Goal: Task Accomplishment & Management: Manage account settings

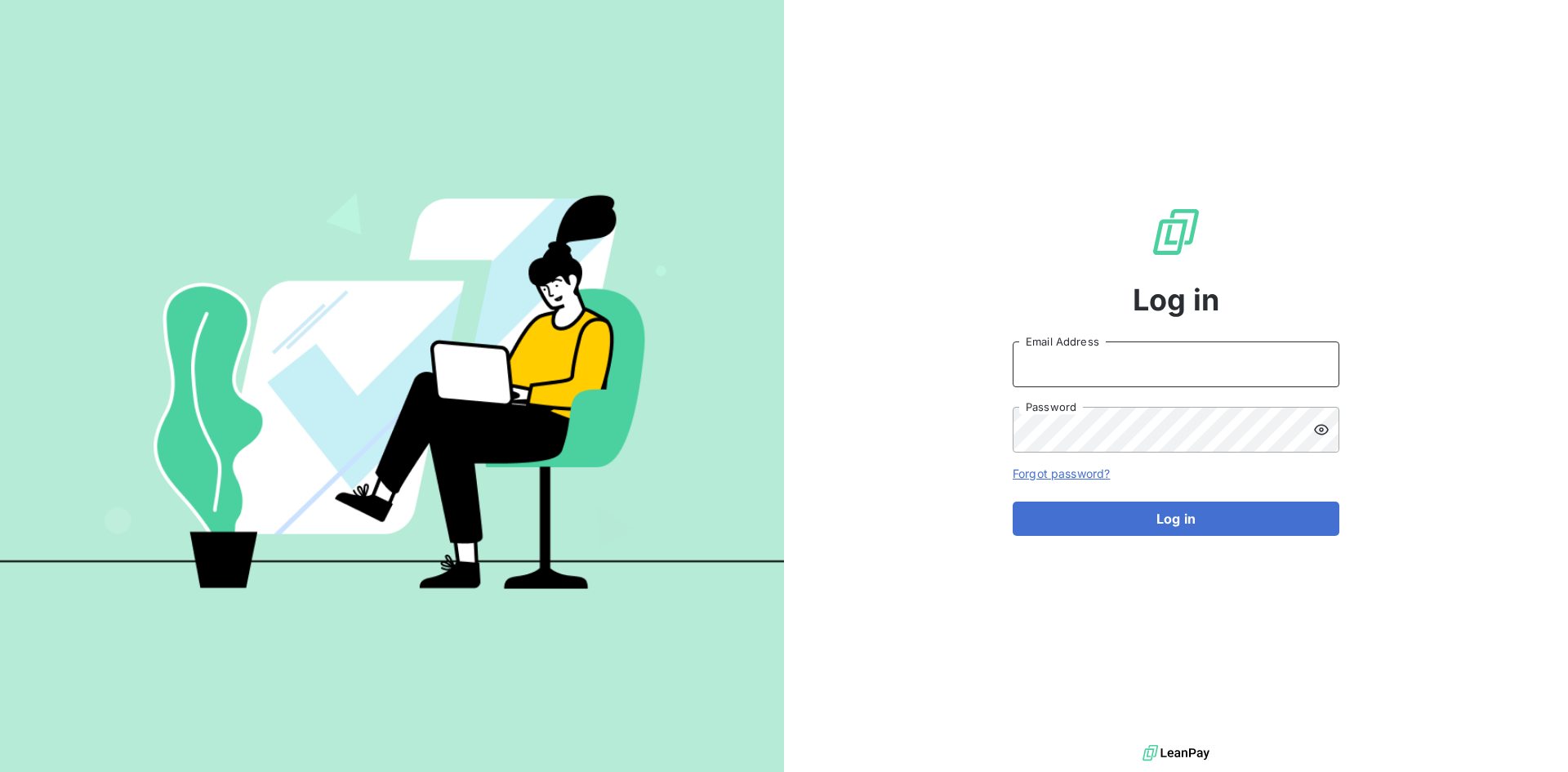
click at [1093, 355] on input "Email Address" at bounding box center [1176, 363] width 327 height 45
paste input "[PERSON_NAME][EMAIL_ADDRESS][PERSON_NAME][DOMAIN_NAME]"
type input "[PERSON_NAME][EMAIL_ADDRESS][PERSON_NAME][DOMAIN_NAME]"
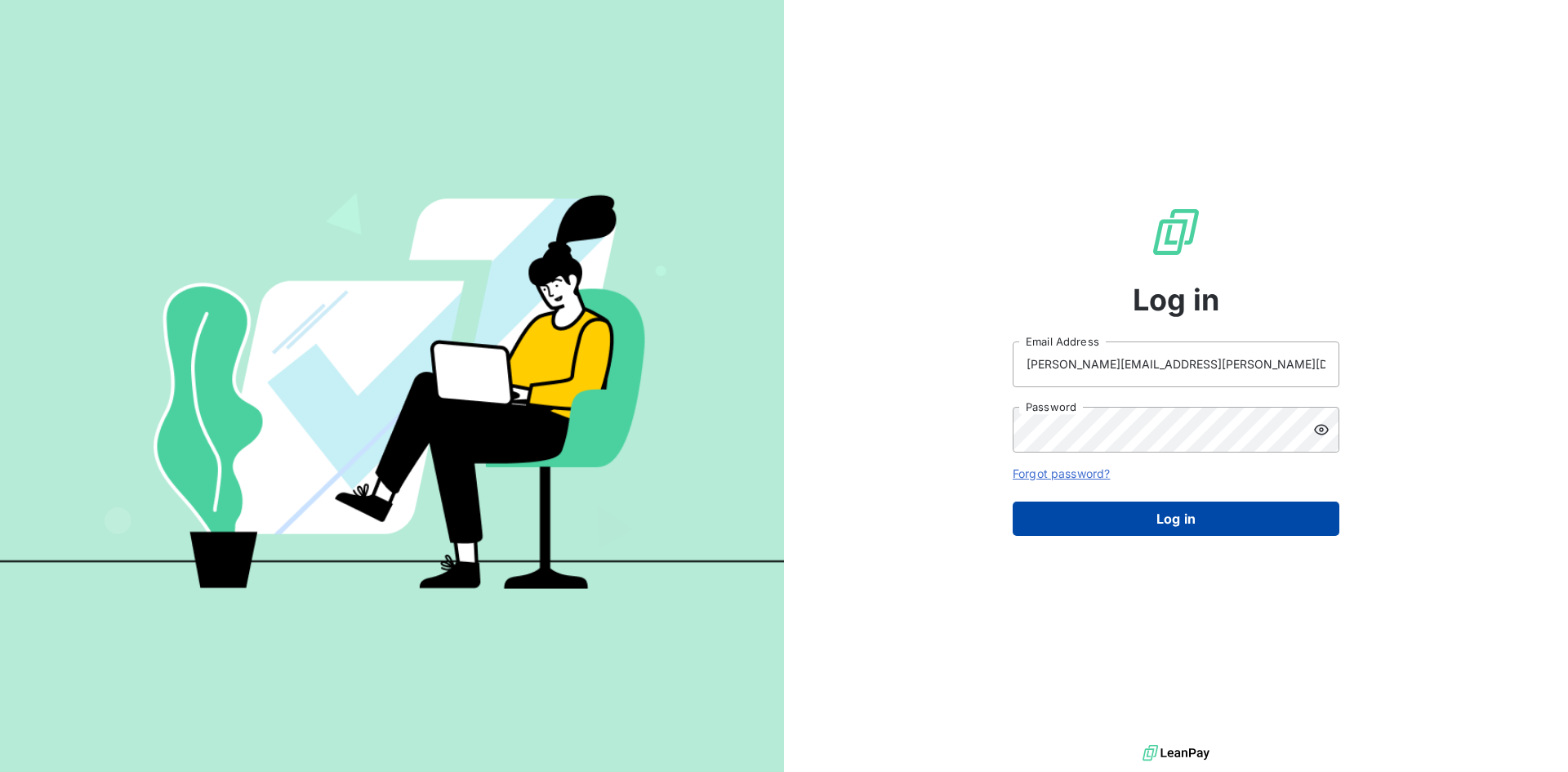
click at [1115, 517] on button "Log in" at bounding box center [1176, 518] width 327 height 34
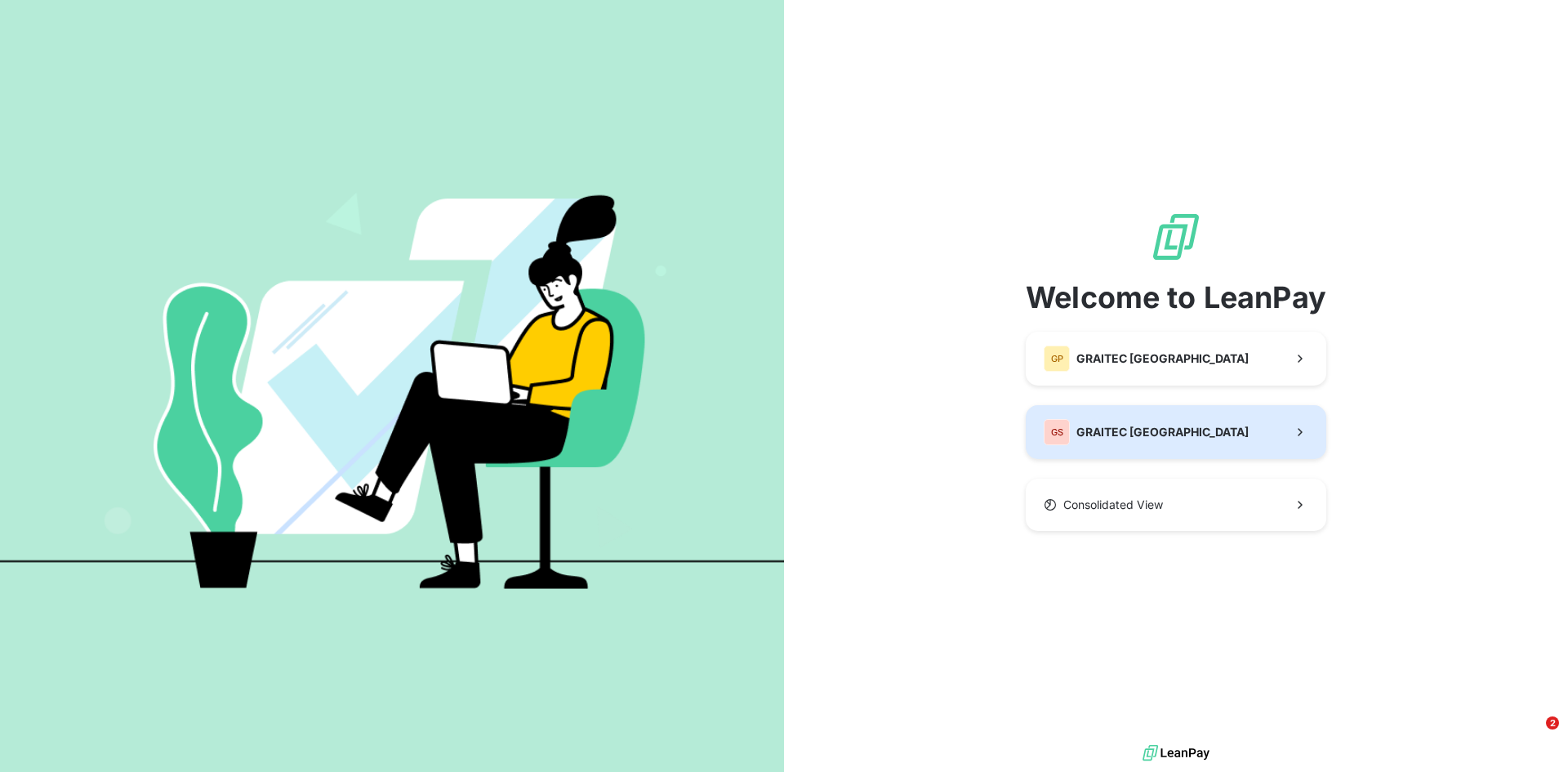
click at [1127, 430] on span "GRAITEC [GEOGRAPHIC_DATA]" at bounding box center [1163, 432] width 172 height 17
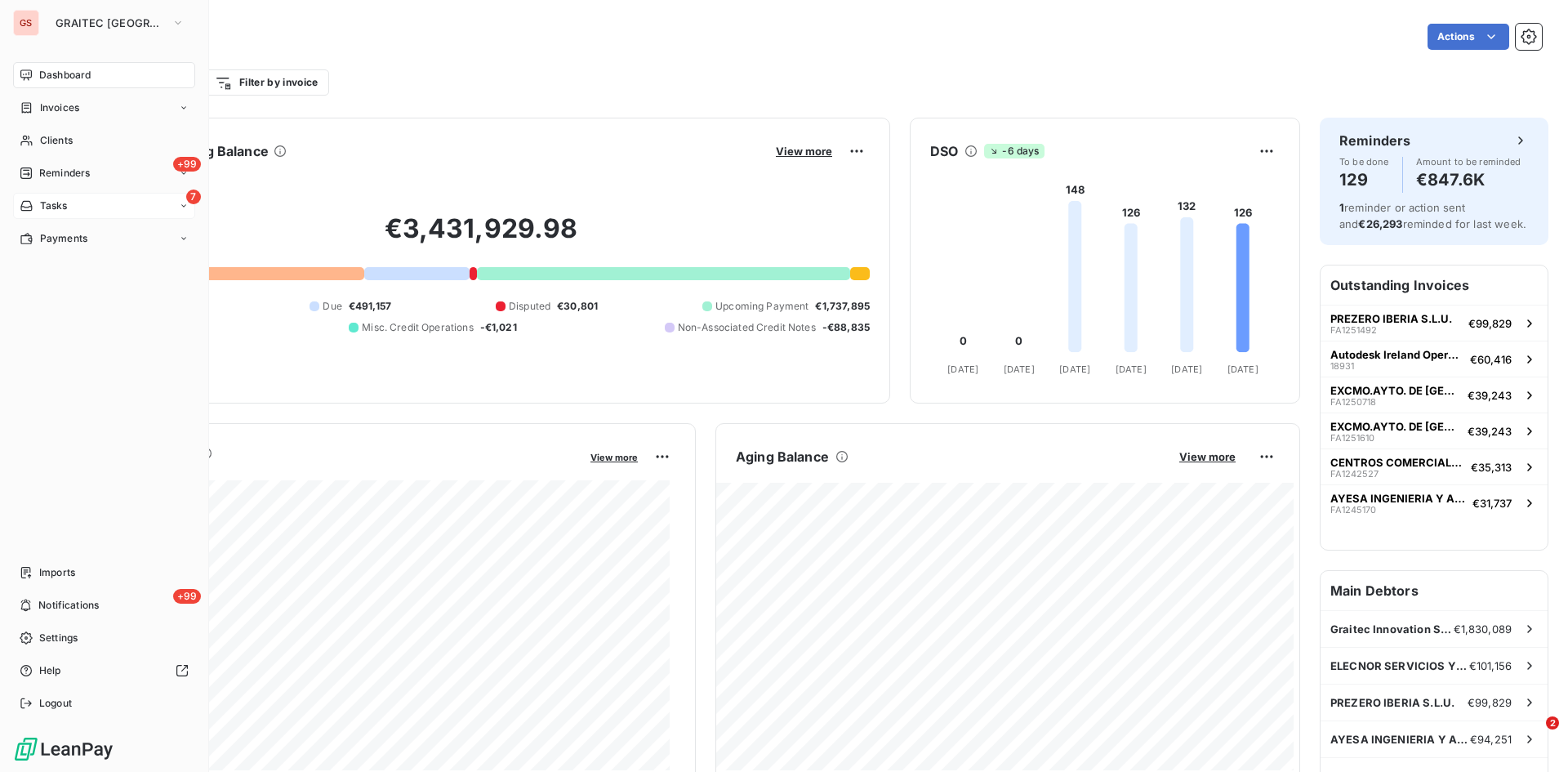
click at [51, 201] on span "Tasks" at bounding box center [54, 206] width 28 height 15
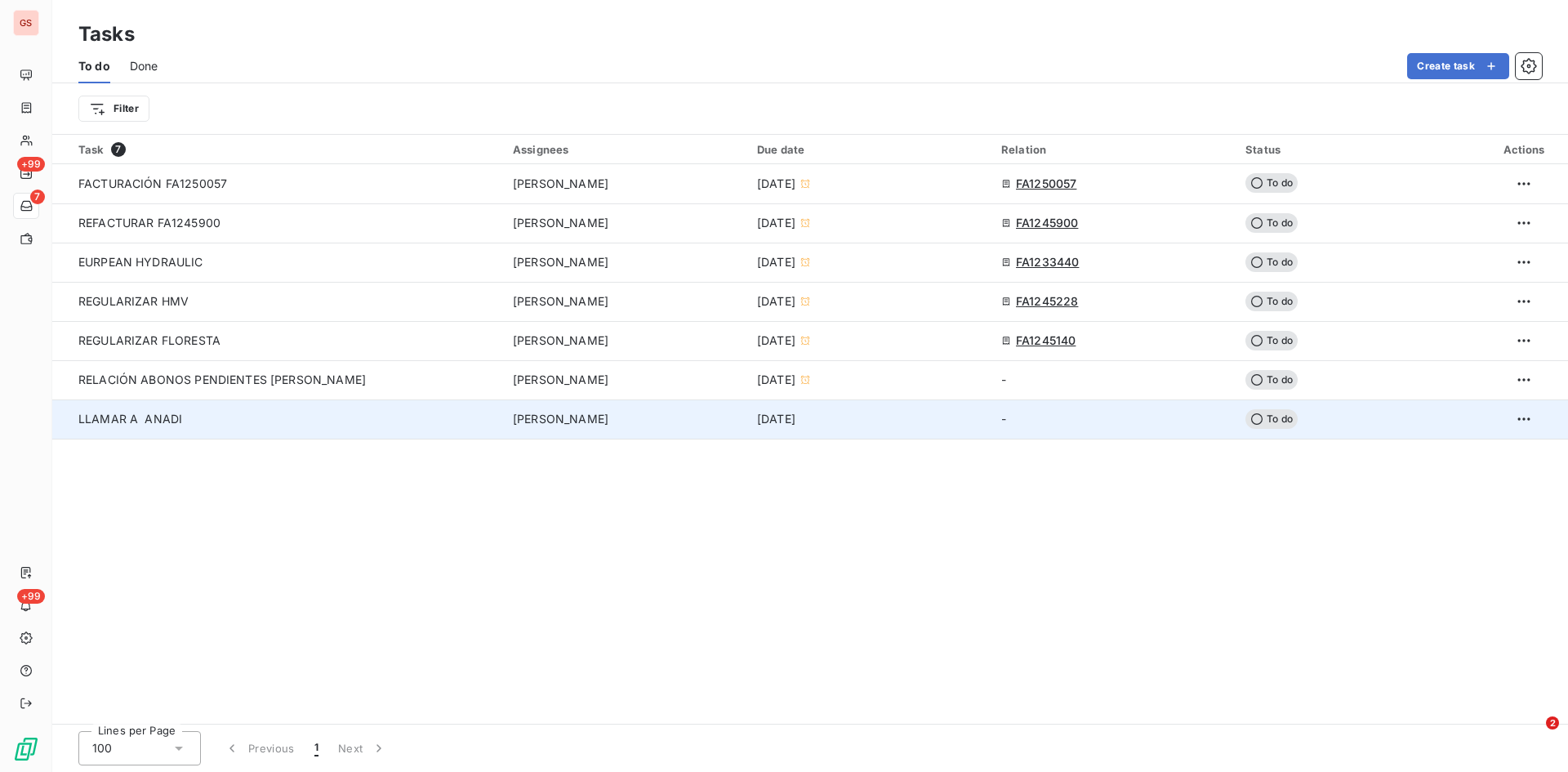
click at [121, 415] on span "LLAMAR A ANADI" at bounding box center [131, 418] width 104 height 14
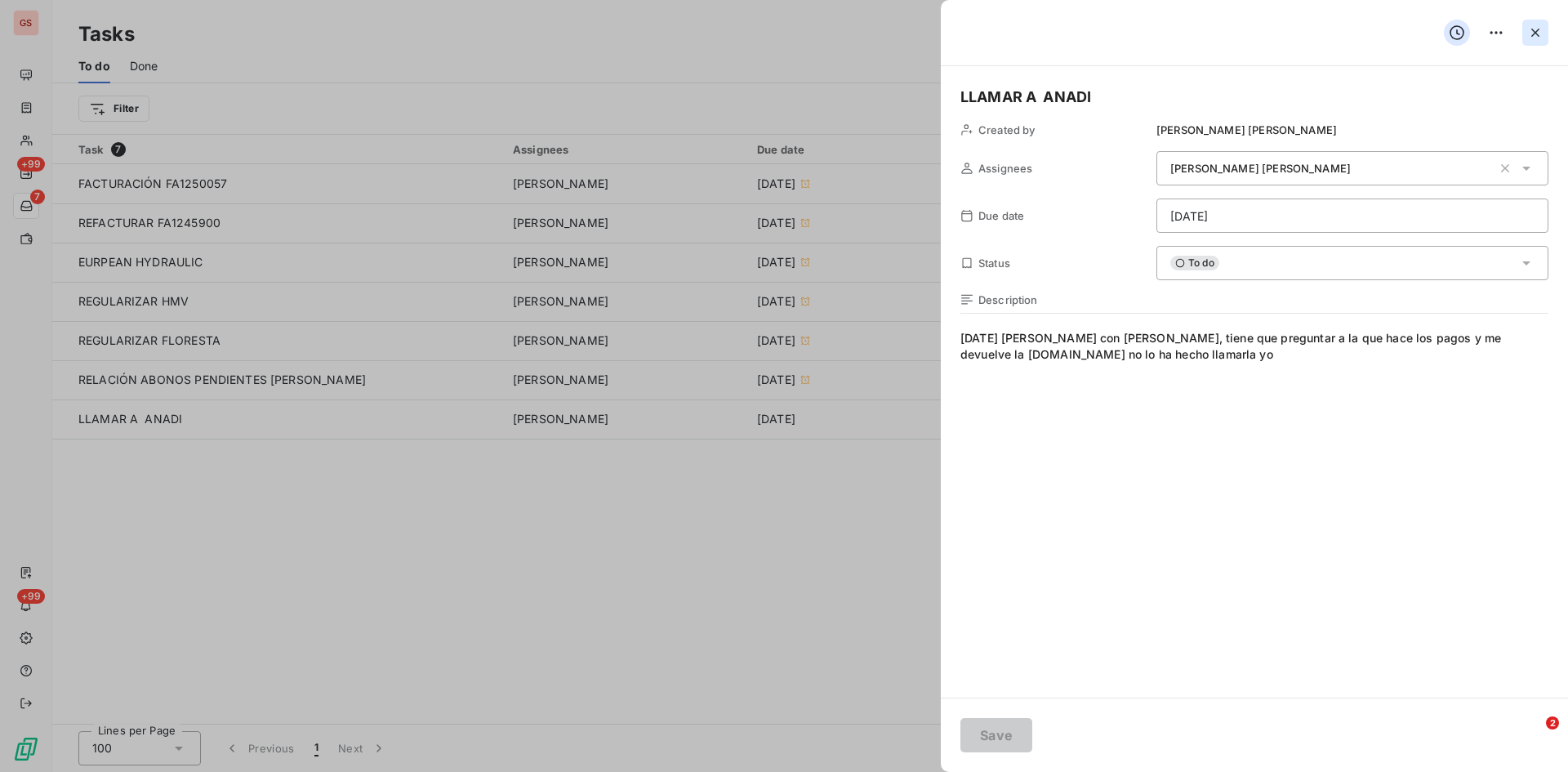
click at [1533, 37] on icon "button" at bounding box center [1536, 32] width 17 height 17
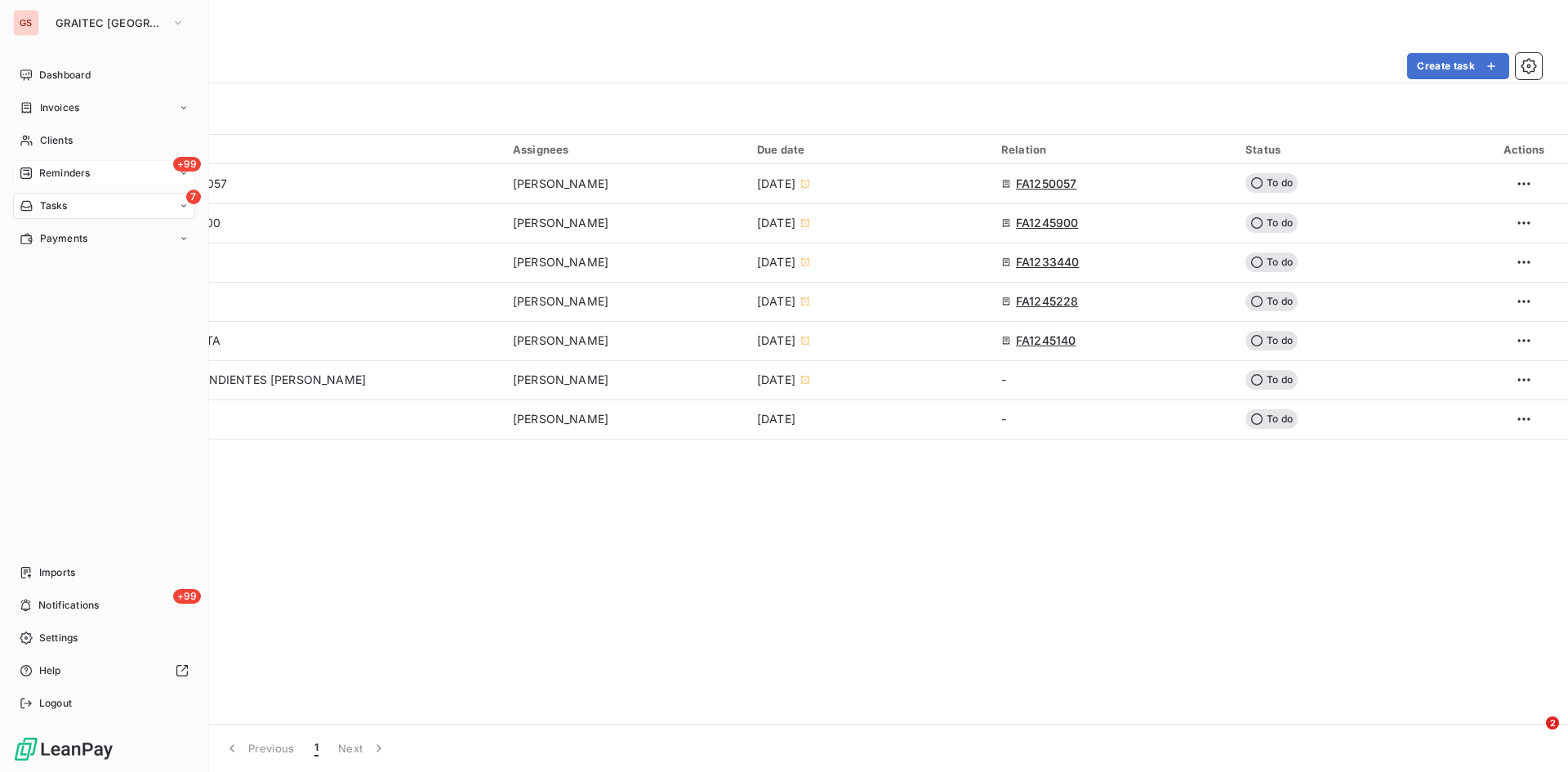
click at [80, 174] on span "Reminders" at bounding box center [64, 173] width 51 height 15
click at [63, 167] on span "Reminders" at bounding box center [64, 173] width 51 height 15
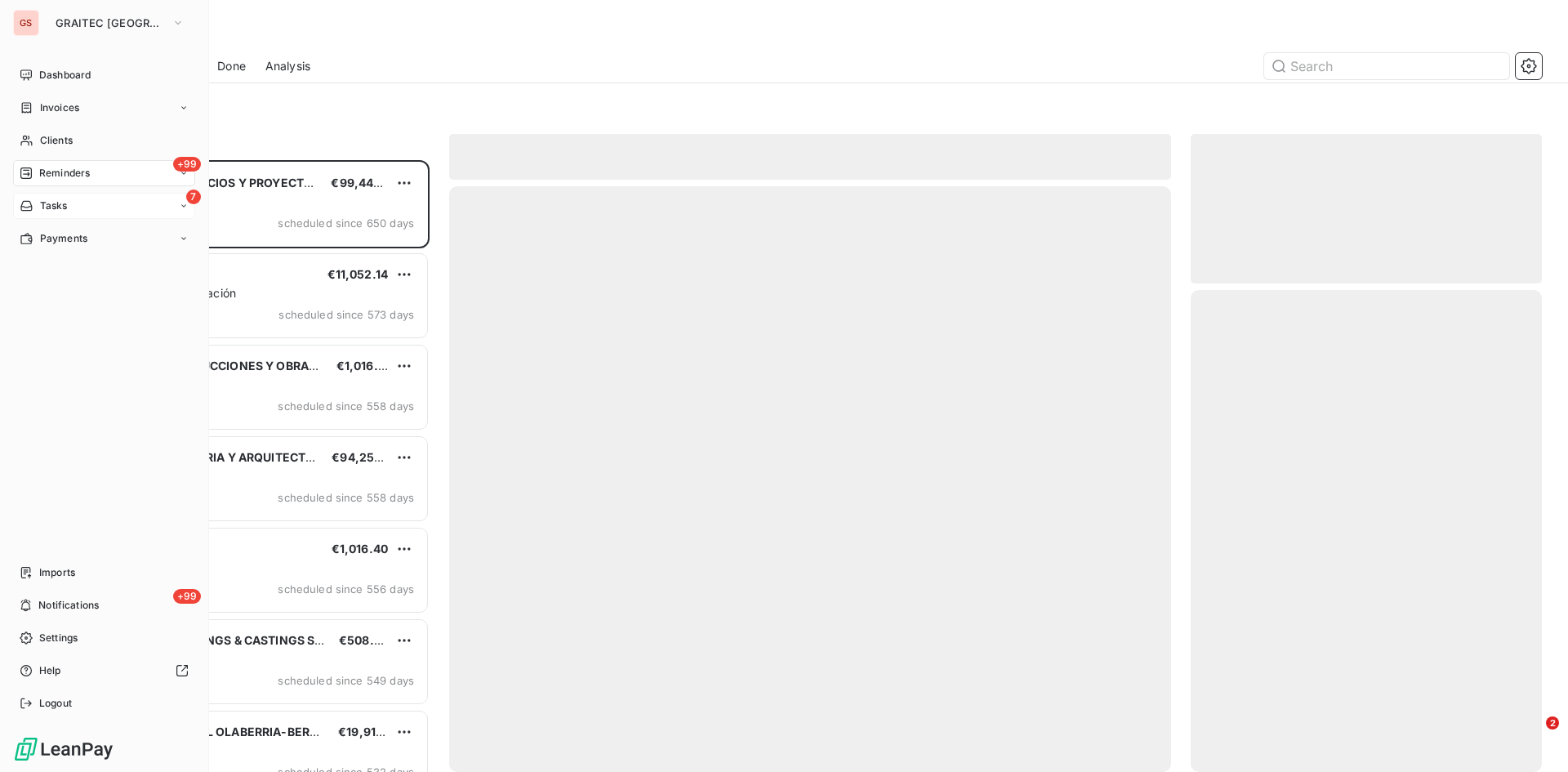
scroll to position [600, 339]
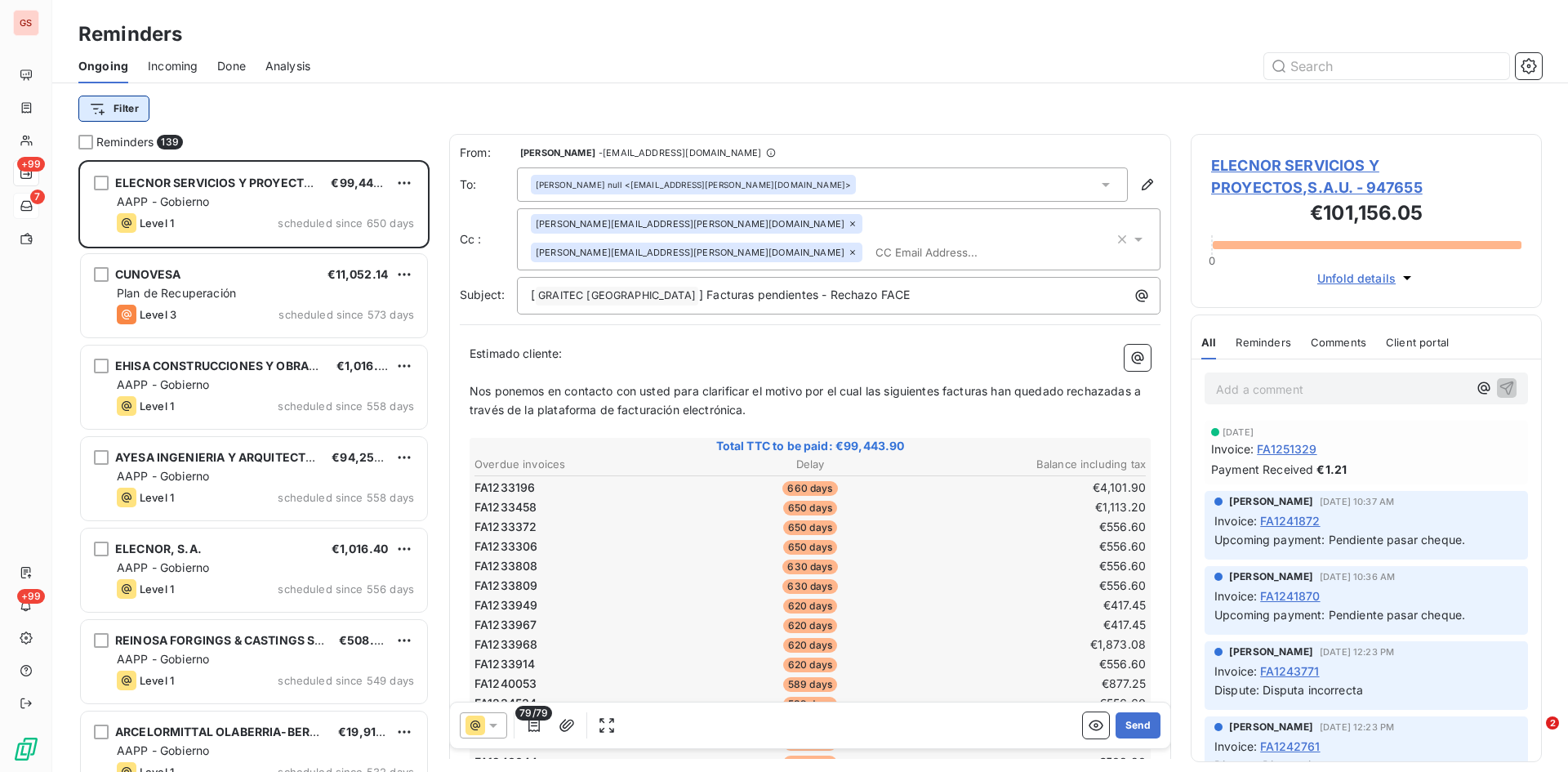
click at [103, 106] on html "GS +99 7 +99 Reminders Ongoing Incoming Done Analysis Filter Reminders 139 ELEC…" at bounding box center [784, 386] width 1568 height 772
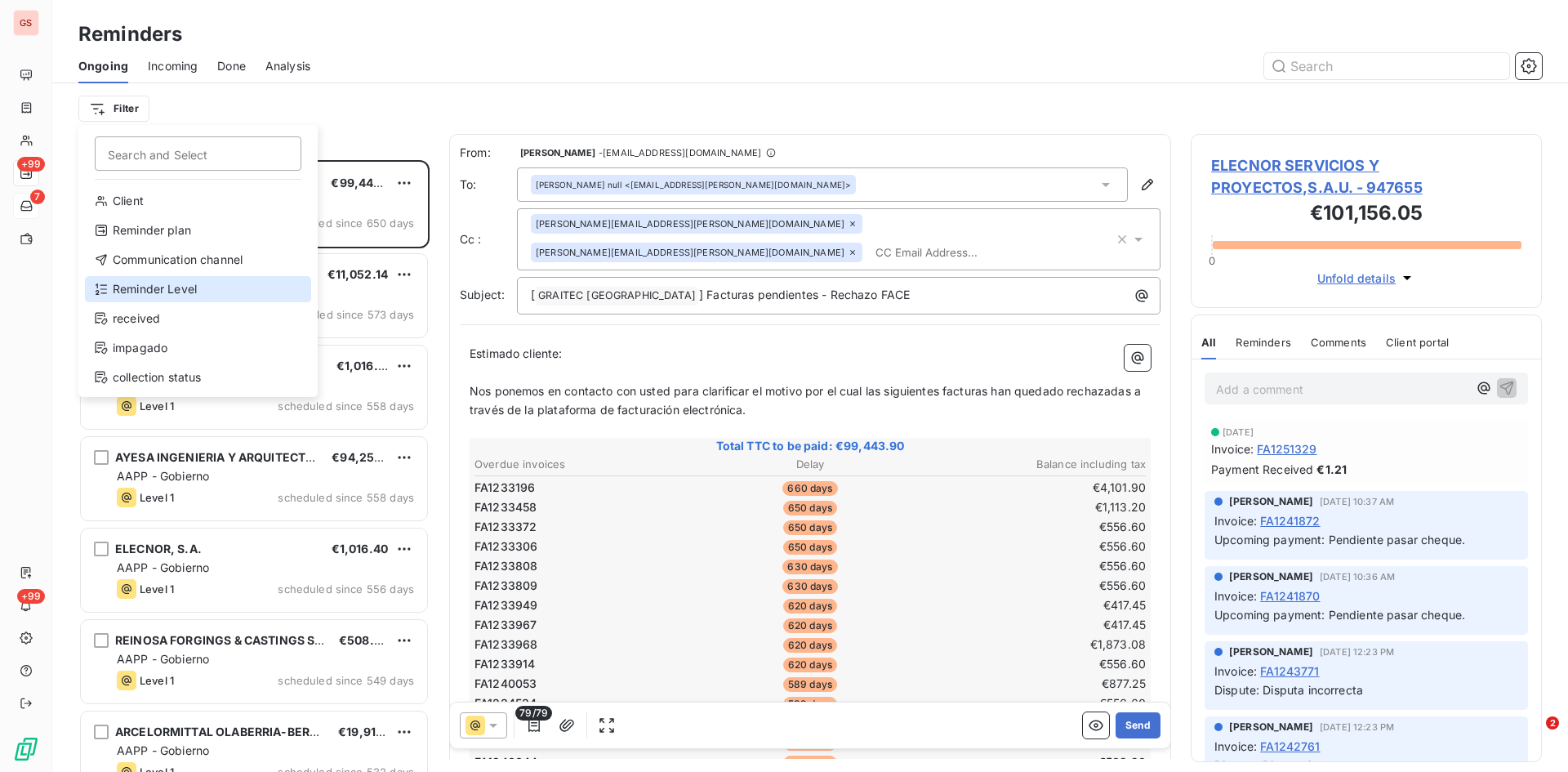
click at [174, 286] on div "Reminder Level" at bounding box center [198, 289] width 226 height 26
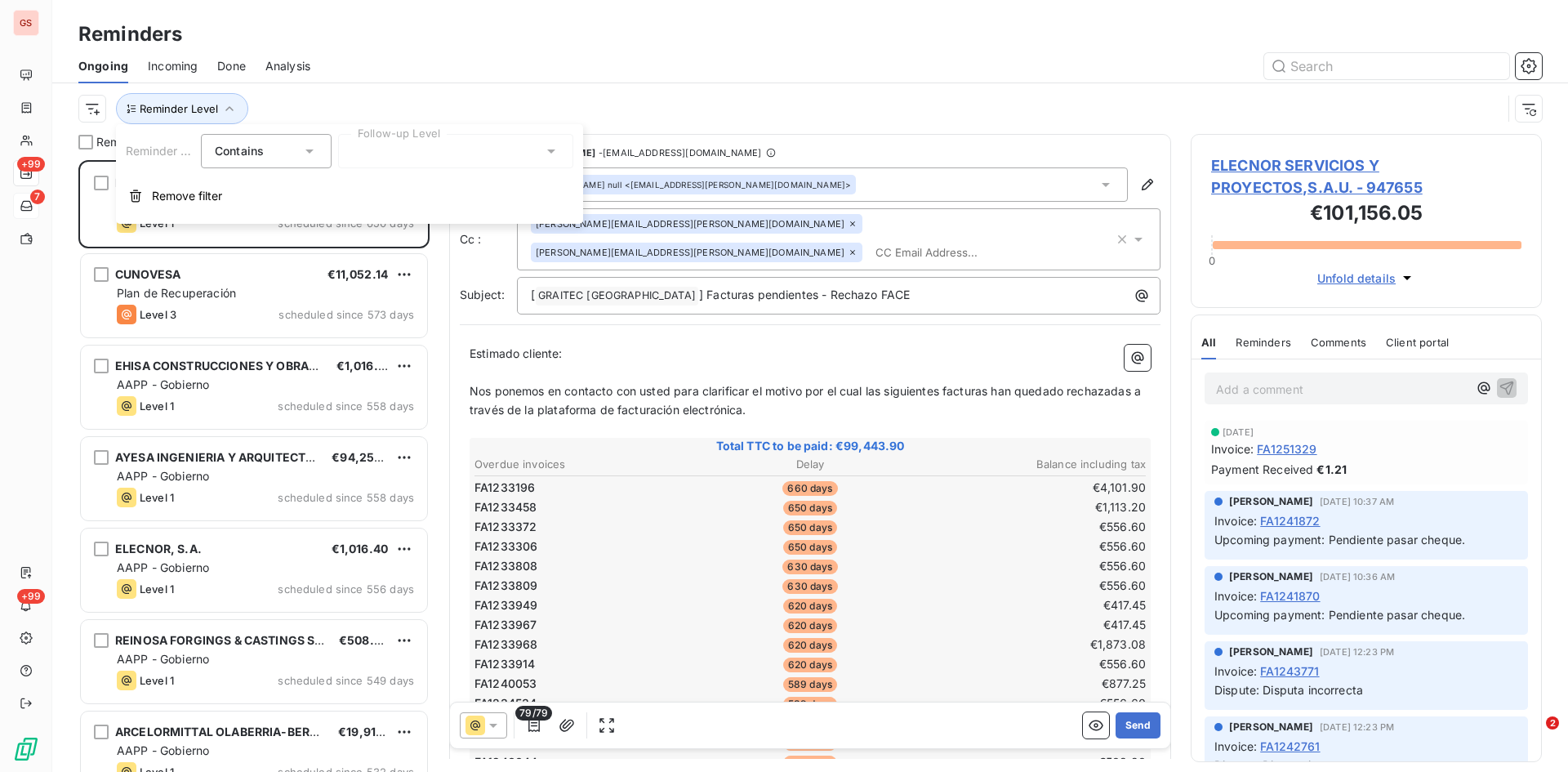
click at [509, 155] on div at bounding box center [456, 151] width 235 height 34
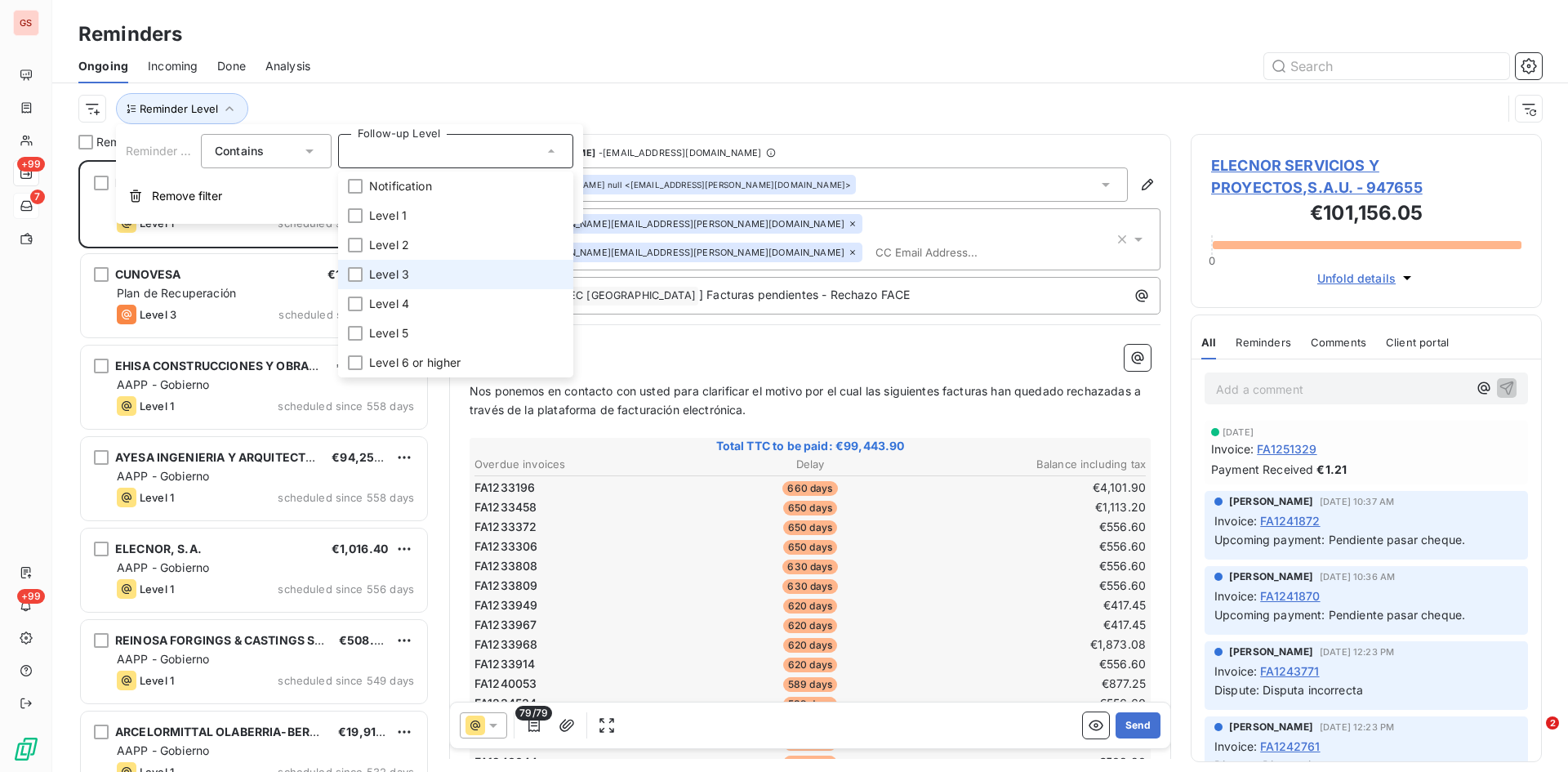
click at [362, 276] on li "Level 3" at bounding box center [456, 274] width 235 height 30
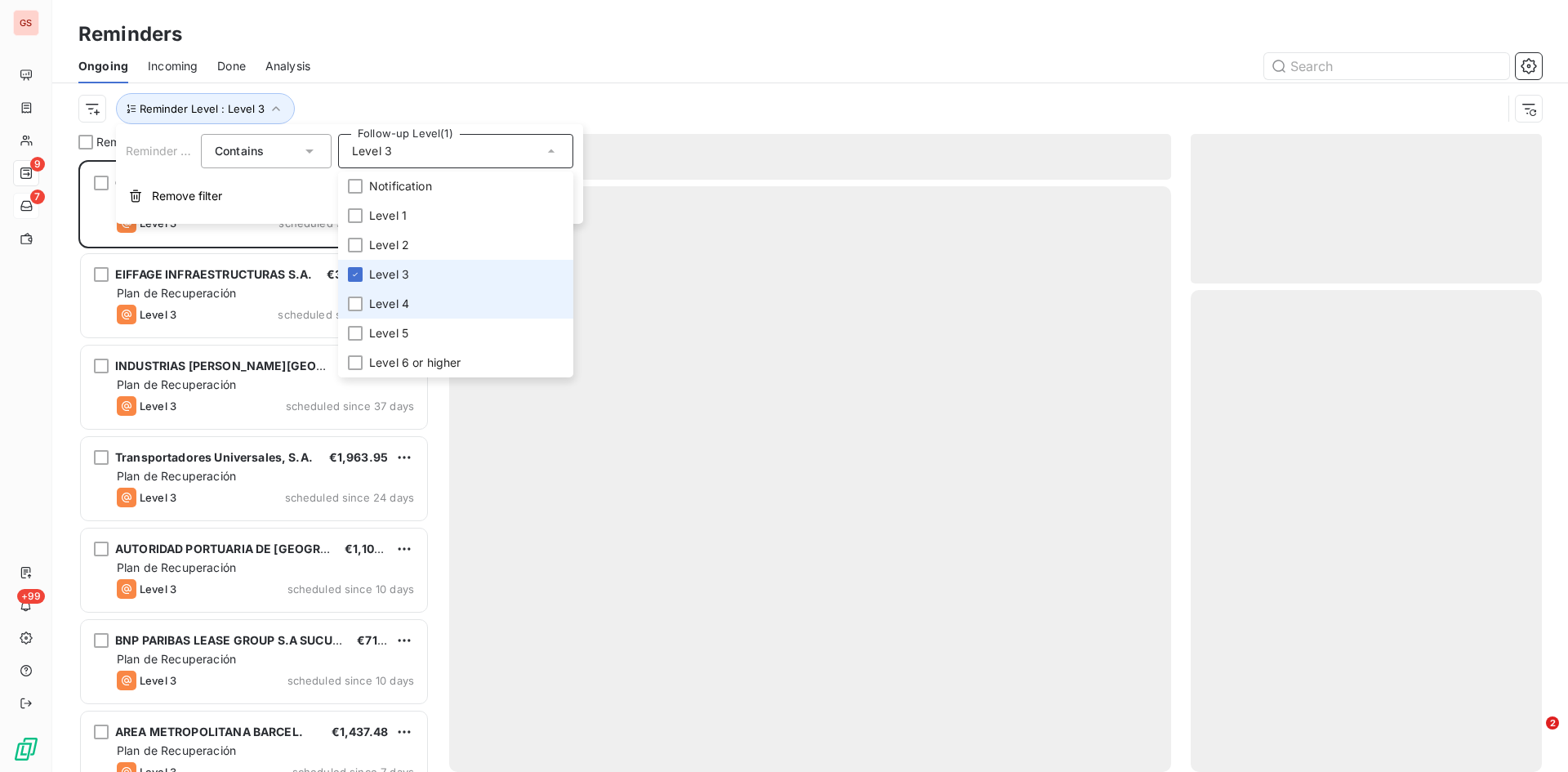
scroll to position [600, 339]
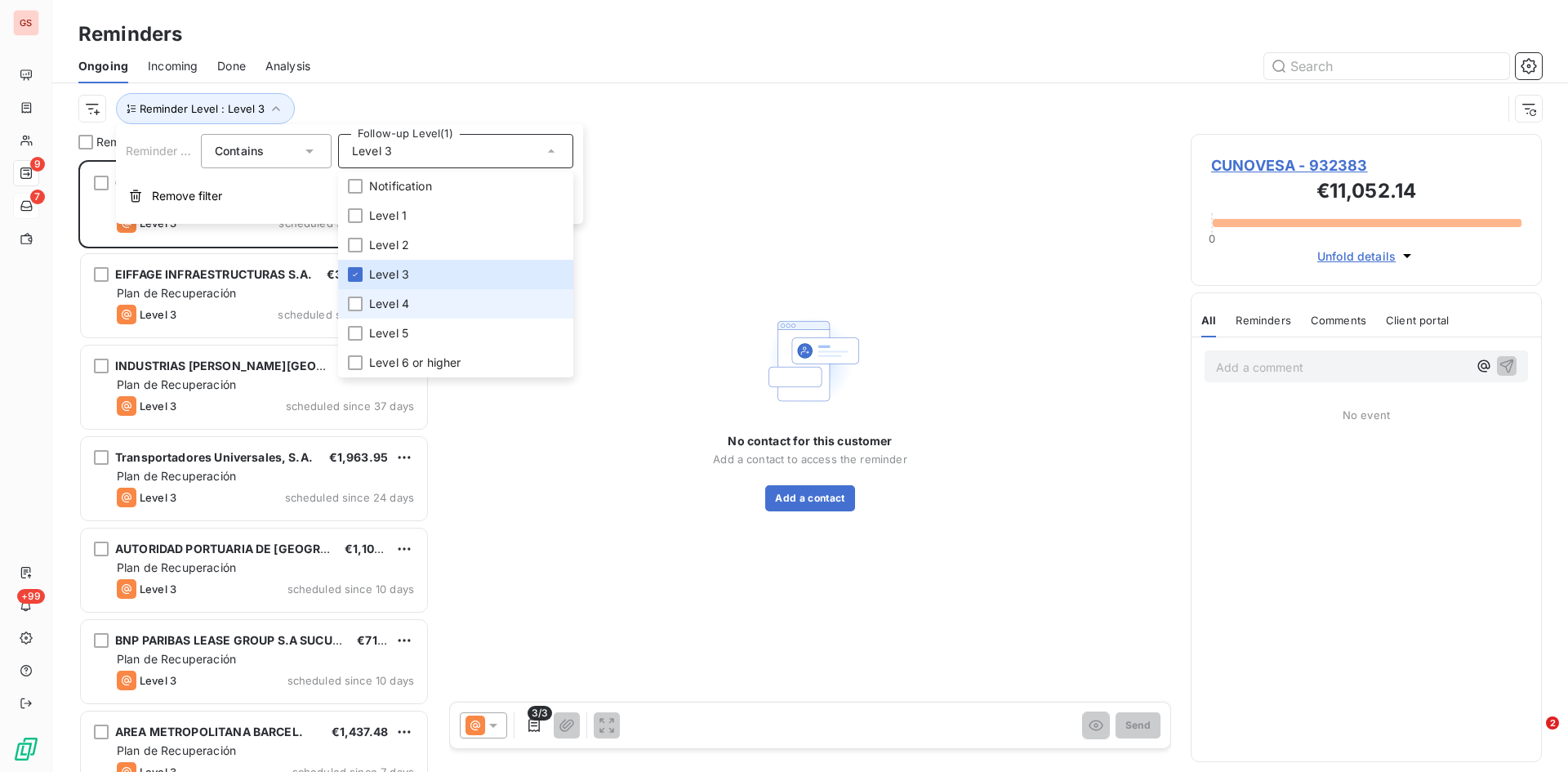
click at [368, 299] on li "Level 4" at bounding box center [456, 304] width 235 height 30
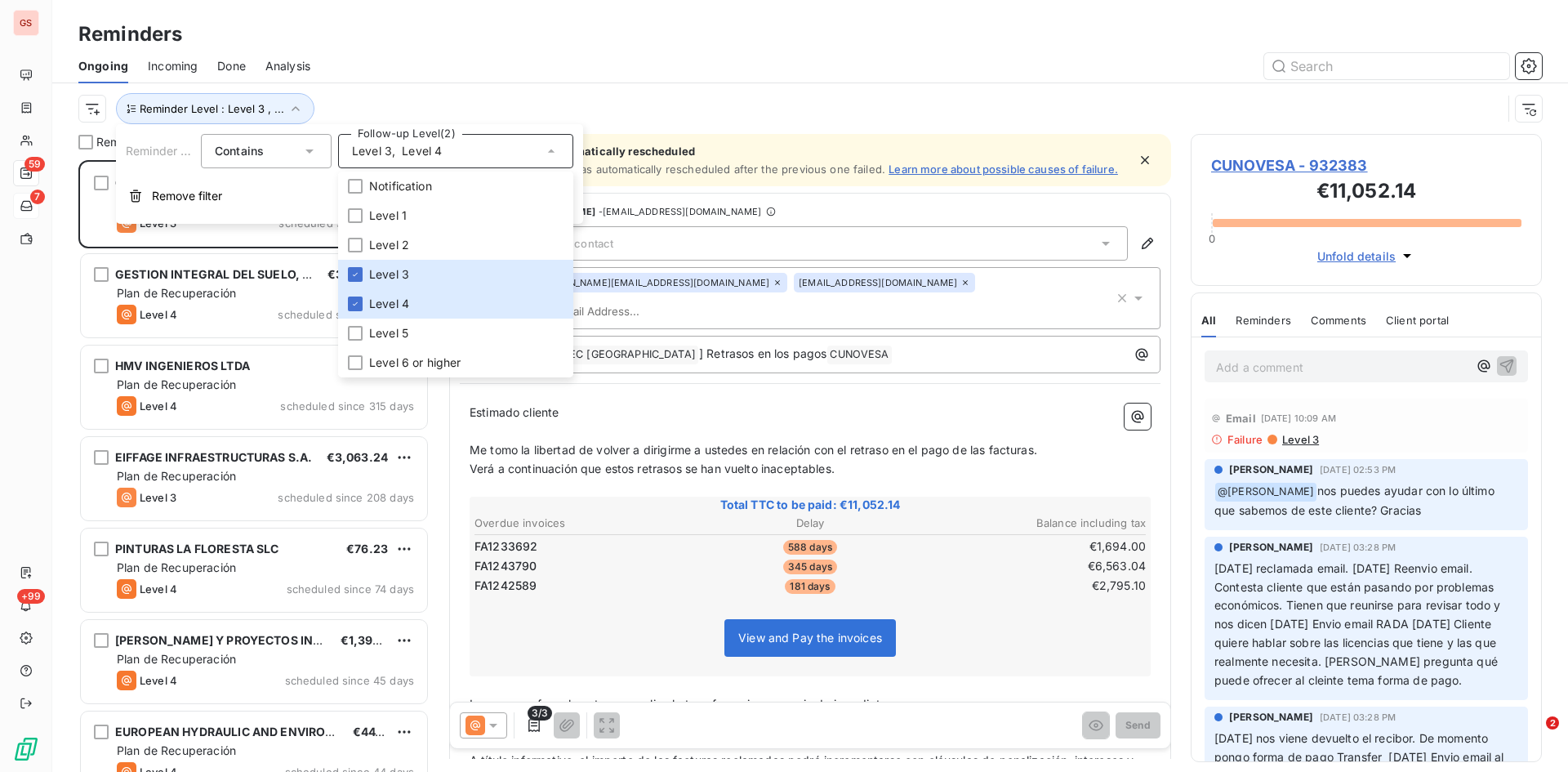
click at [834, 38] on div "Reminders" at bounding box center [810, 34] width 1516 height 30
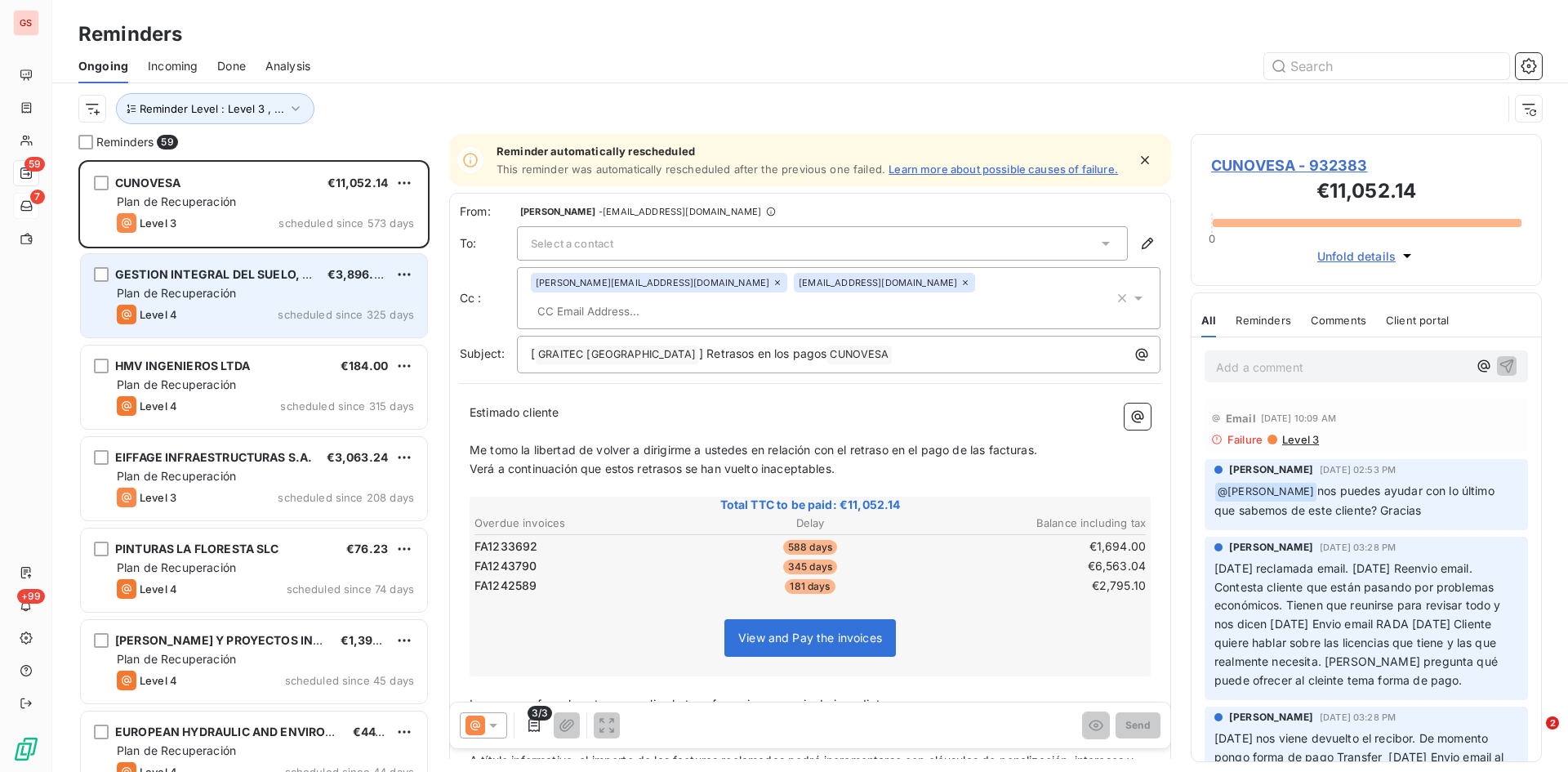
click at [283, 293] on div "Plan de Recuperación" at bounding box center [265, 294] width 297 height 17
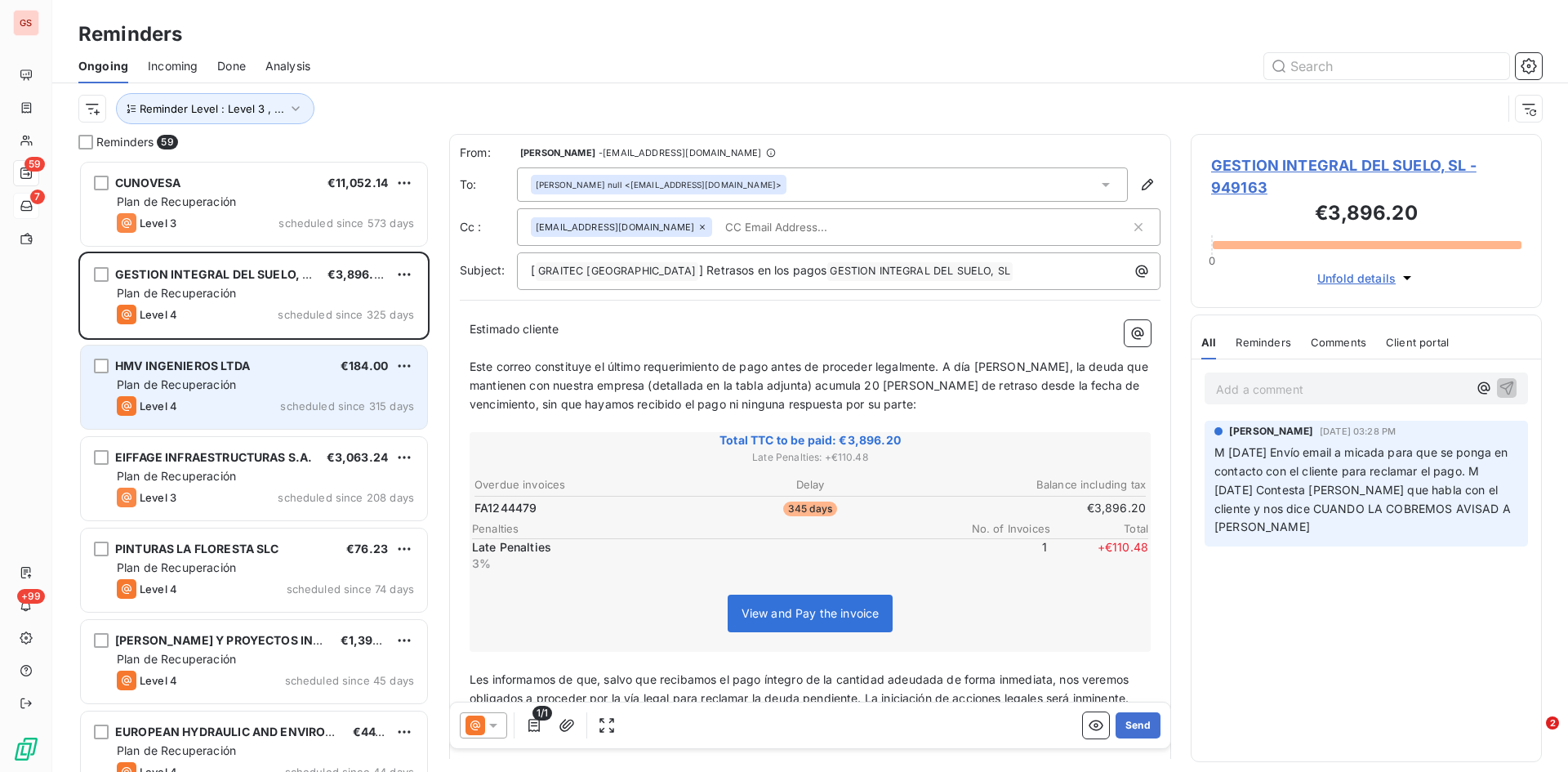
click at [209, 378] on span "Plan de Recuperación" at bounding box center [176, 384] width 120 height 14
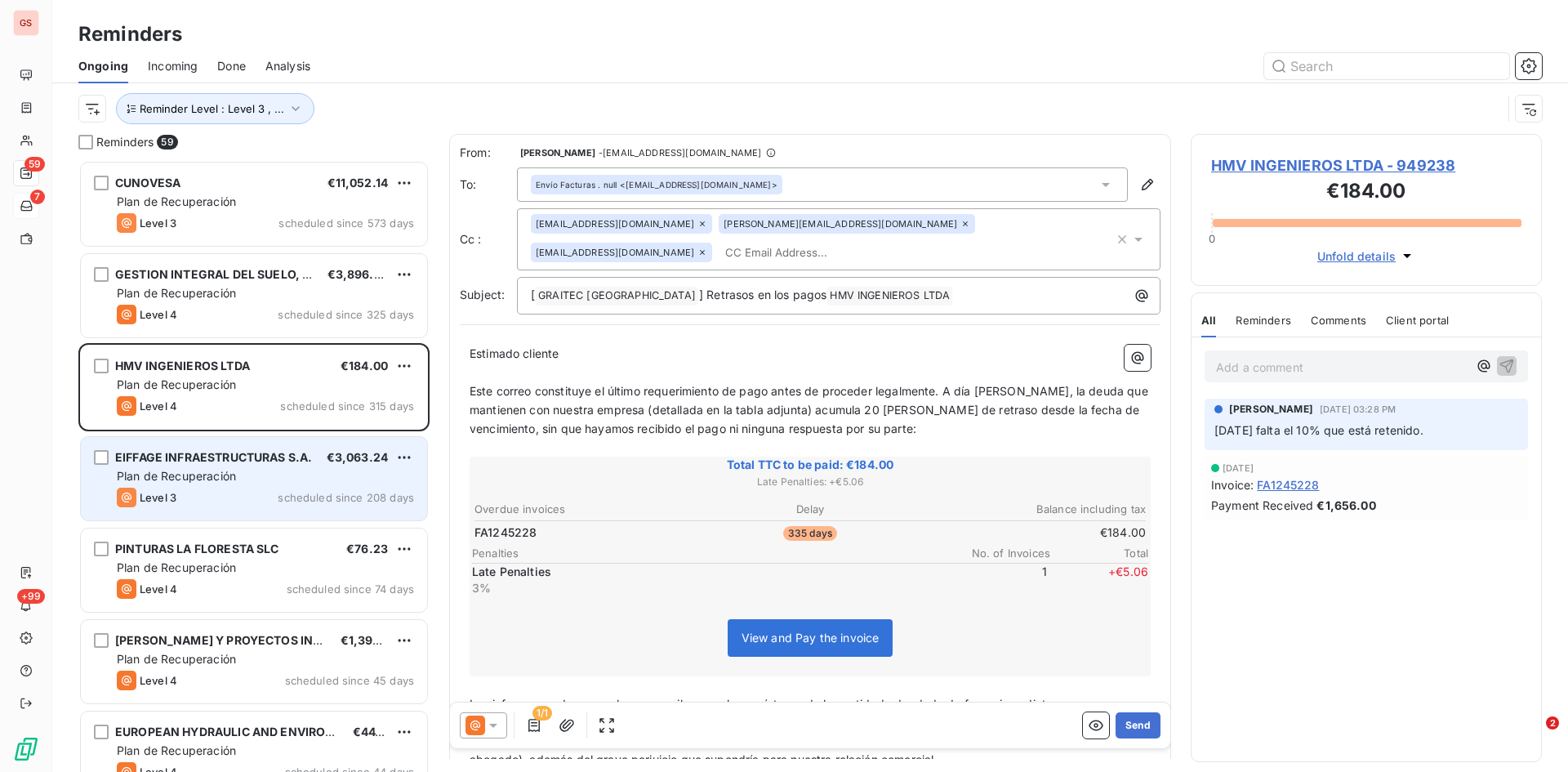
click at [221, 472] on span "Plan de Recuperación" at bounding box center [176, 475] width 120 height 14
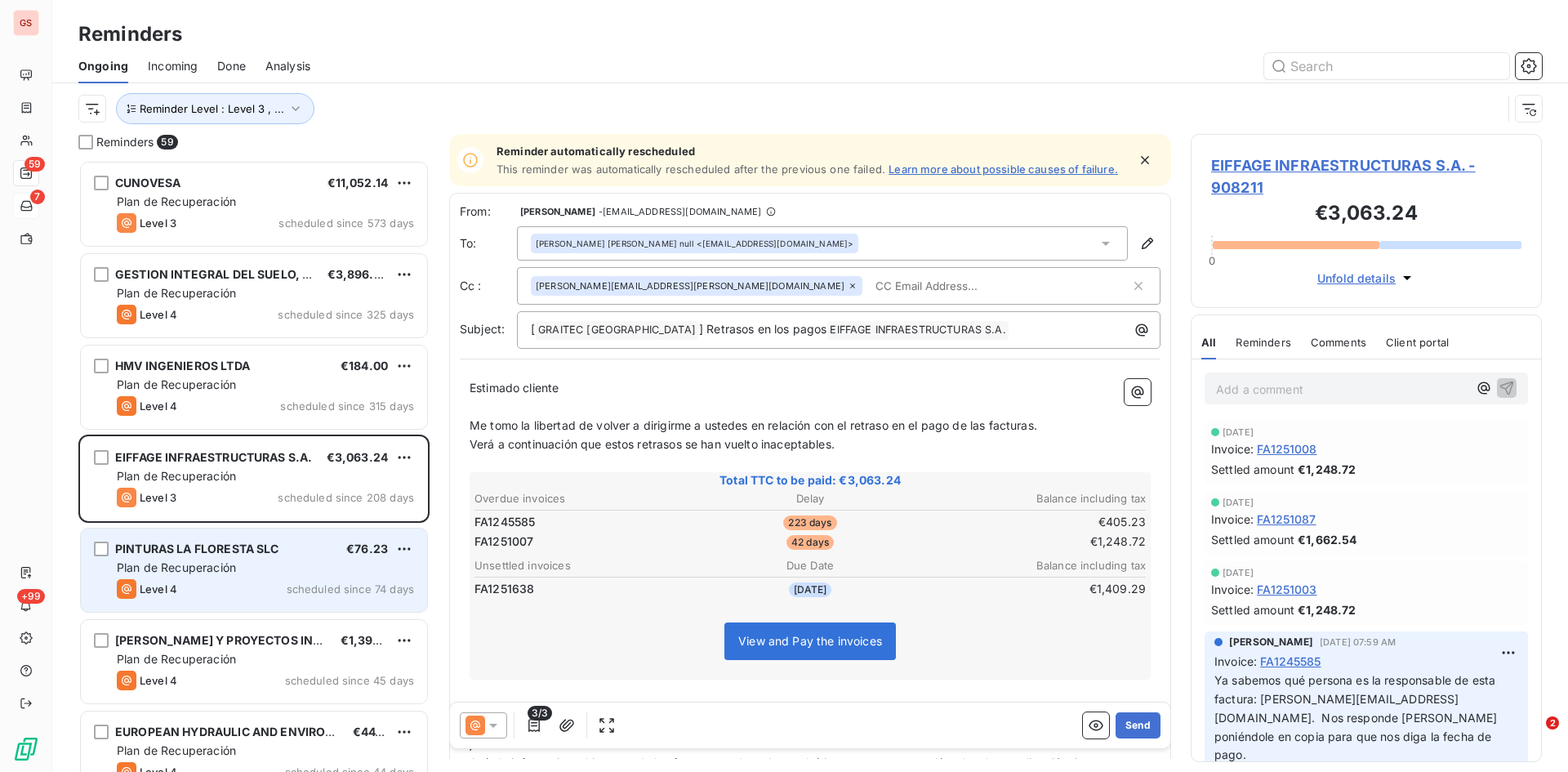
click at [165, 546] on span "PINTURAS LA FLORESTA SLC" at bounding box center [196, 548] width 164 height 14
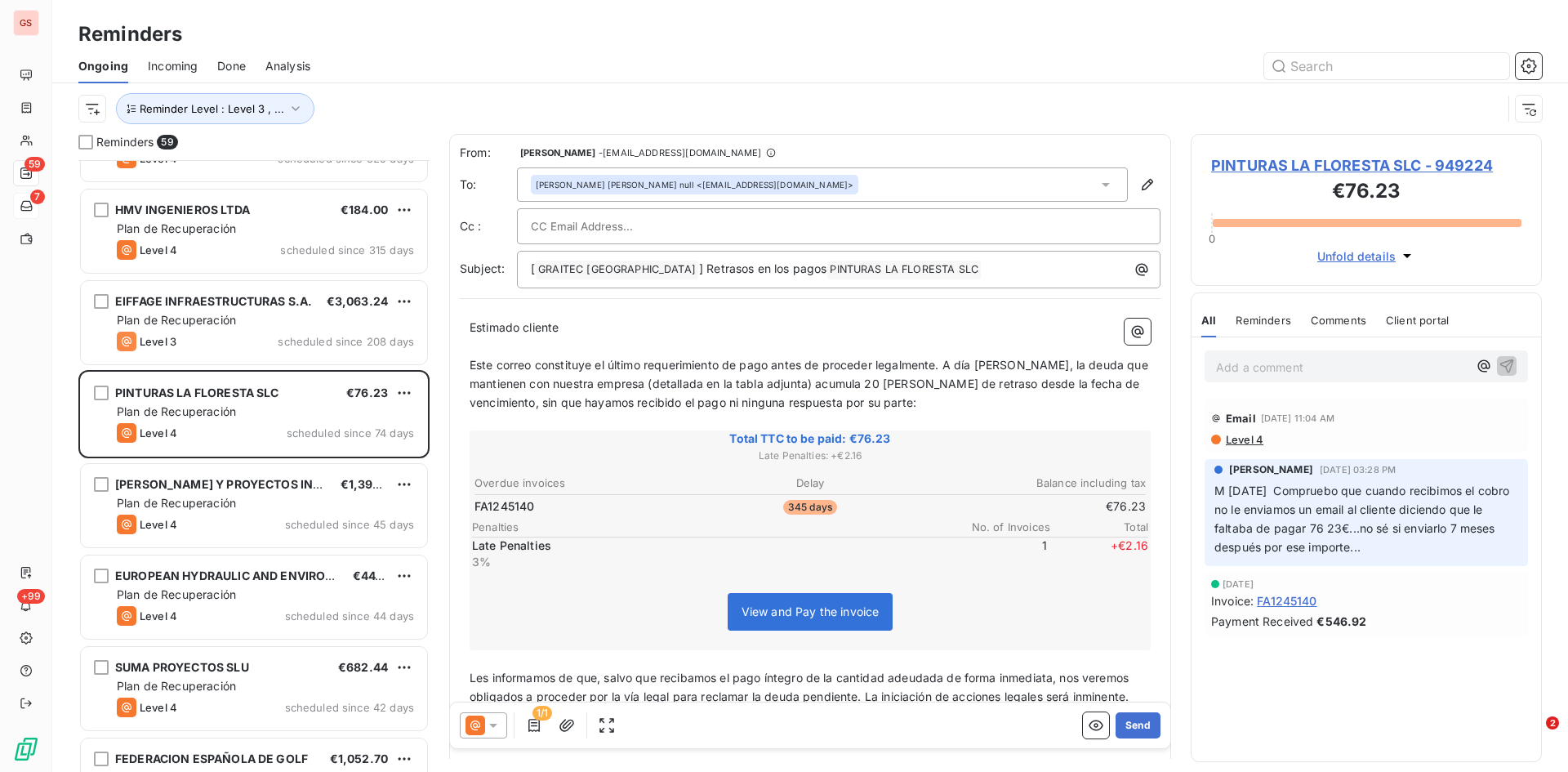
scroll to position [164, 0]
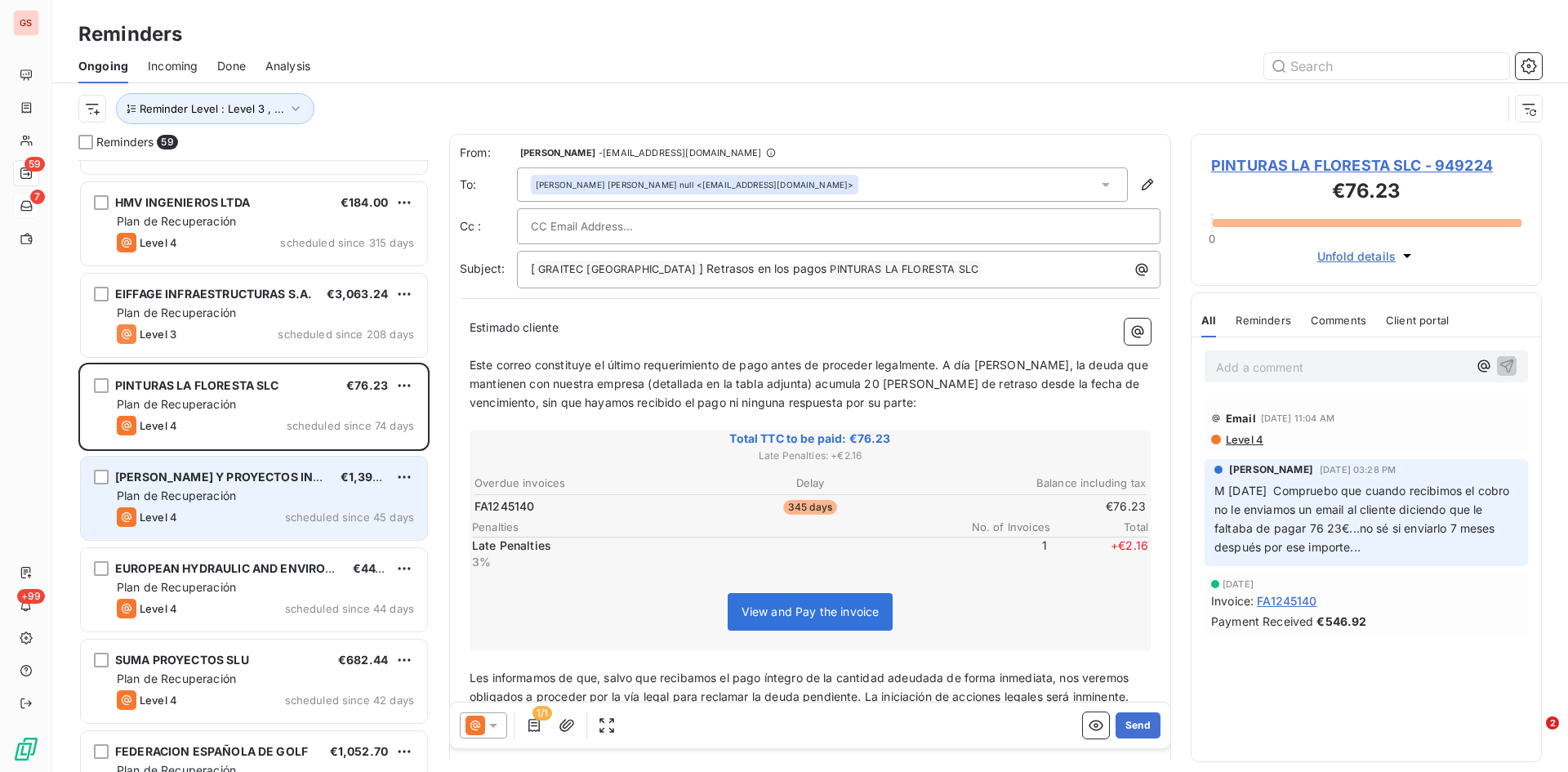
click at [214, 509] on div "Level 4 scheduled since 45 days" at bounding box center [265, 516] width 297 height 19
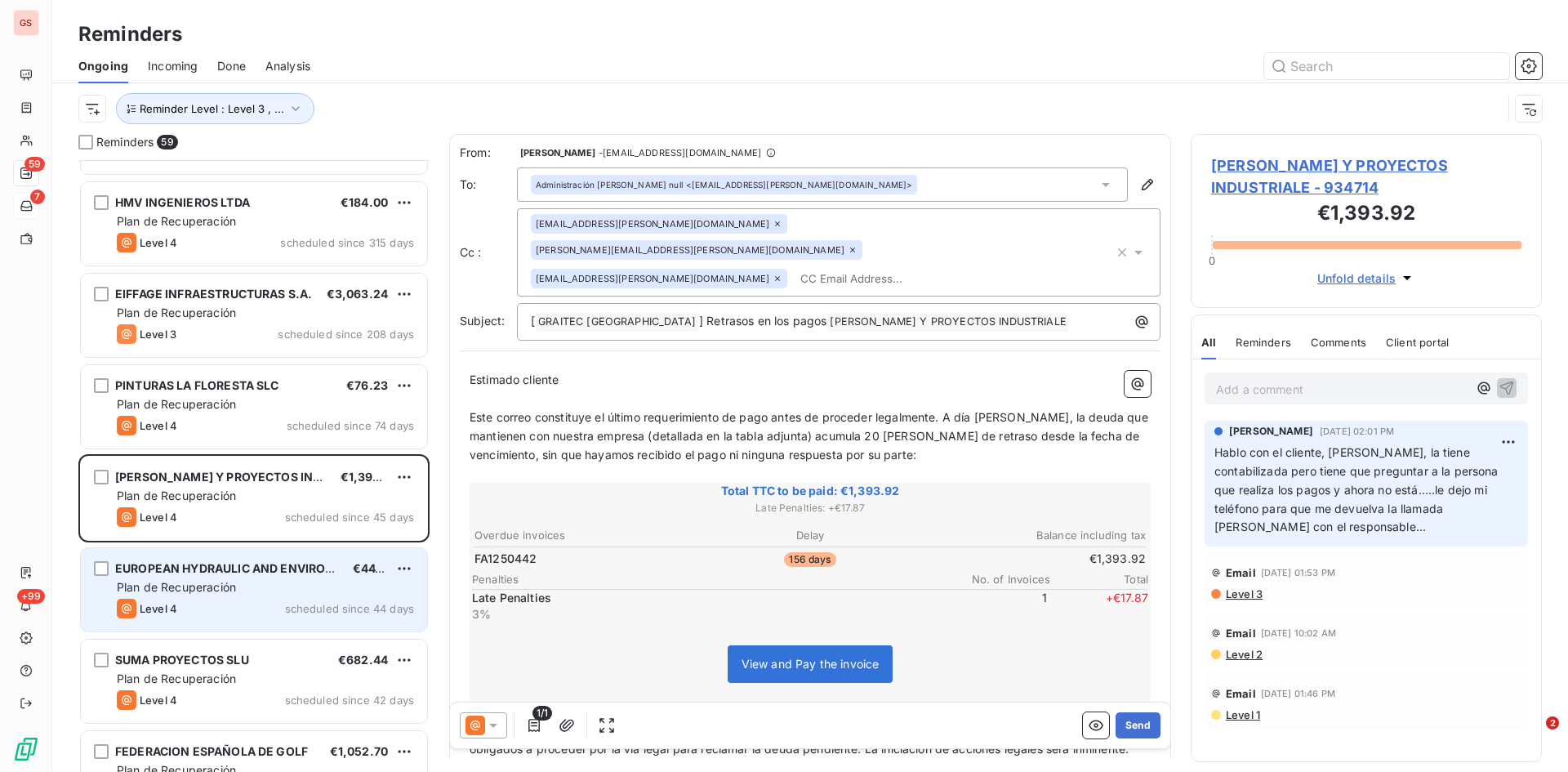
click at [249, 573] on span "EUROPEAN HYDRAULIC AND ENVIRONMENTAL ENG" at bounding box center [263, 568] width 297 height 14
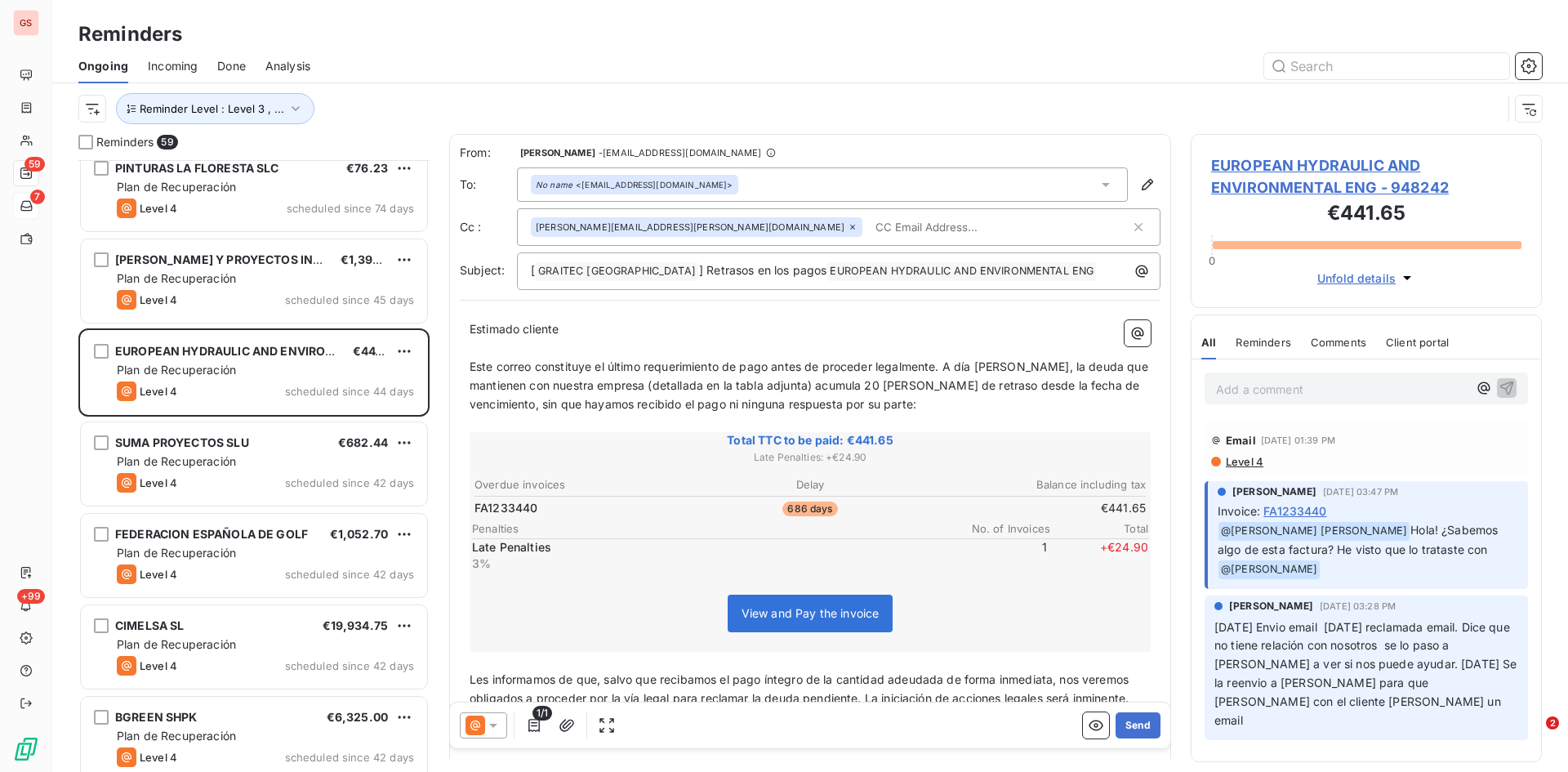
scroll to position [410, 0]
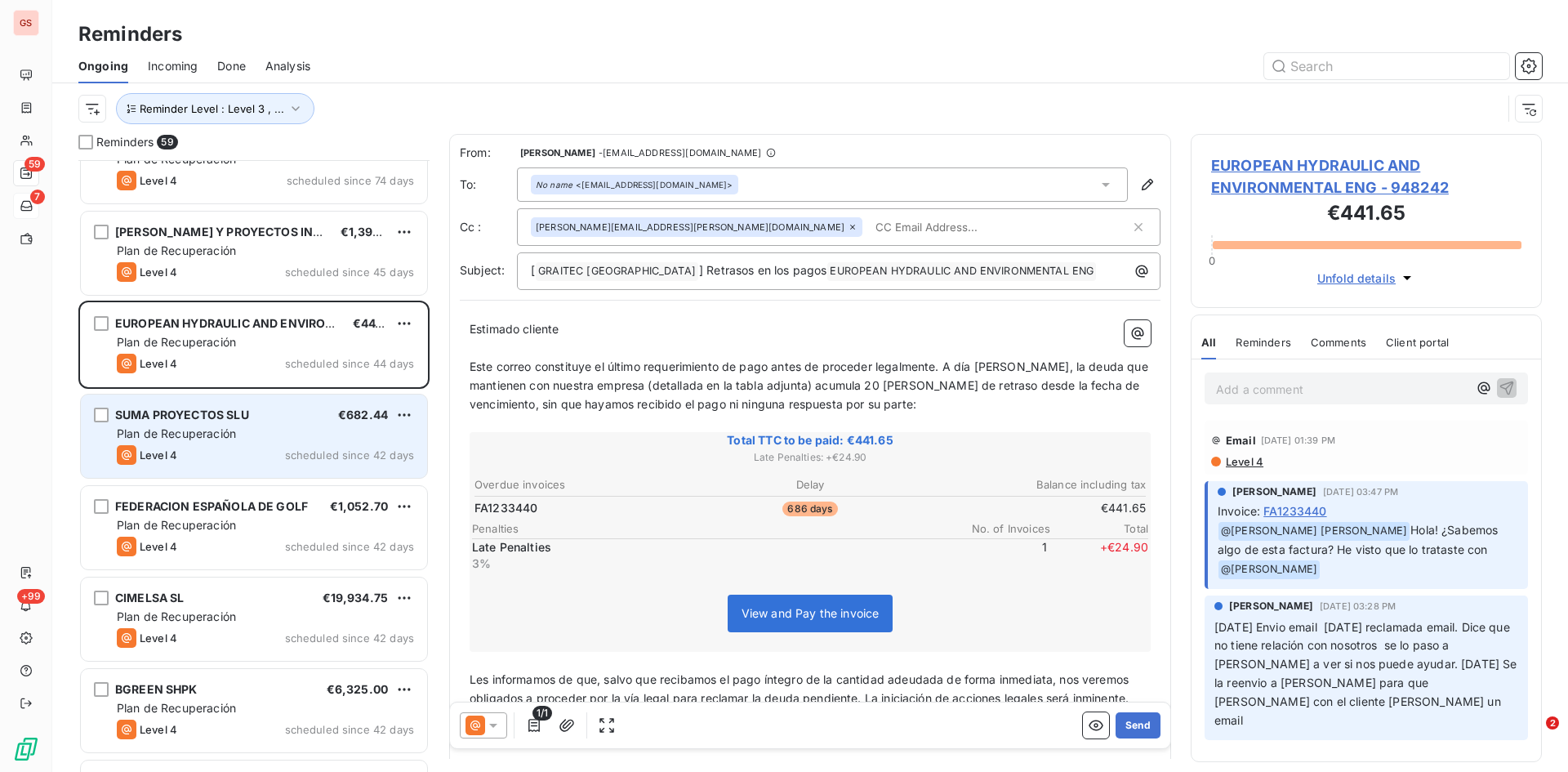
click at [235, 431] on div "Plan de Recuperación" at bounding box center [265, 434] width 297 height 17
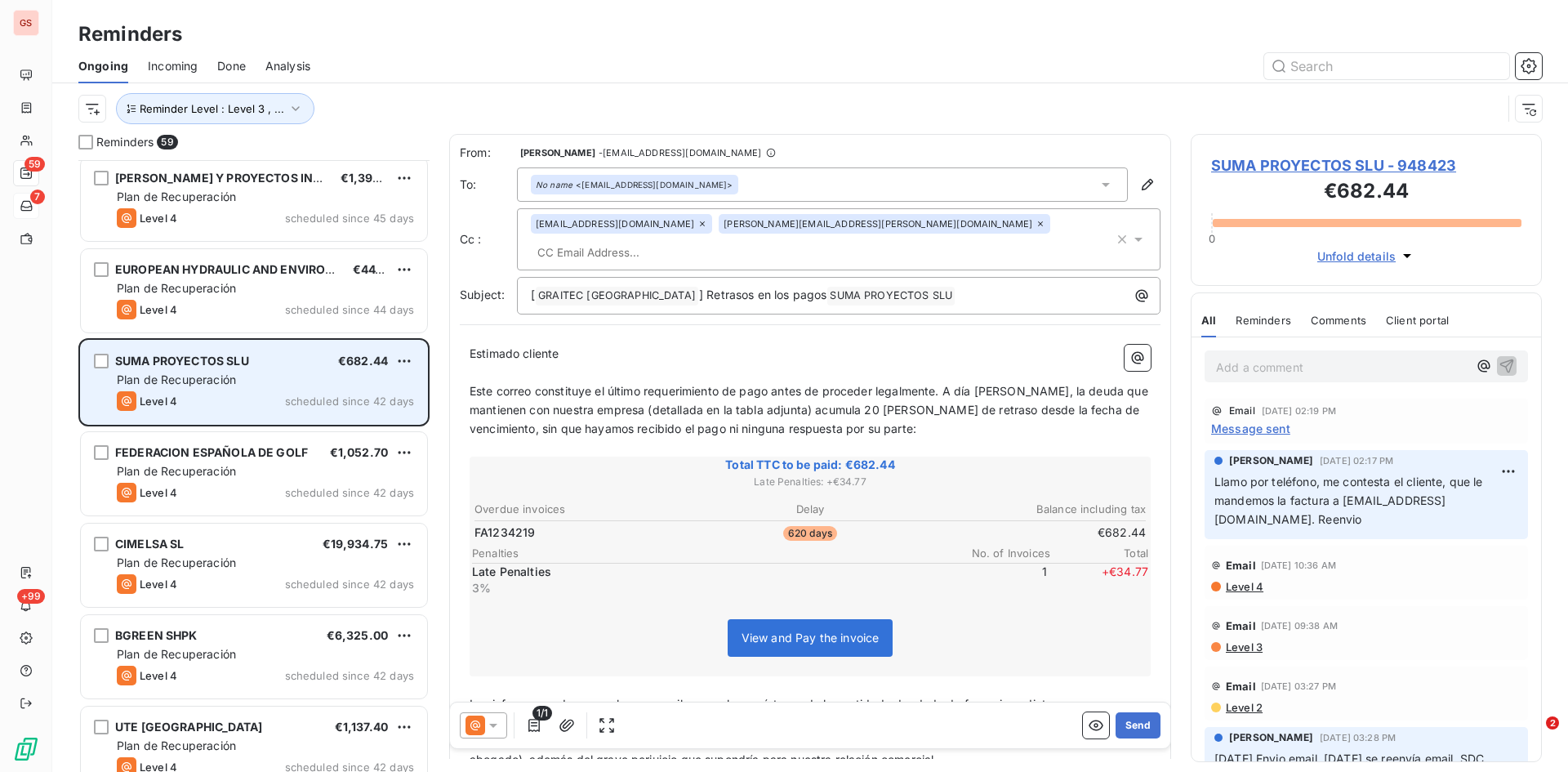
scroll to position [491, 0]
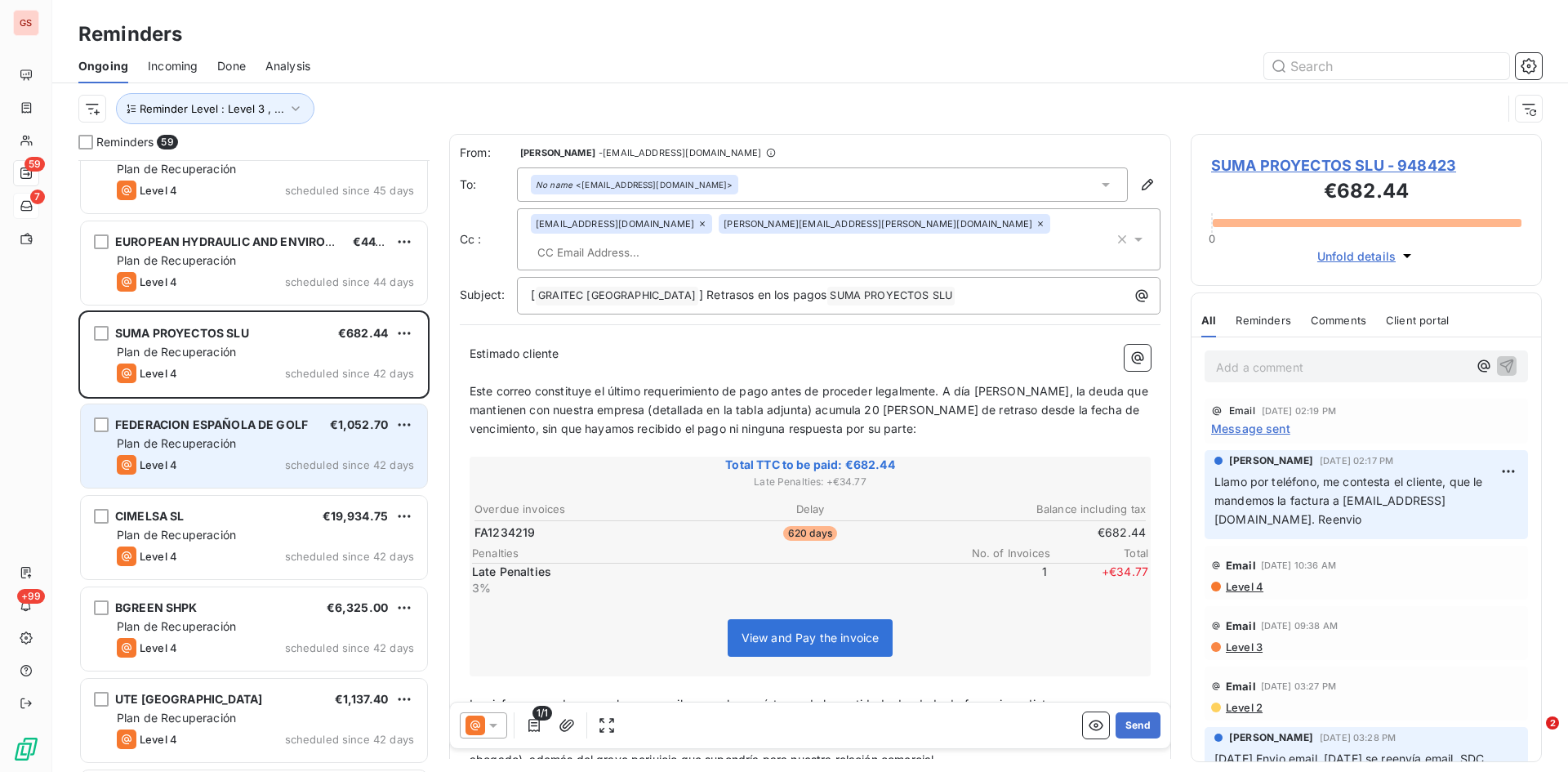
click at [186, 426] on span "FEDERACION ESPAÑOLA DE GOLF" at bounding box center [211, 424] width 193 height 14
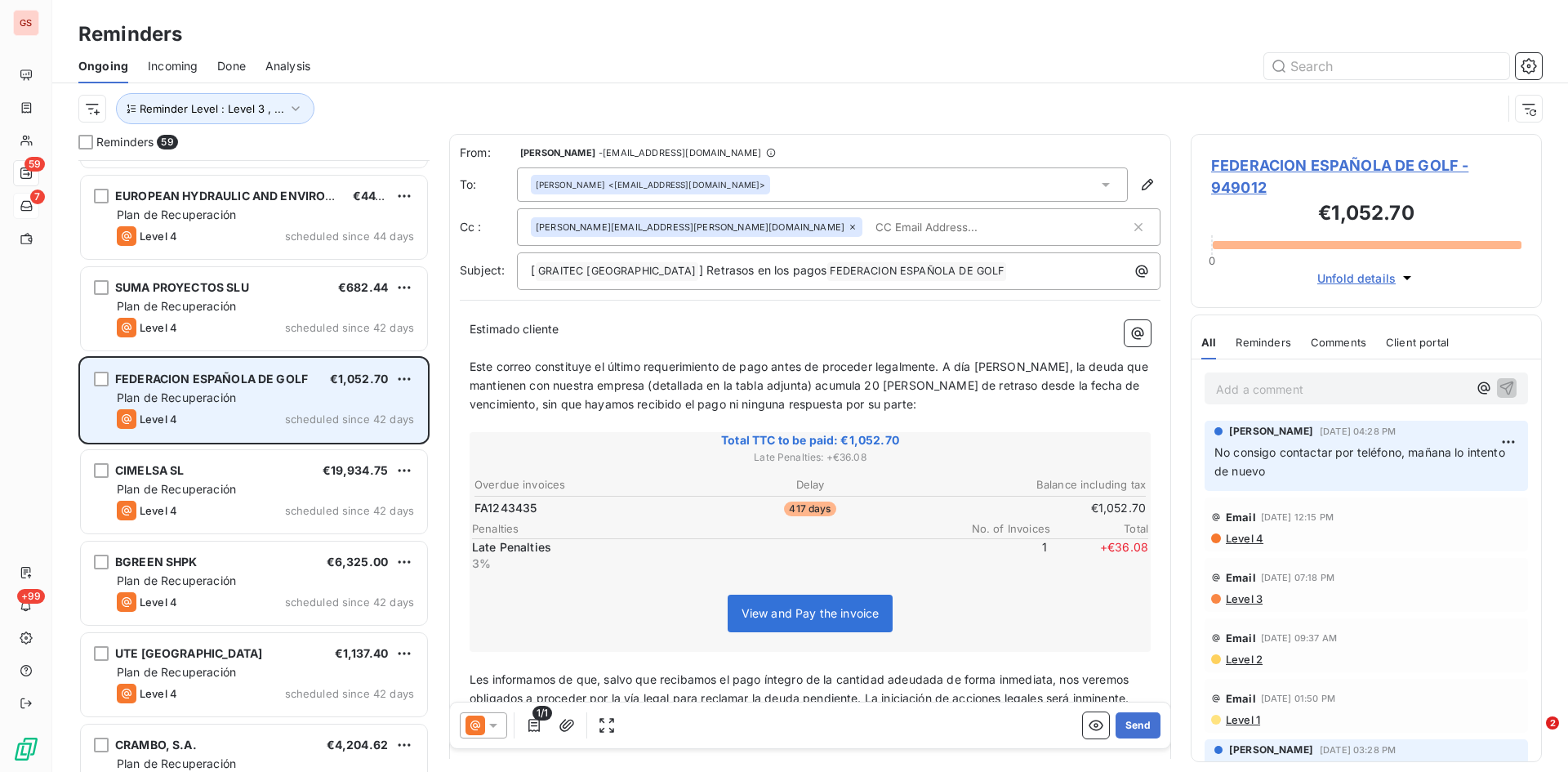
scroll to position [573, 0]
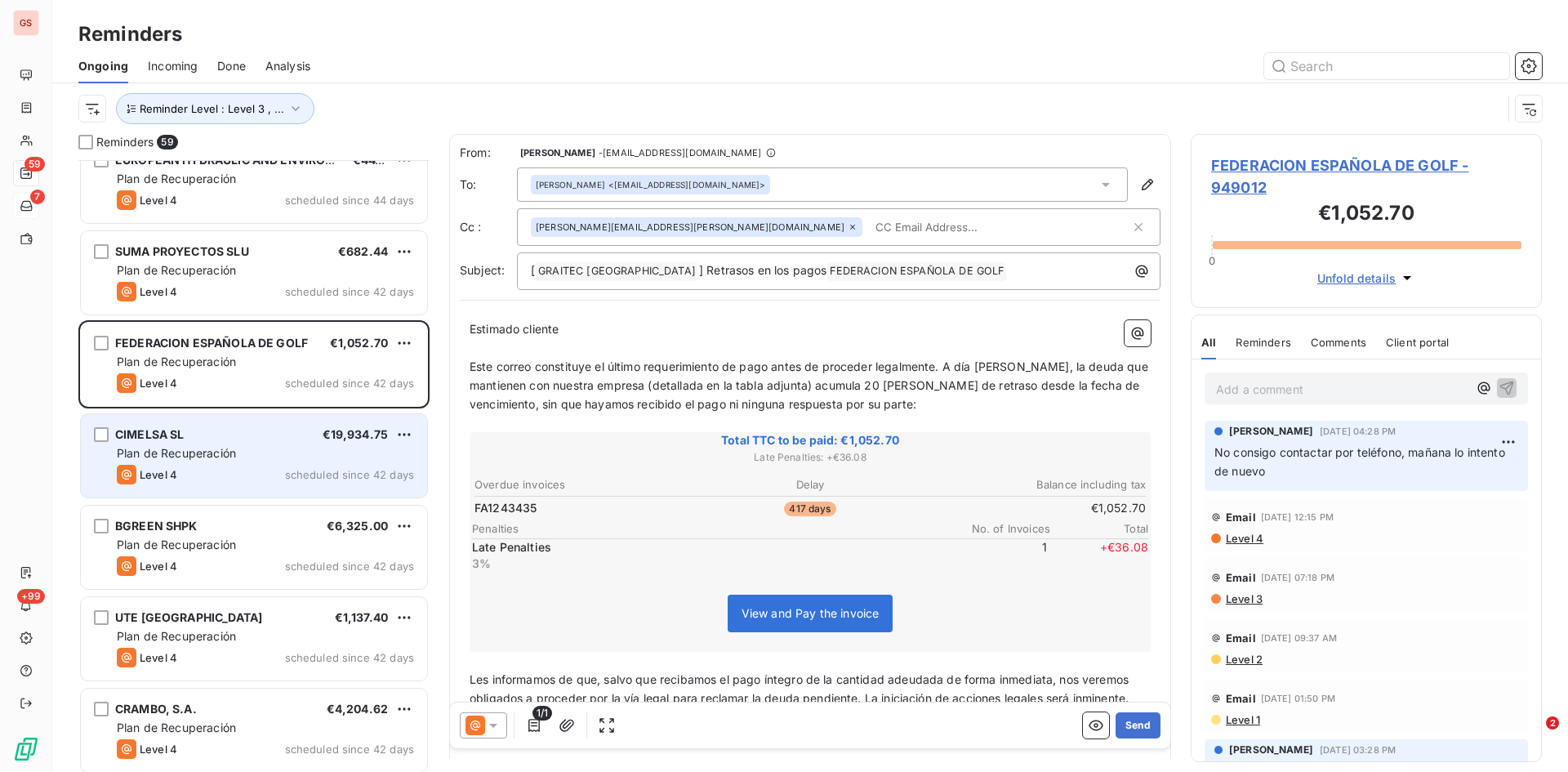
click at [180, 442] on div "CIMELSA SL" at bounding box center [149, 435] width 70 height 17
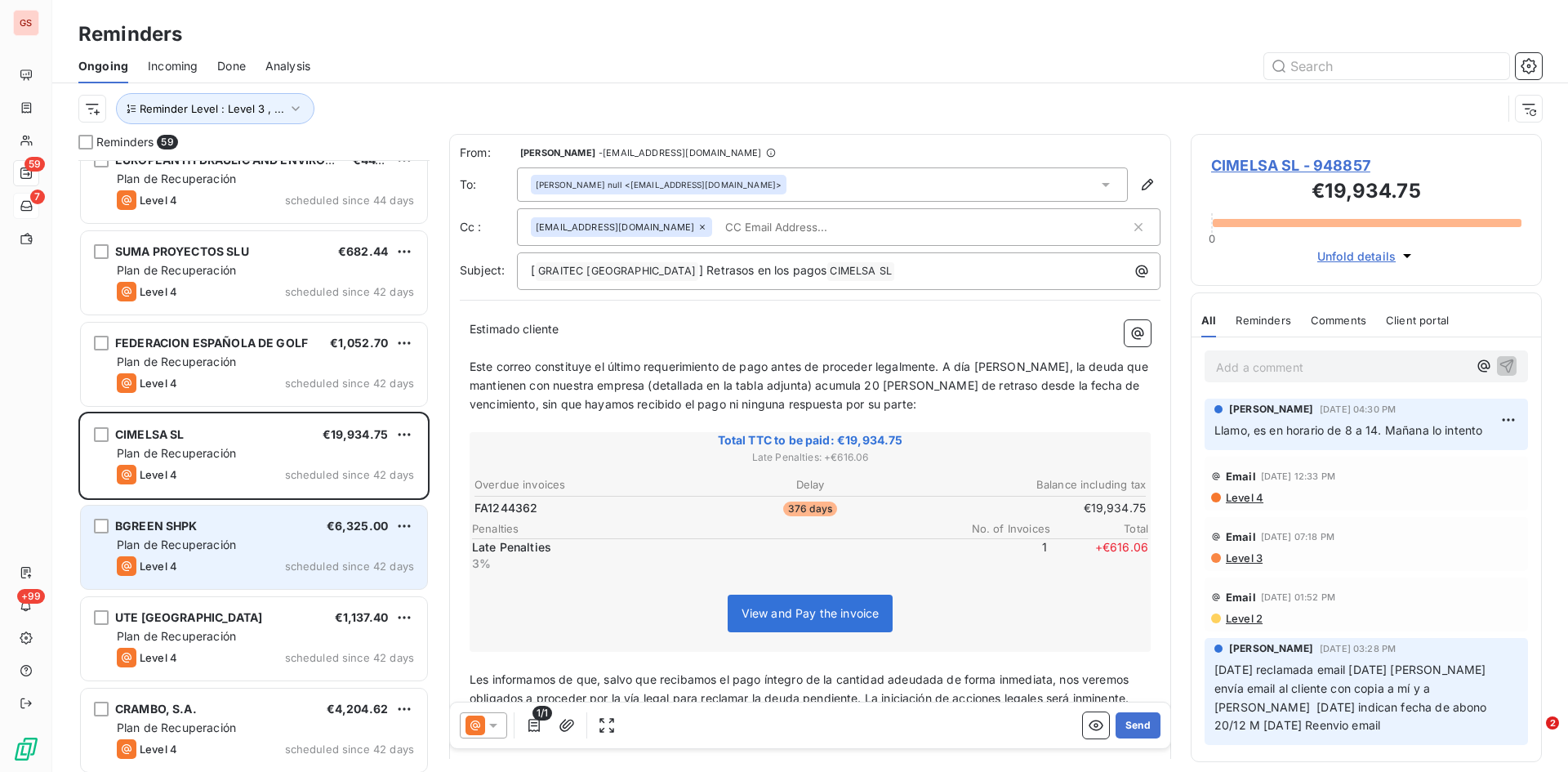
click at [178, 537] on div "Plan de Recuperación" at bounding box center [265, 545] width 297 height 17
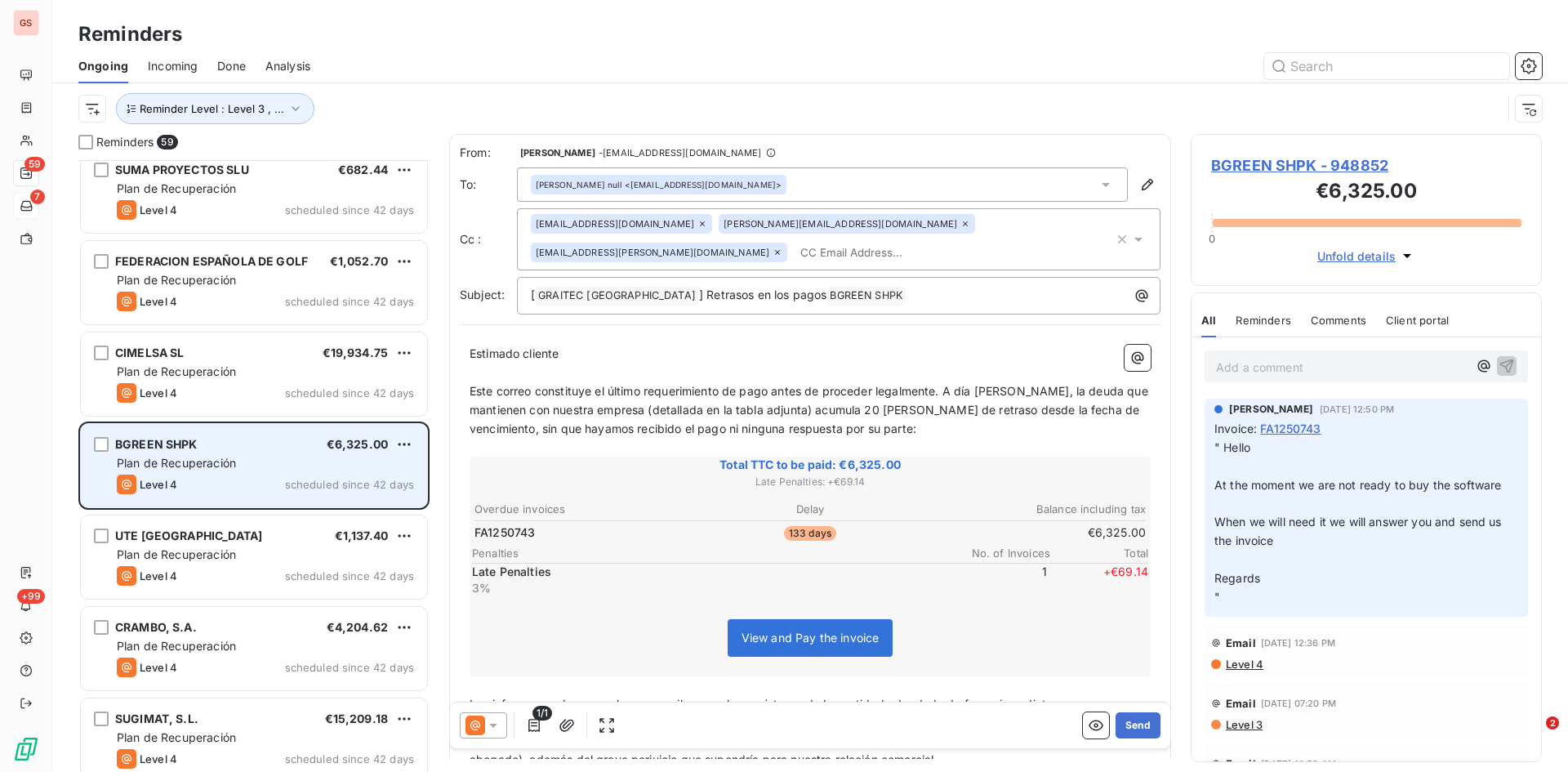
scroll to position [736, 0]
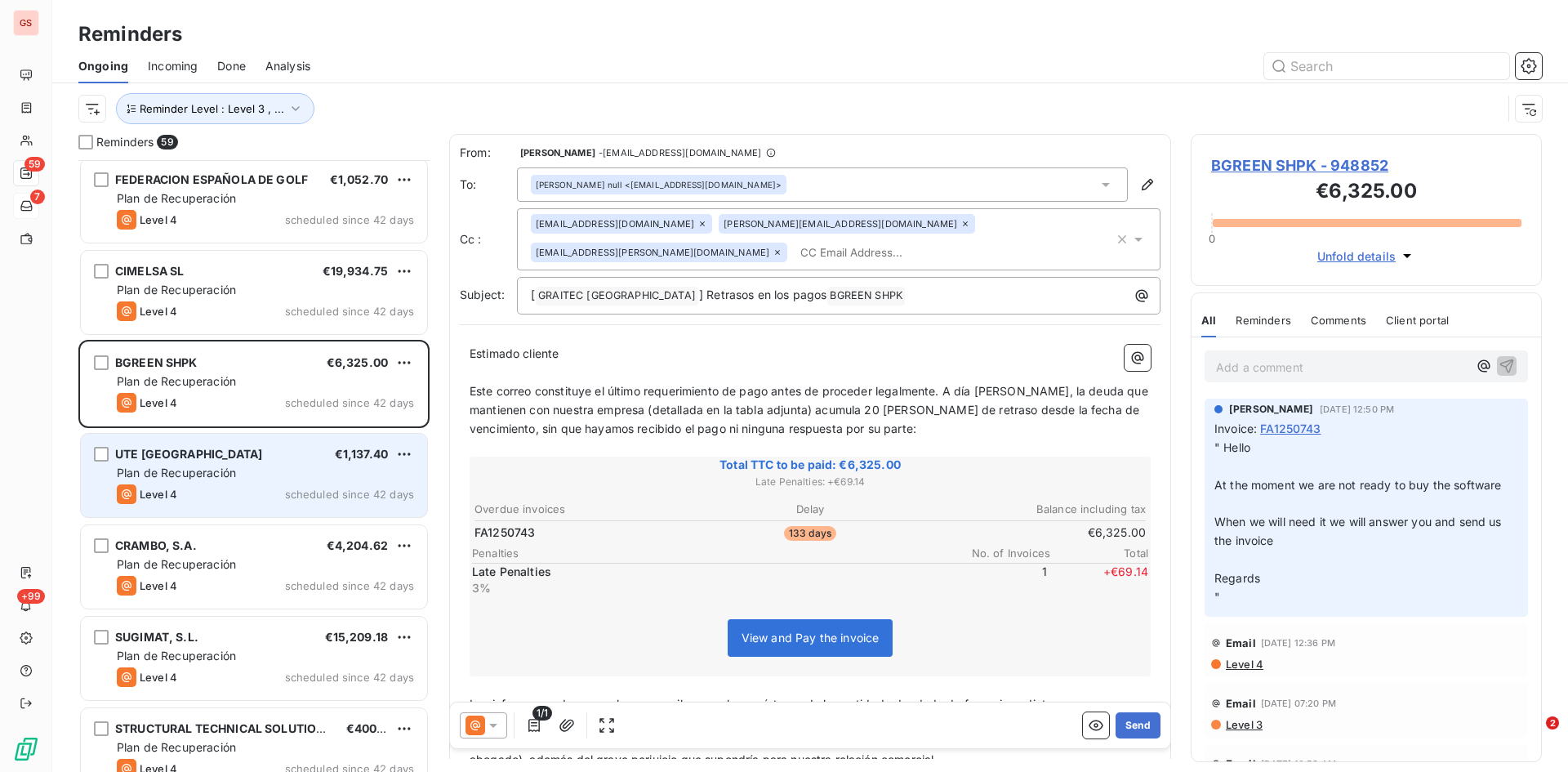
click at [192, 472] on span "Plan de Recuperación" at bounding box center [176, 472] width 120 height 14
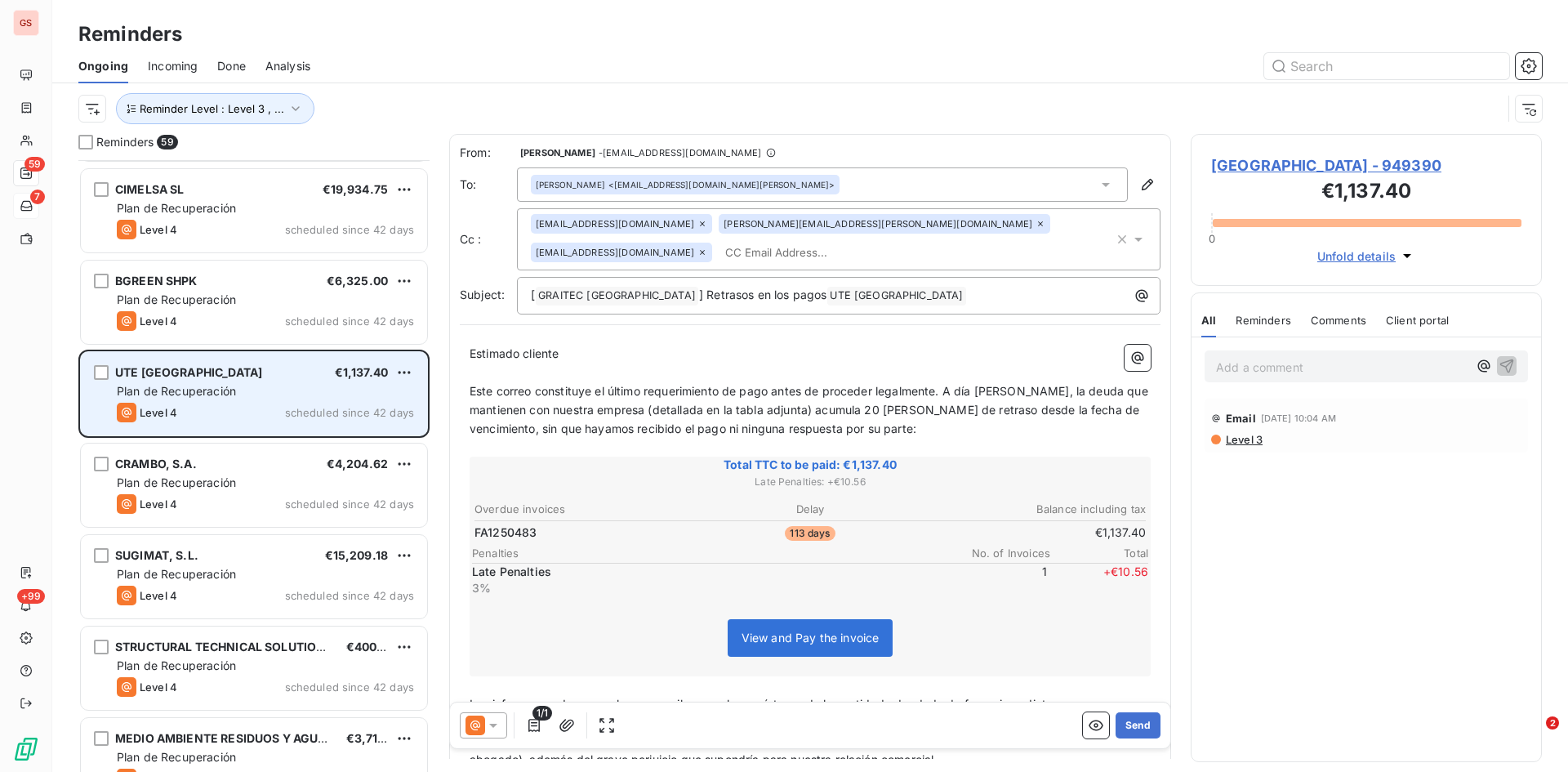
scroll to position [899, 0]
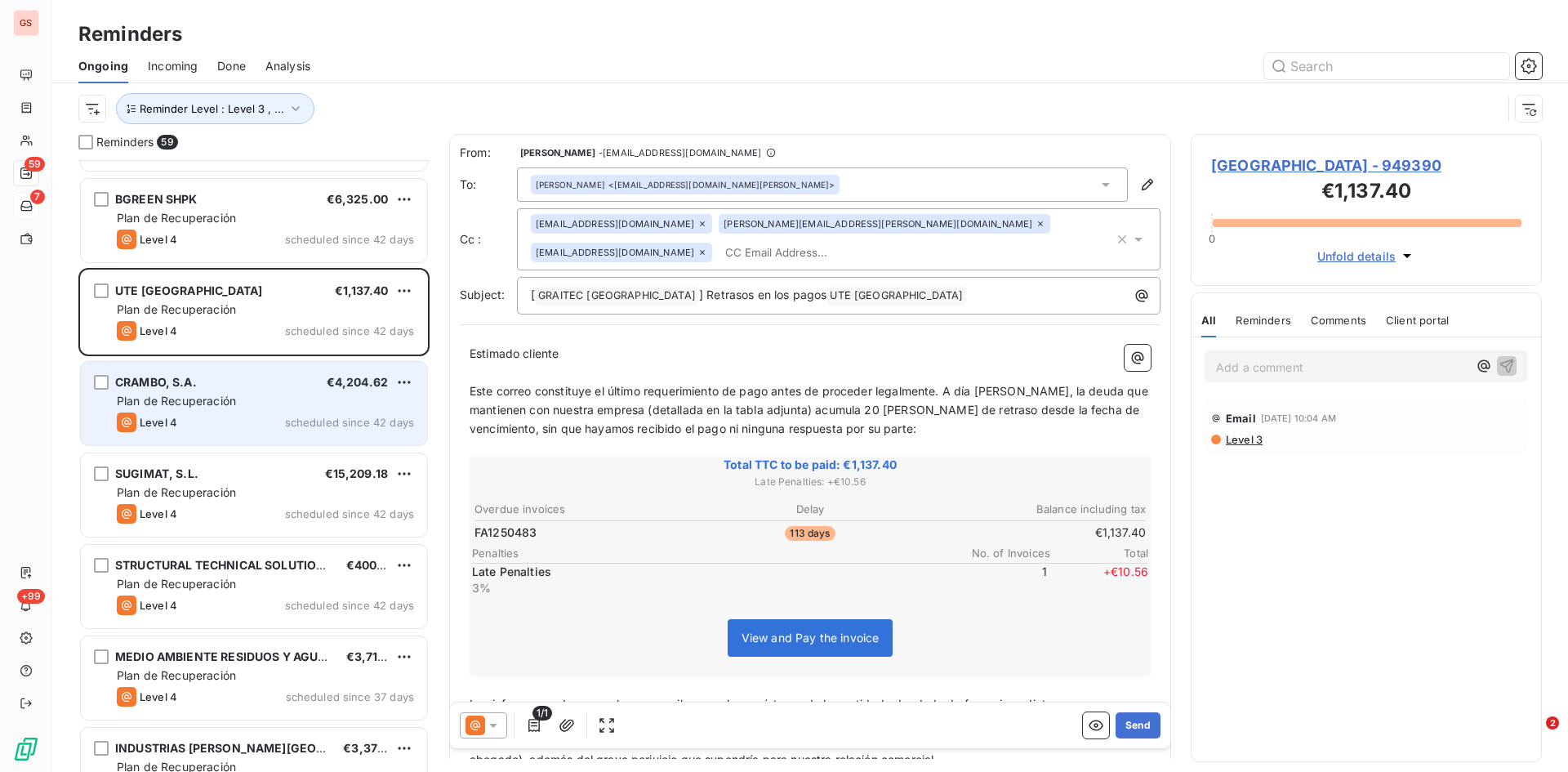
click at [210, 408] on div "Plan de Recuperación" at bounding box center [265, 401] width 297 height 17
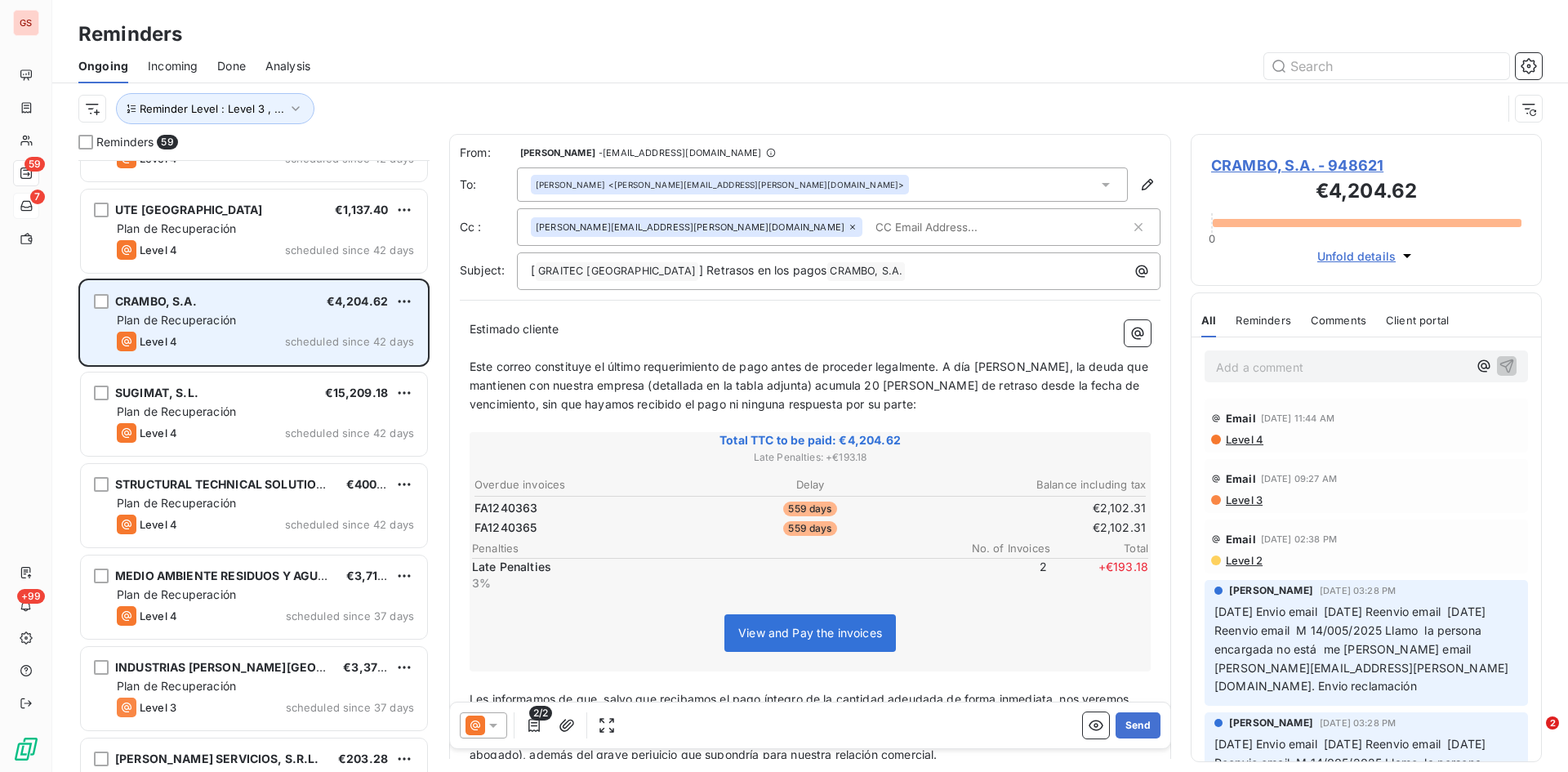
scroll to position [981, 0]
click at [210, 408] on span "Plan de Recuperación" at bounding box center [176, 410] width 120 height 14
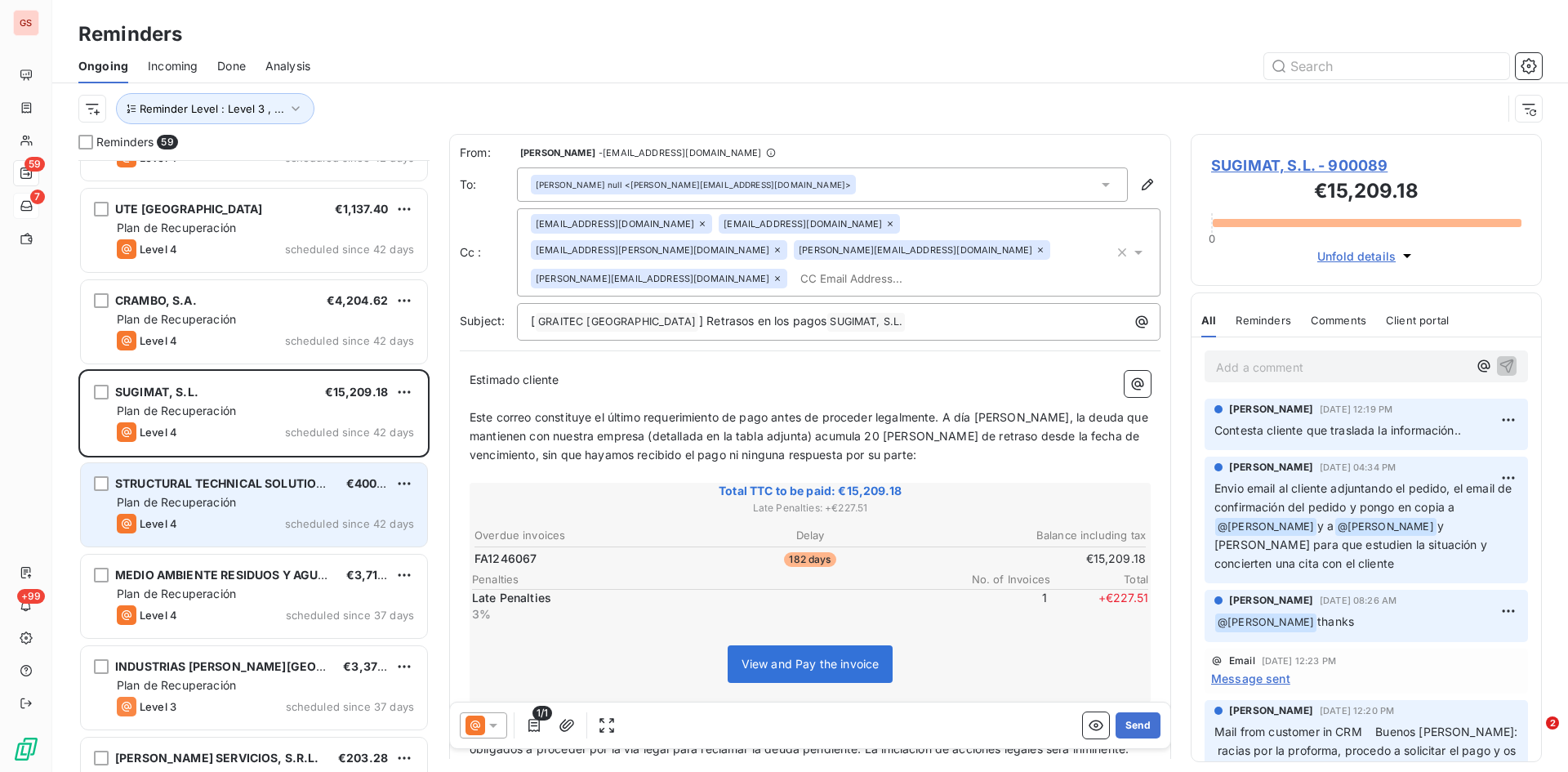
click at [188, 499] on span "Plan de Recuperación" at bounding box center [176, 501] width 120 height 14
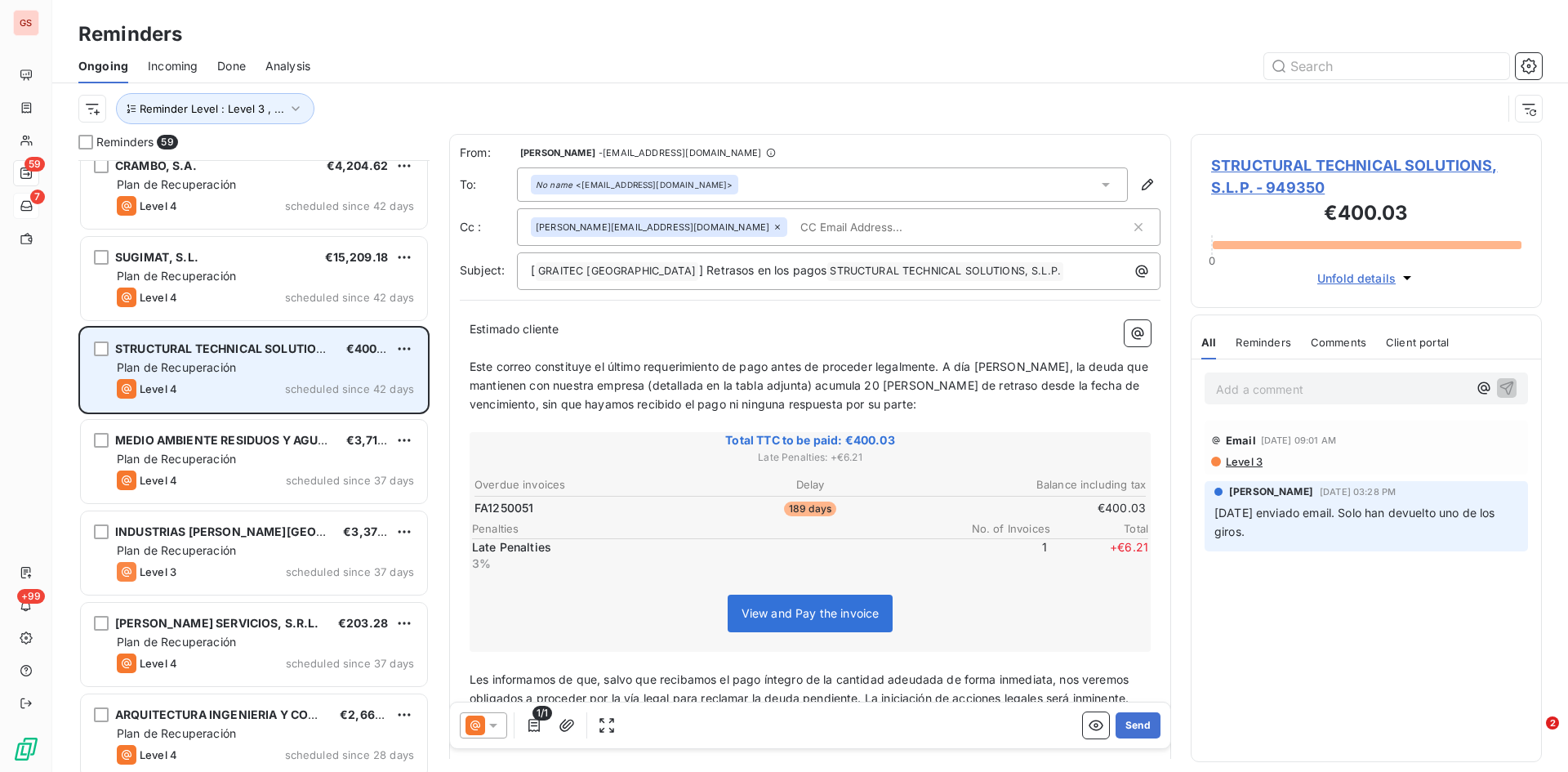
scroll to position [1145, 0]
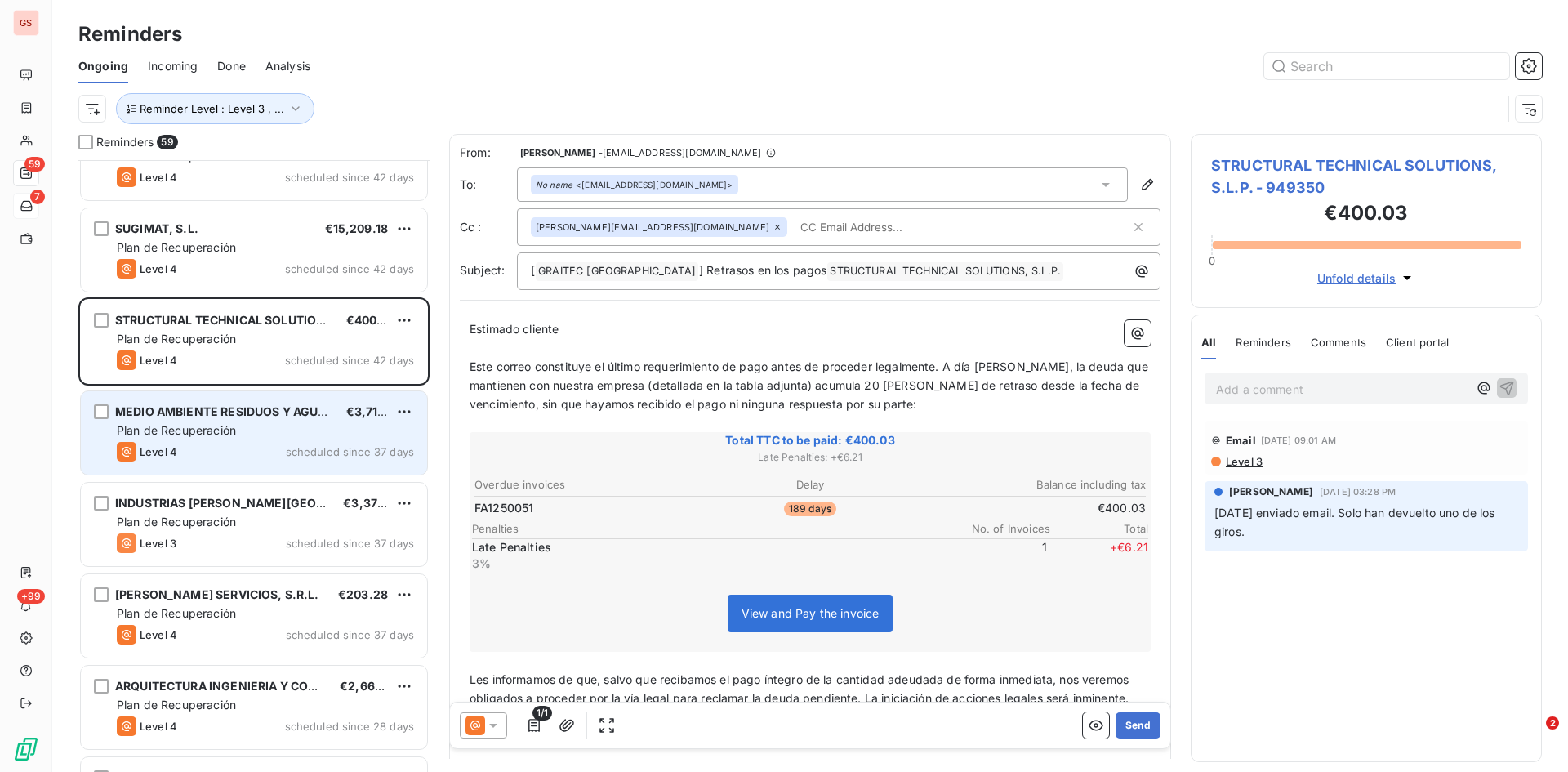
click at [214, 429] on span "Plan de Recuperación" at bounding box center [176, 430] width 120 height 14
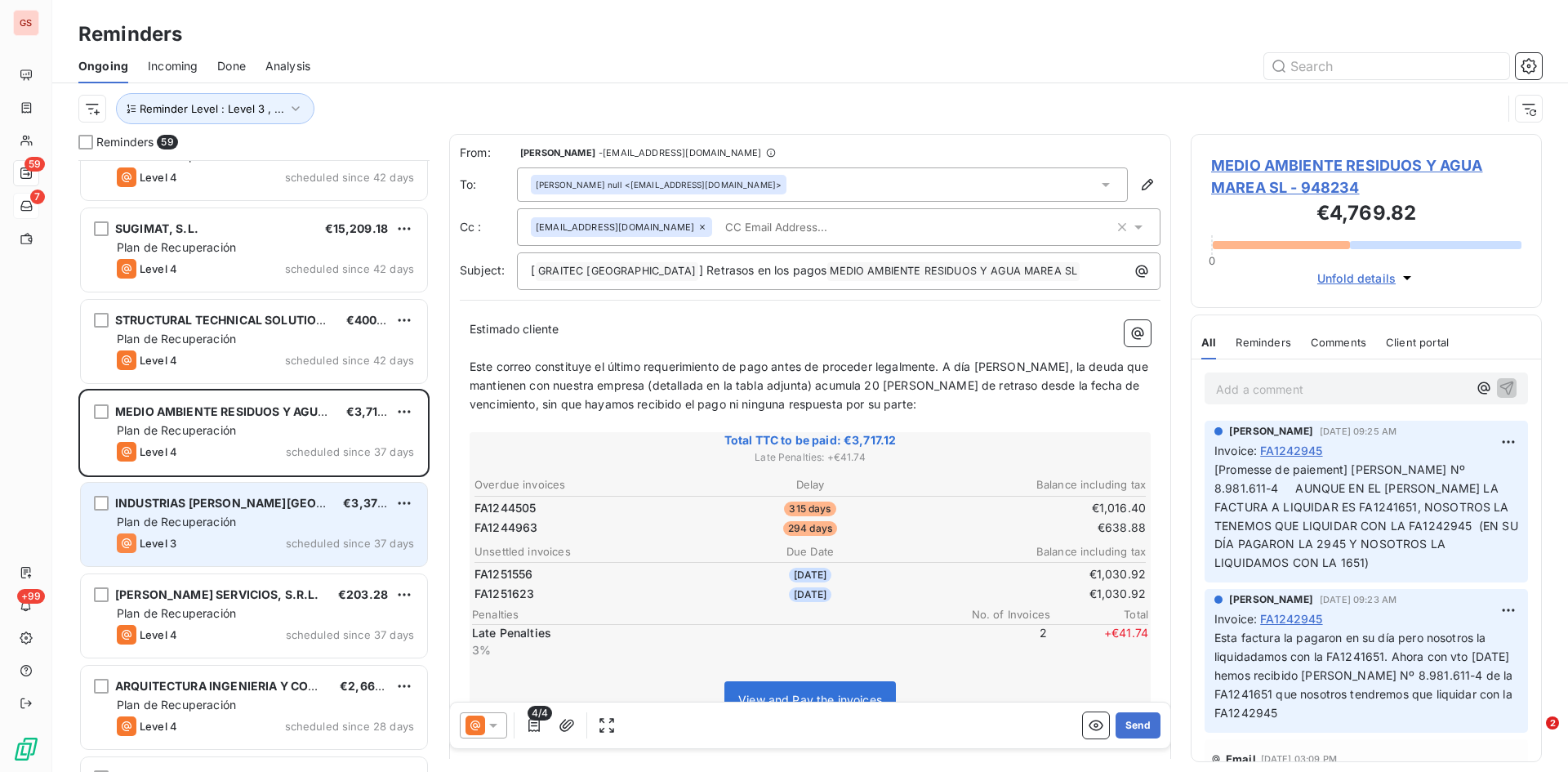
click at [201, 523] on span "Plan de Recuperación" at bounding box center [176, 521] width 120 height 14
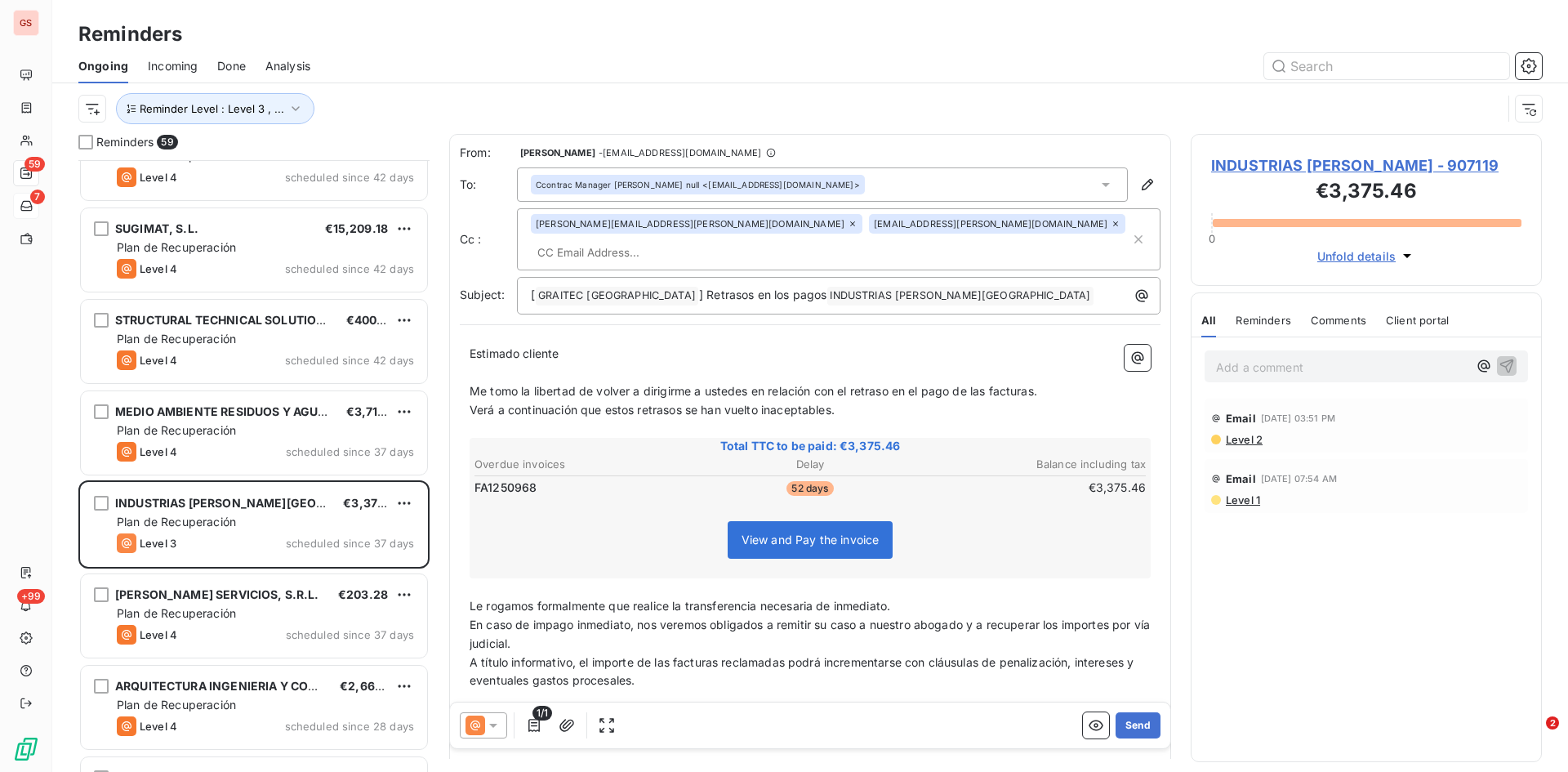
scroll to position [1226, 0]
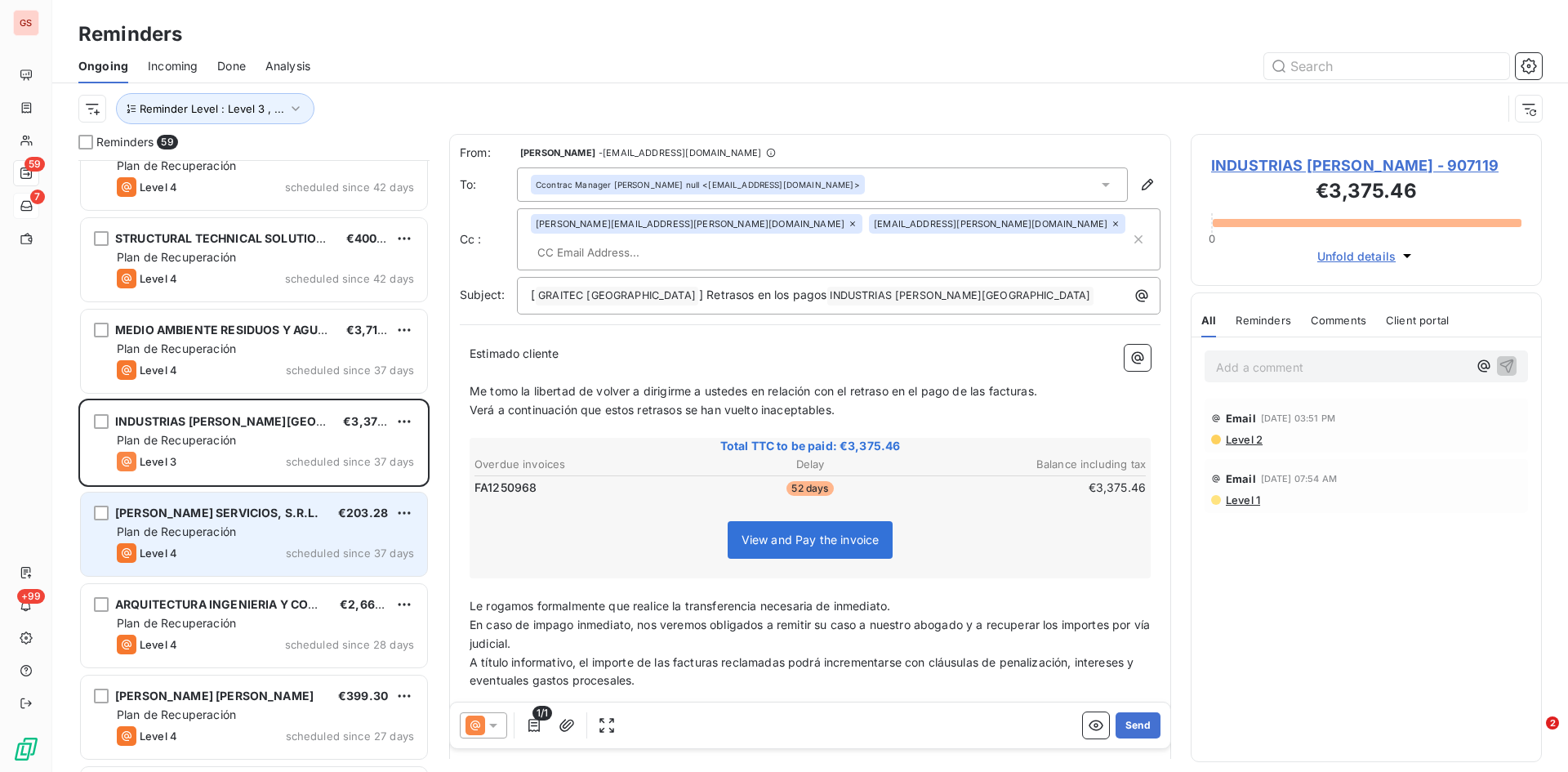
click at [173, 547] on span "Level 4" at bounding box center [158, 553] width 38 height 13
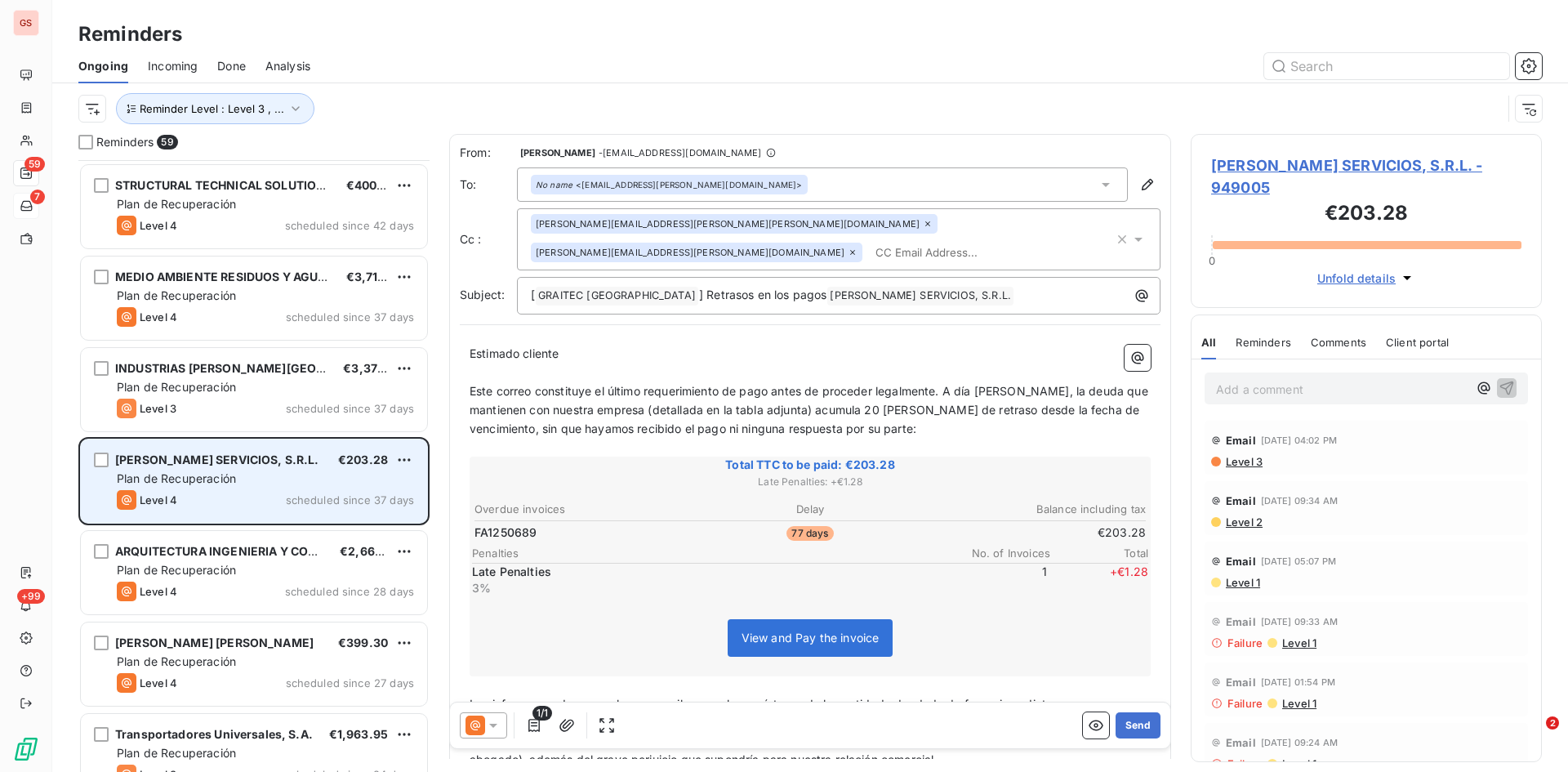
scroll to position [1308, 0]
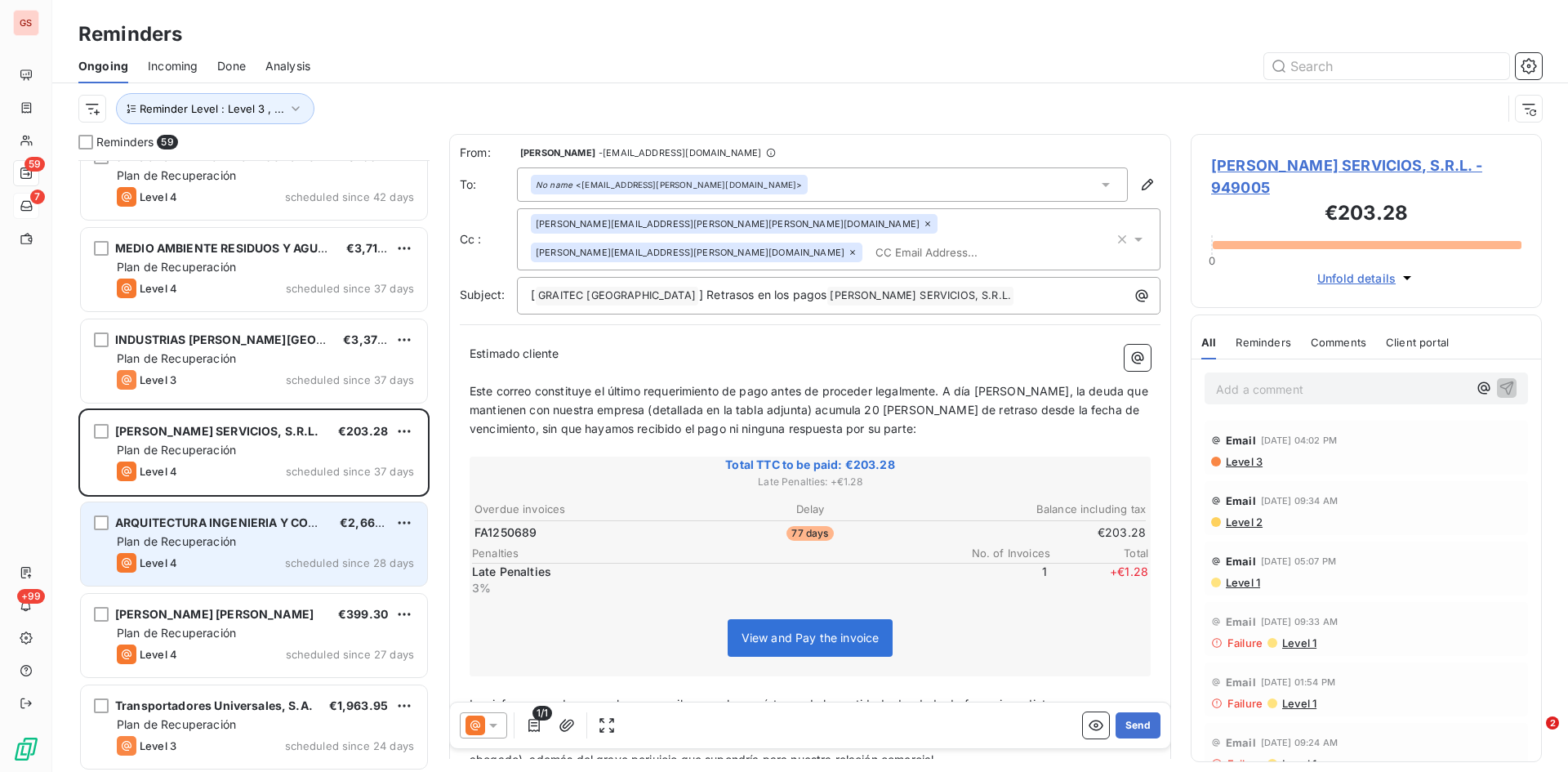
click at [176, 536] on span "Plan de Recuperación" at bounding box center [176, 540] width 120 height 14
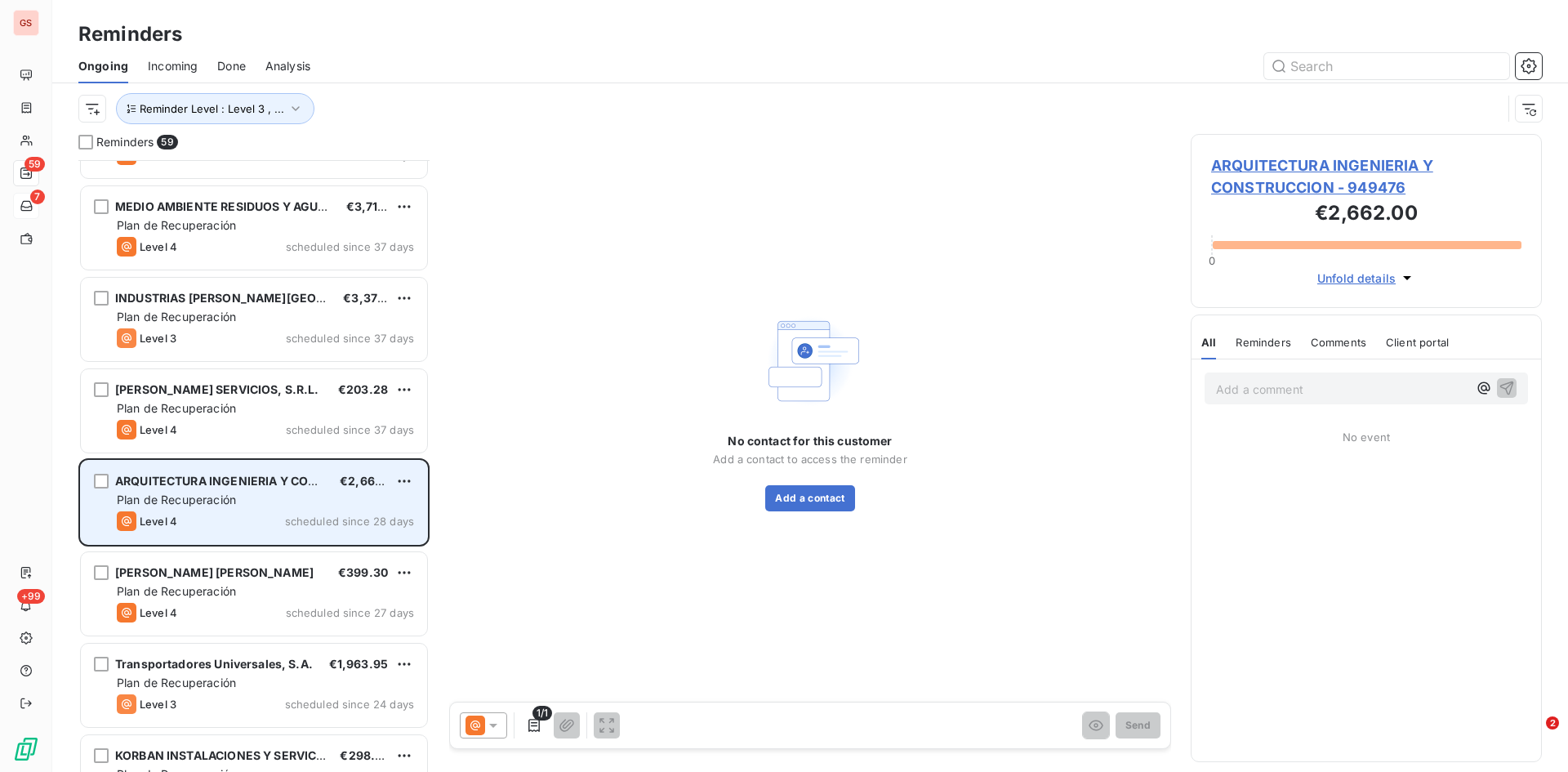
scroll to position [1389, 0]
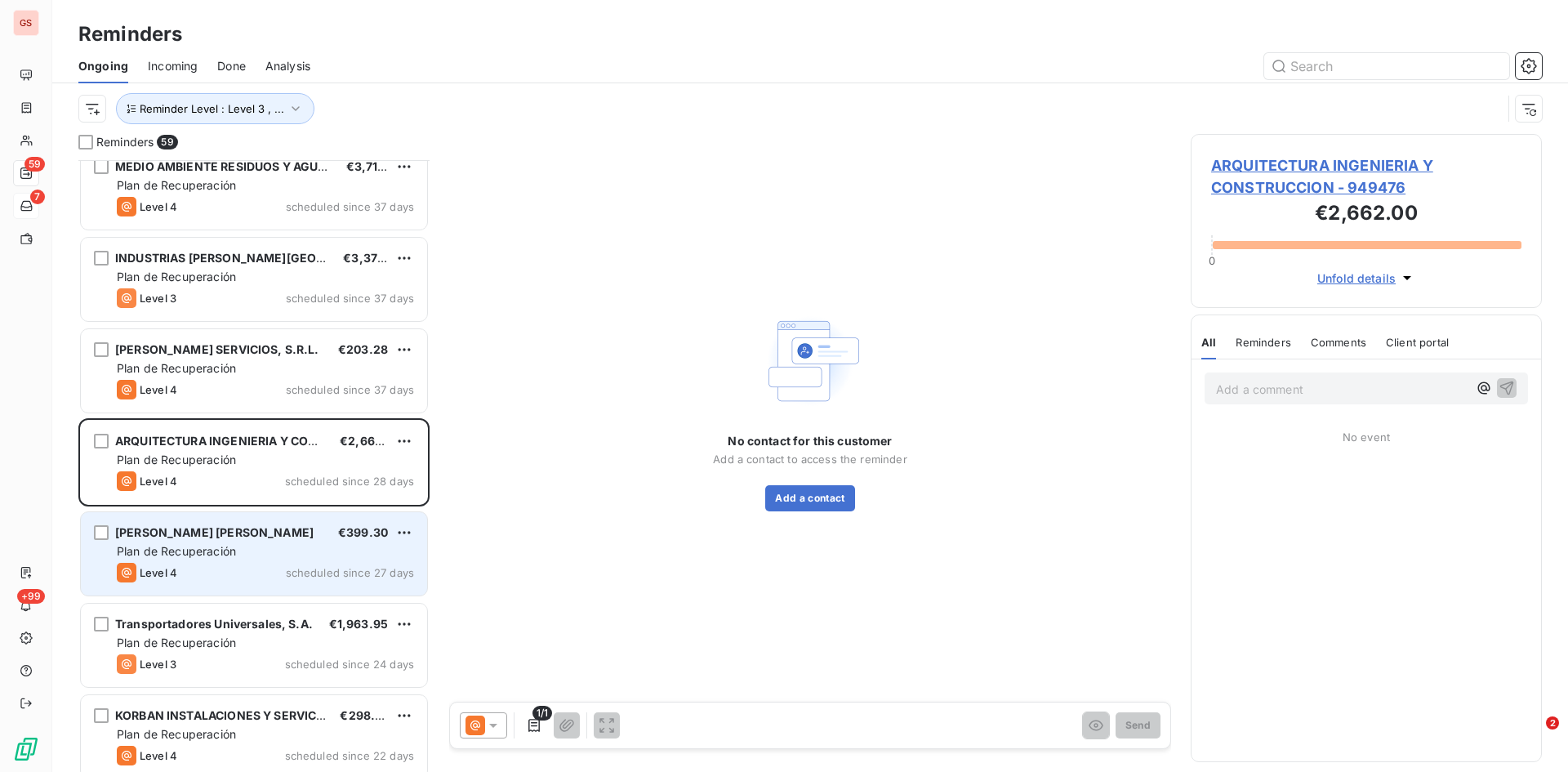
click at [196, 560] on div "[PERSON_NAME] [PERSON_NAME] €399.30 Plan de Recuperación Level 4 scheduled sinc…" at bounding box center [254, 554] width 347 height 83
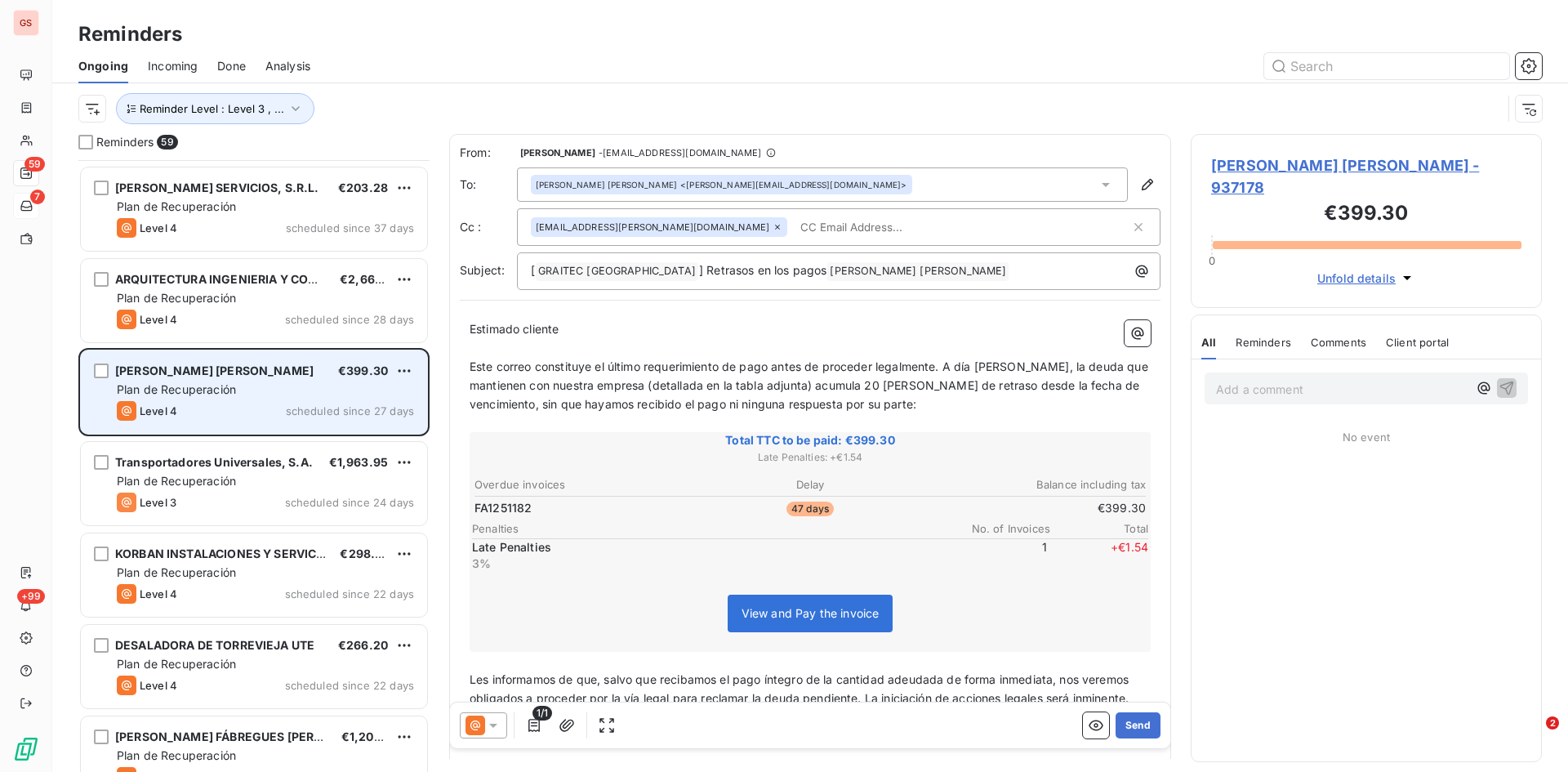
scroll to position [1553, 0]
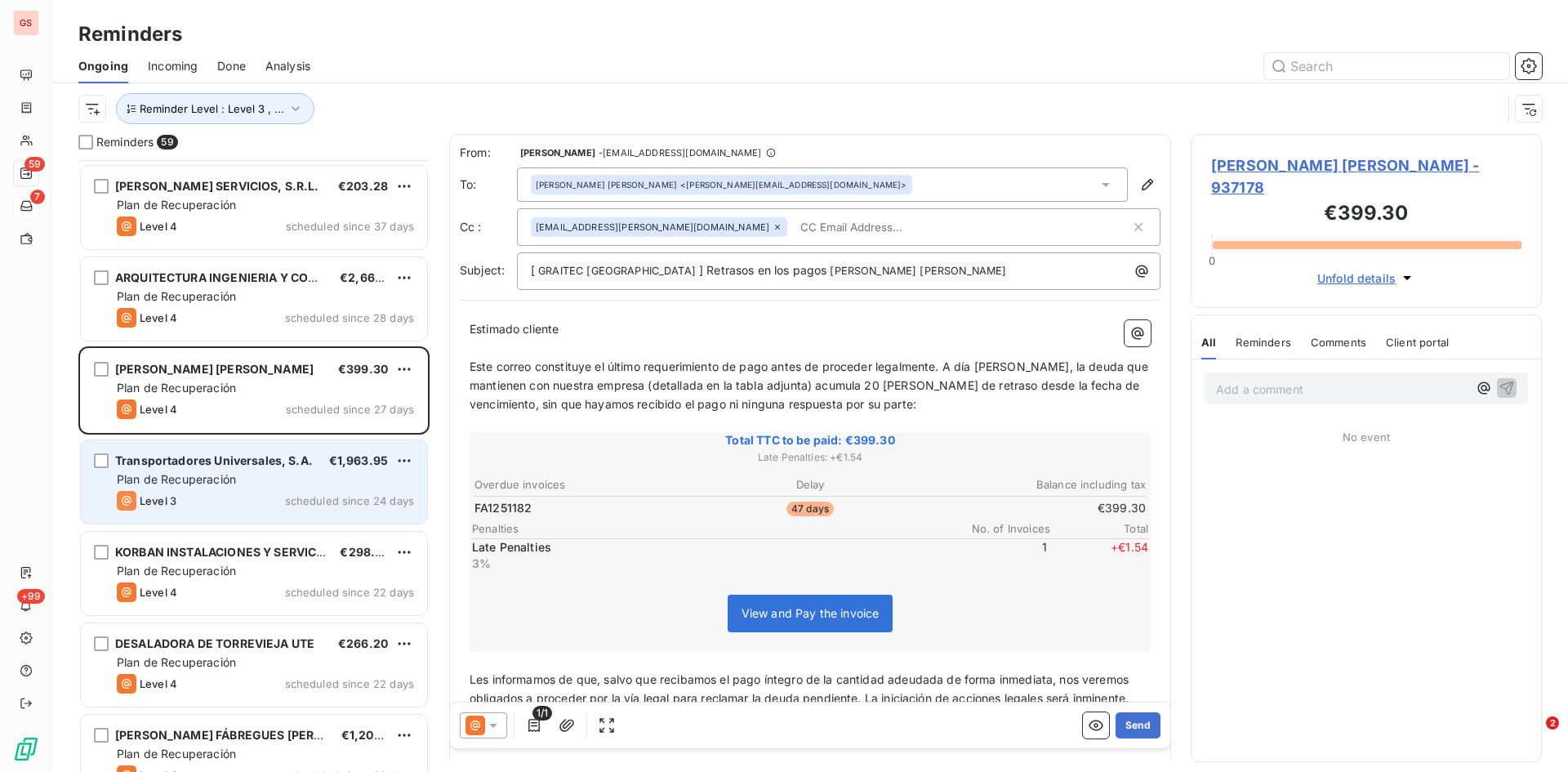
click at [209, 488] on div "Transportadores Universales, S.A. €1,963.95 Plan de Recuperación Level 3 schedu…" at bounding box center [254, 482] width 347 height 83
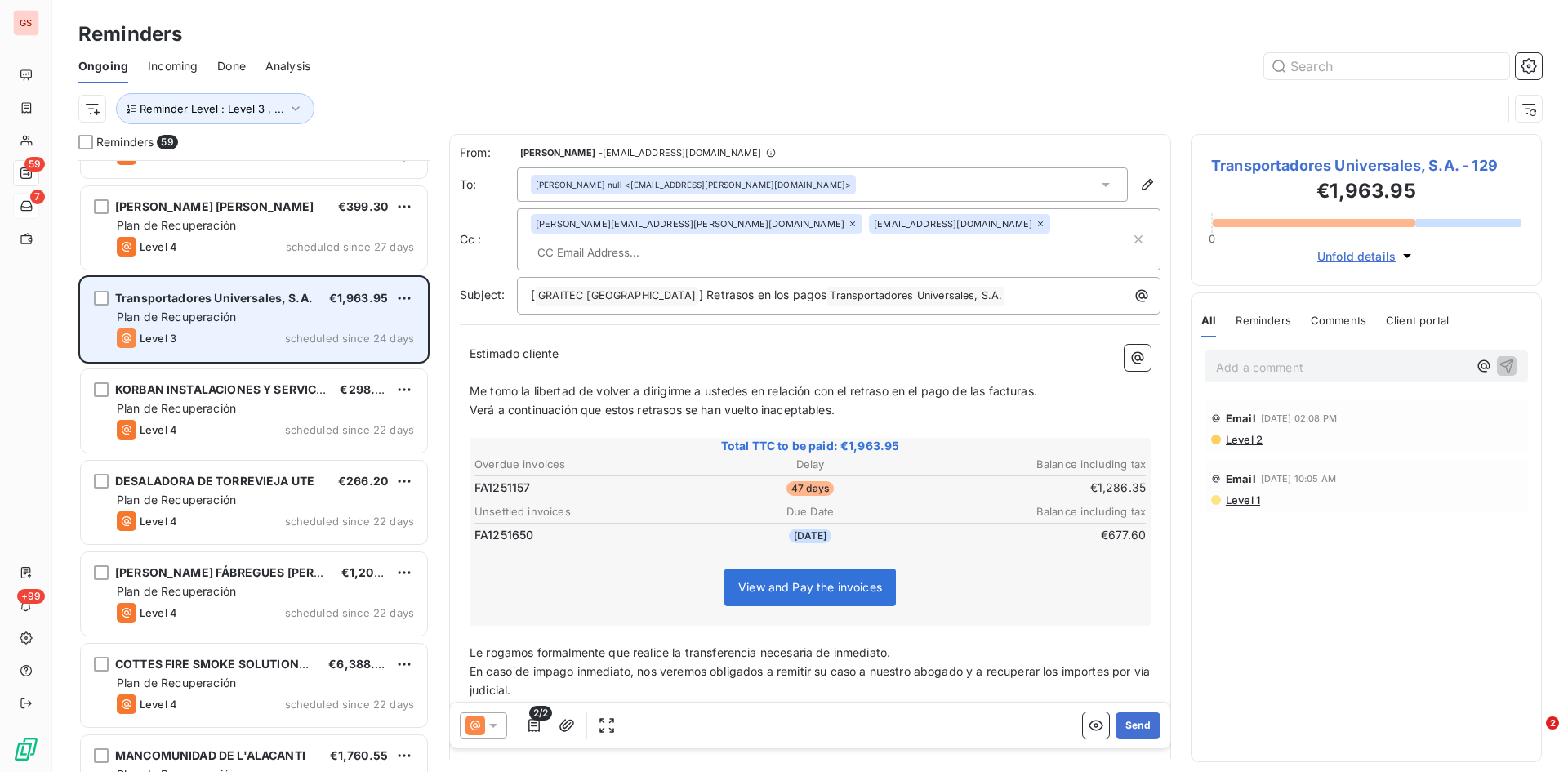
scroll to position [1716, 0]
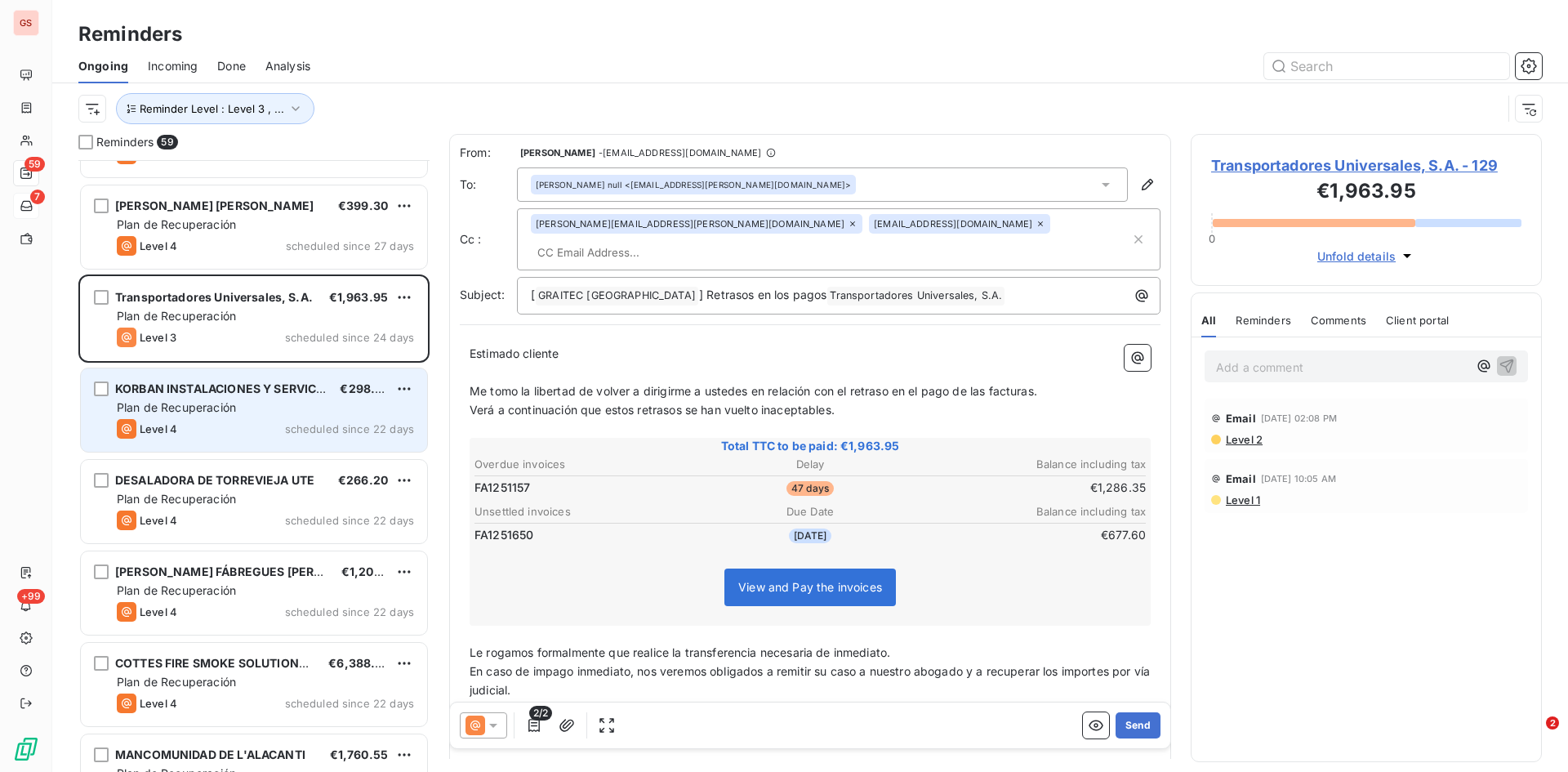
click at [228, 402] on span "Plan de Recuperación" at bounding box center [176, 407] width 120 height 14
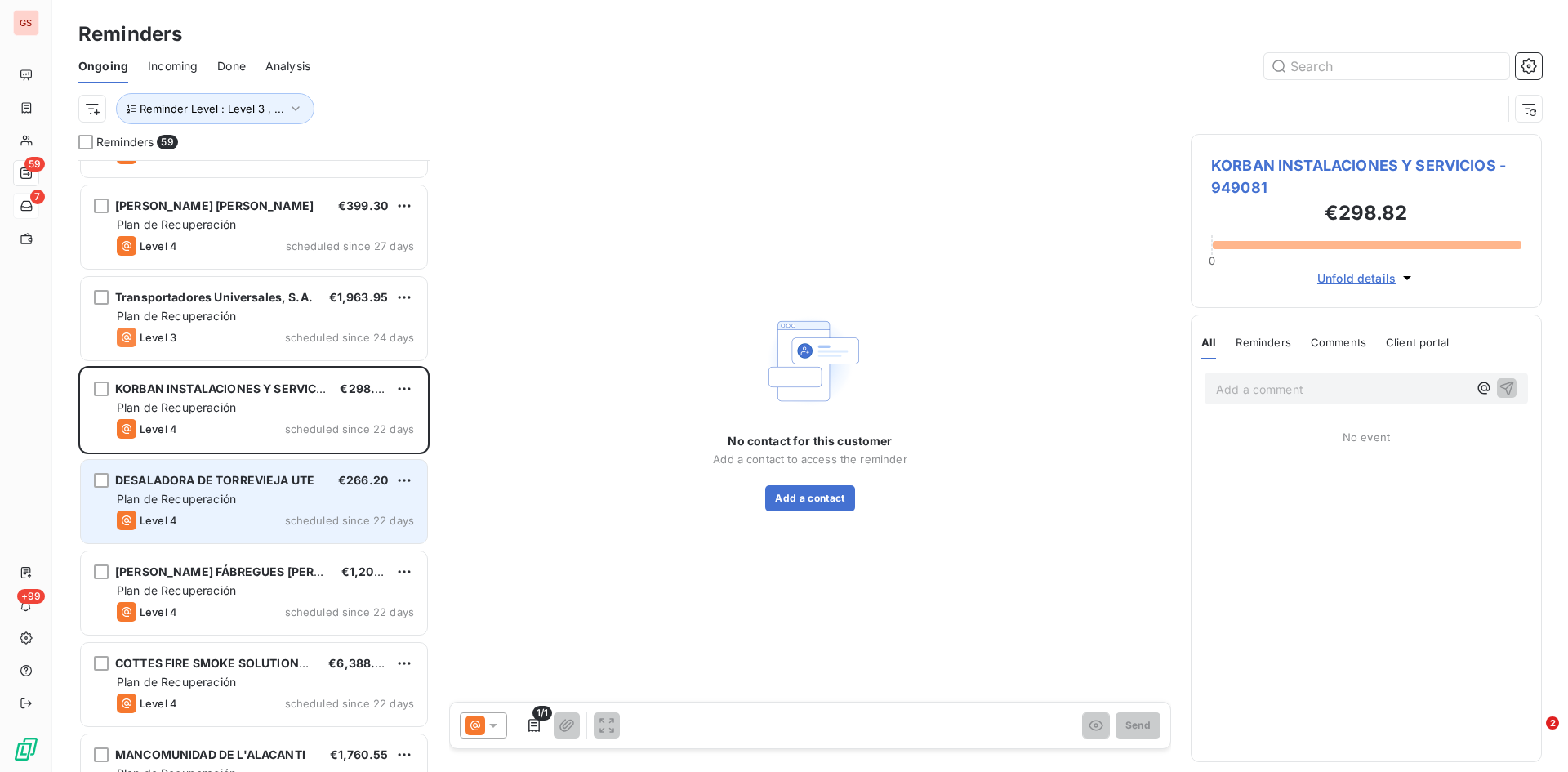
click at [216, 505] on span "Plan de Recuperación" at bounding box center [176, 499] width 120 height 14
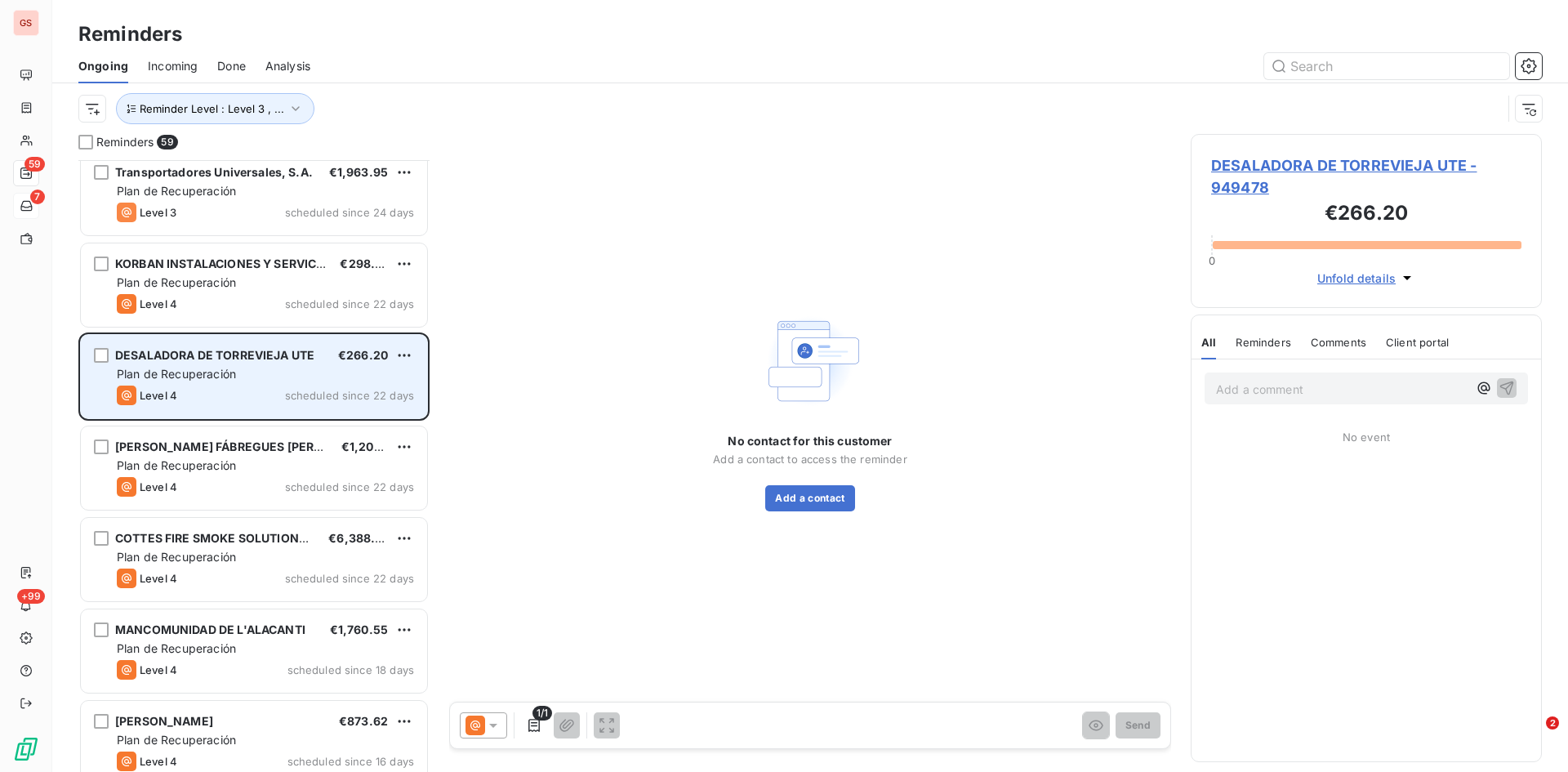
scroll to position [1879, 0]
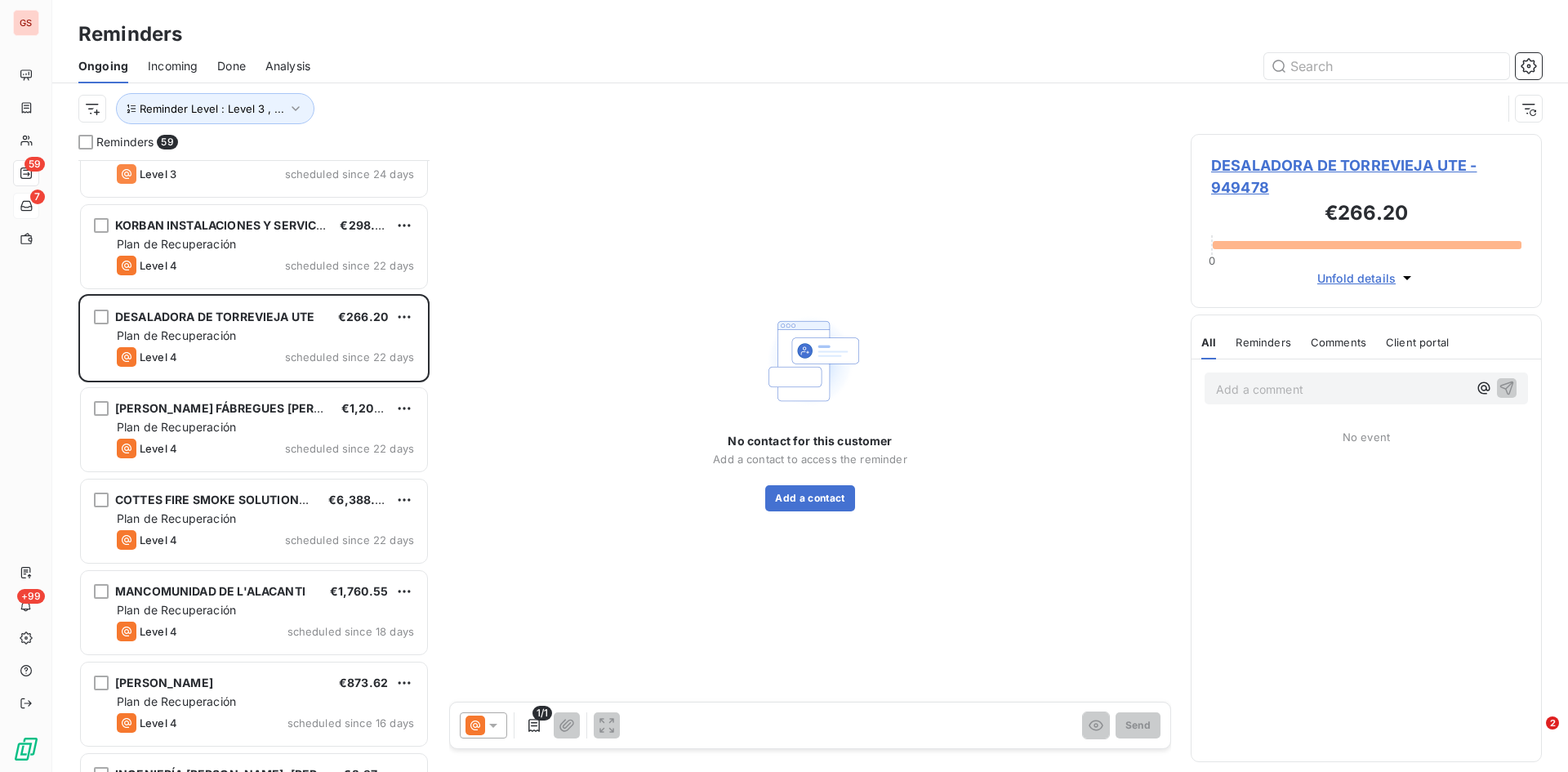
click at [216, 497] on span "COTTES FIRE SMOKE SOLUTIONS SL" at bounding box center [219, 500] width 209 height 14
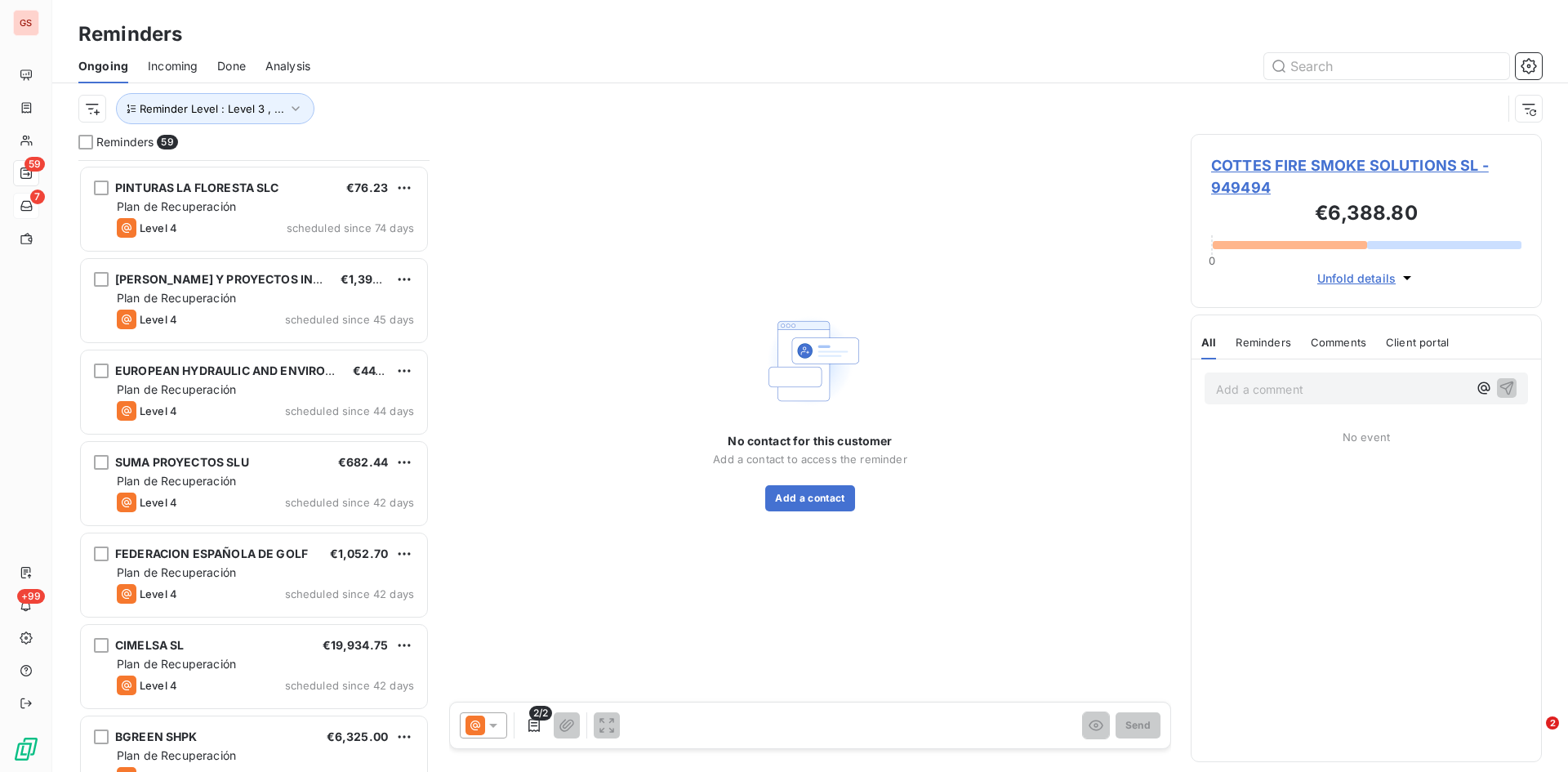
scroll to position [164, 0]
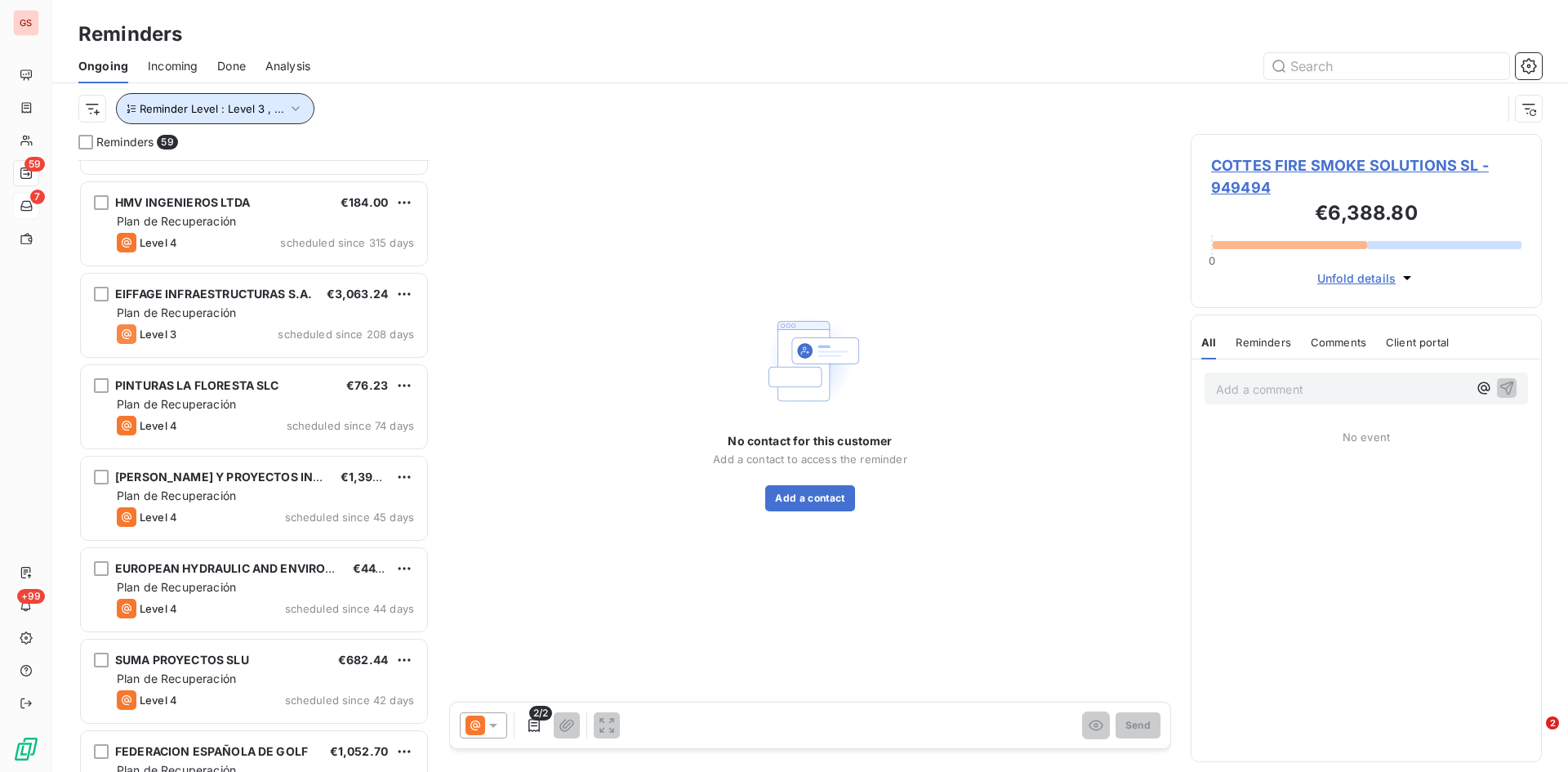
click at [278, 108] on span "Reminder Level : Level 3 , ..." at bounding box center [212, 108] width 145 height 13
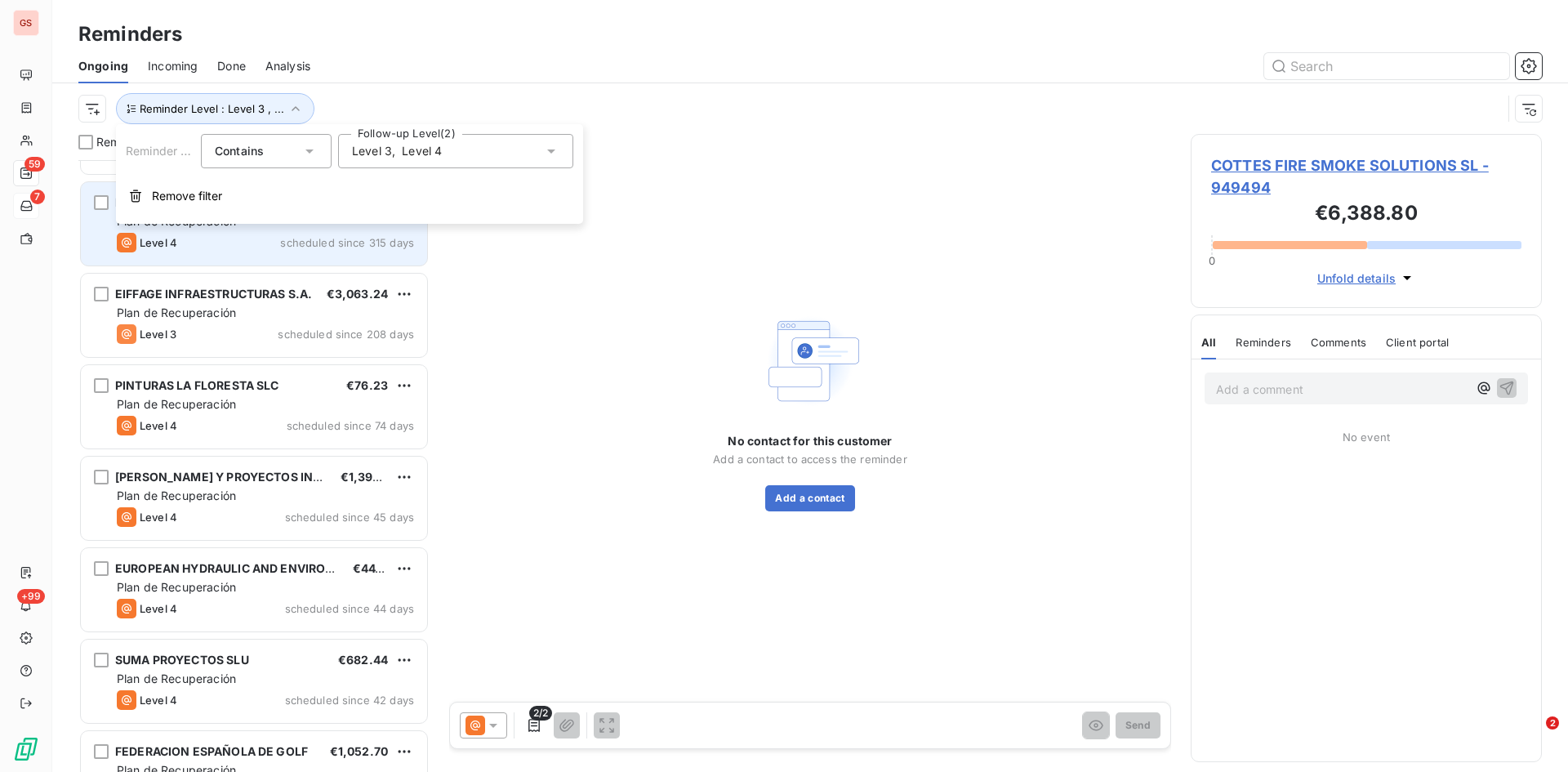
click at [188, 199] on span "Remove filter" at bounding box center [187, 196] width 70 height 17
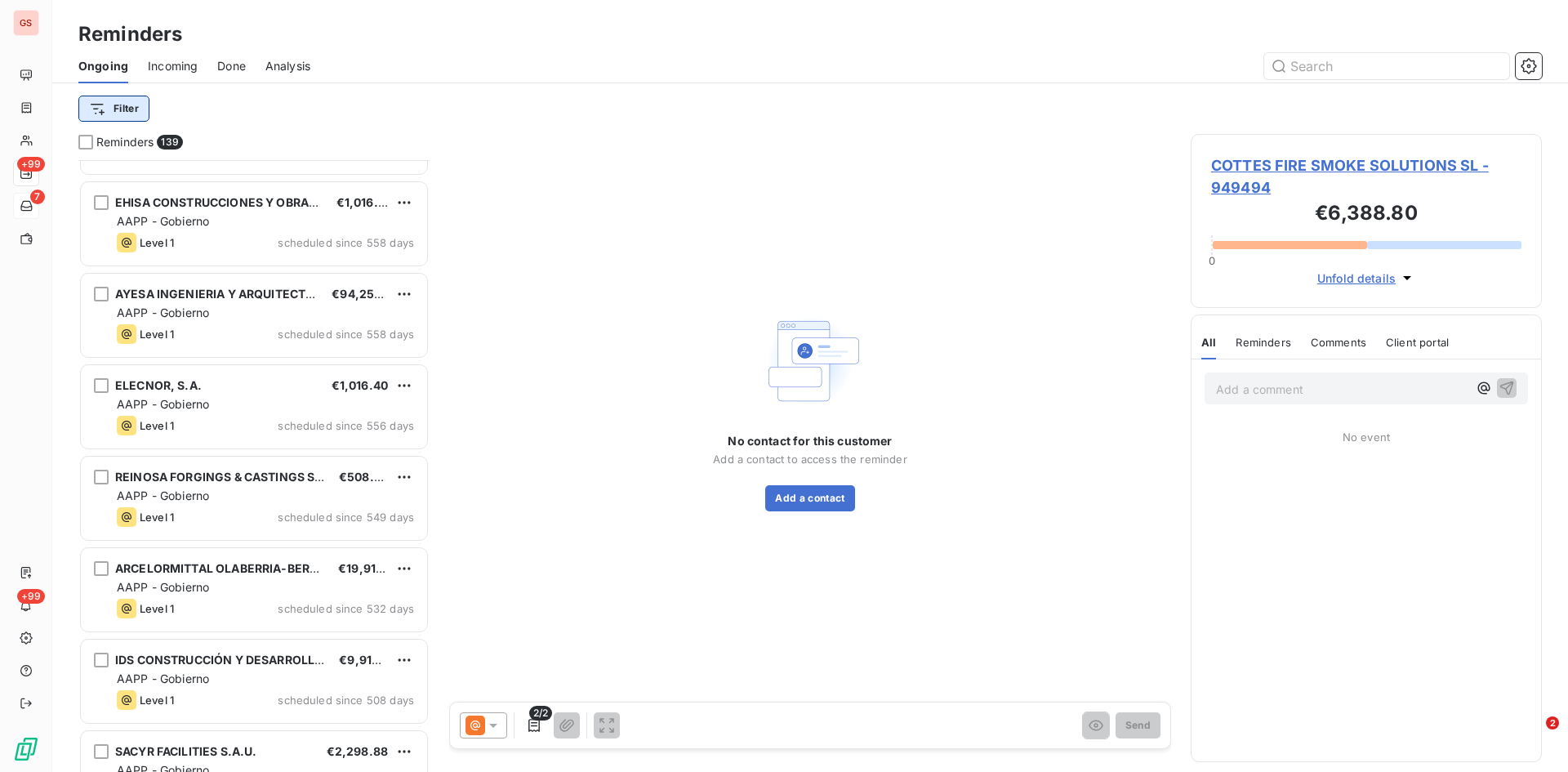
click at [138, 120] on html "GS +99 7 +99 Reminders Ongoing Incoming Done Analysis Filter Reminders 139 ELEC…" at bounding box center [784, 386] width 1568 height 772
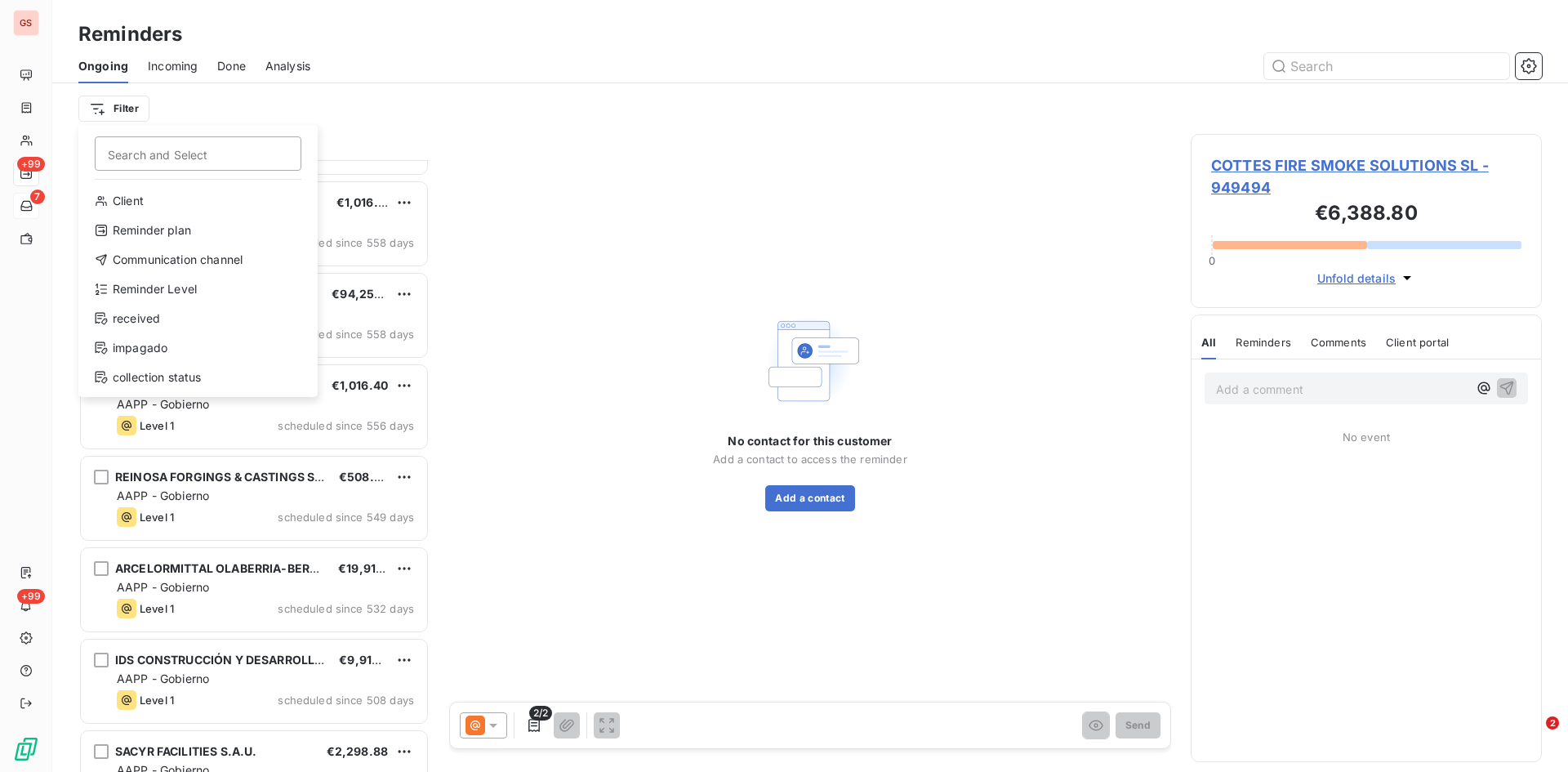
click at [140, 275] on div "Client Reminder plan Communication channel Reminder Level received impagado col…" at bounding box center [198, 293] width 226 height 209
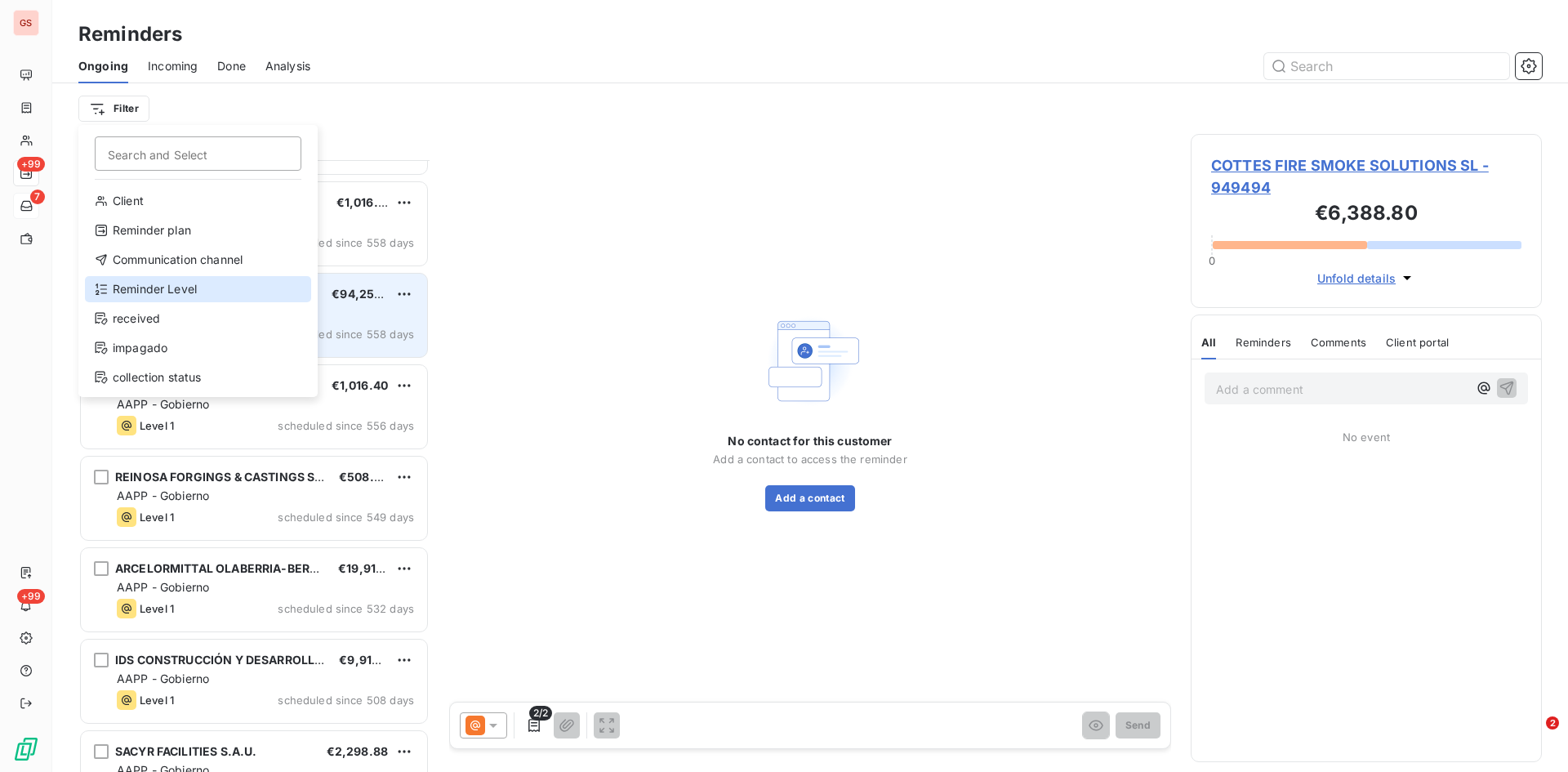
click at [141, 288] on div "Reminder Level" at bounding box center [198, 289] width 226 height 26
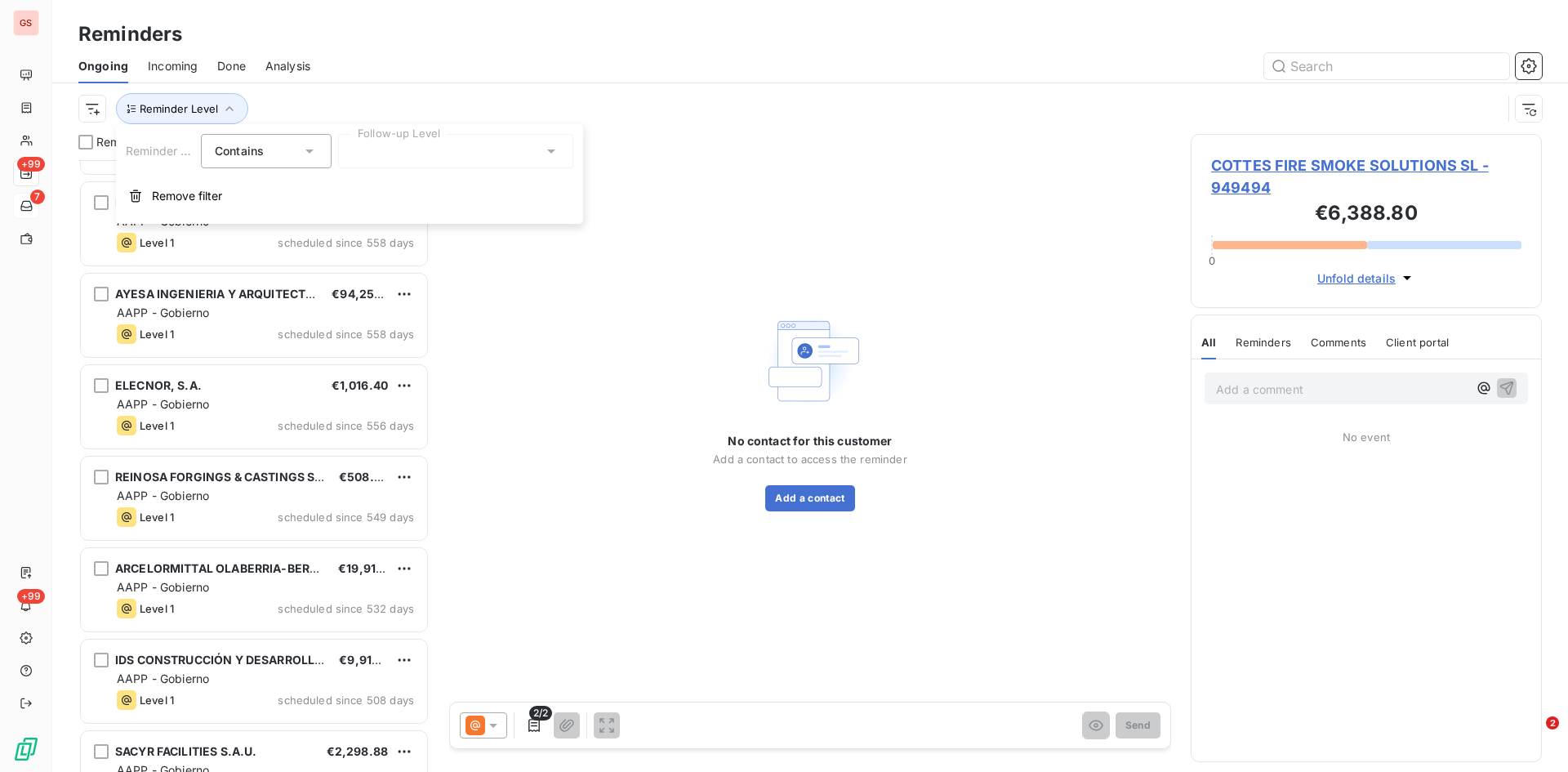
click at [474, 150] on div at bounding box center [456, 151] width 235 height 34
click at [352, 215] on div at bounding box center [356, 216] width 15 height 15
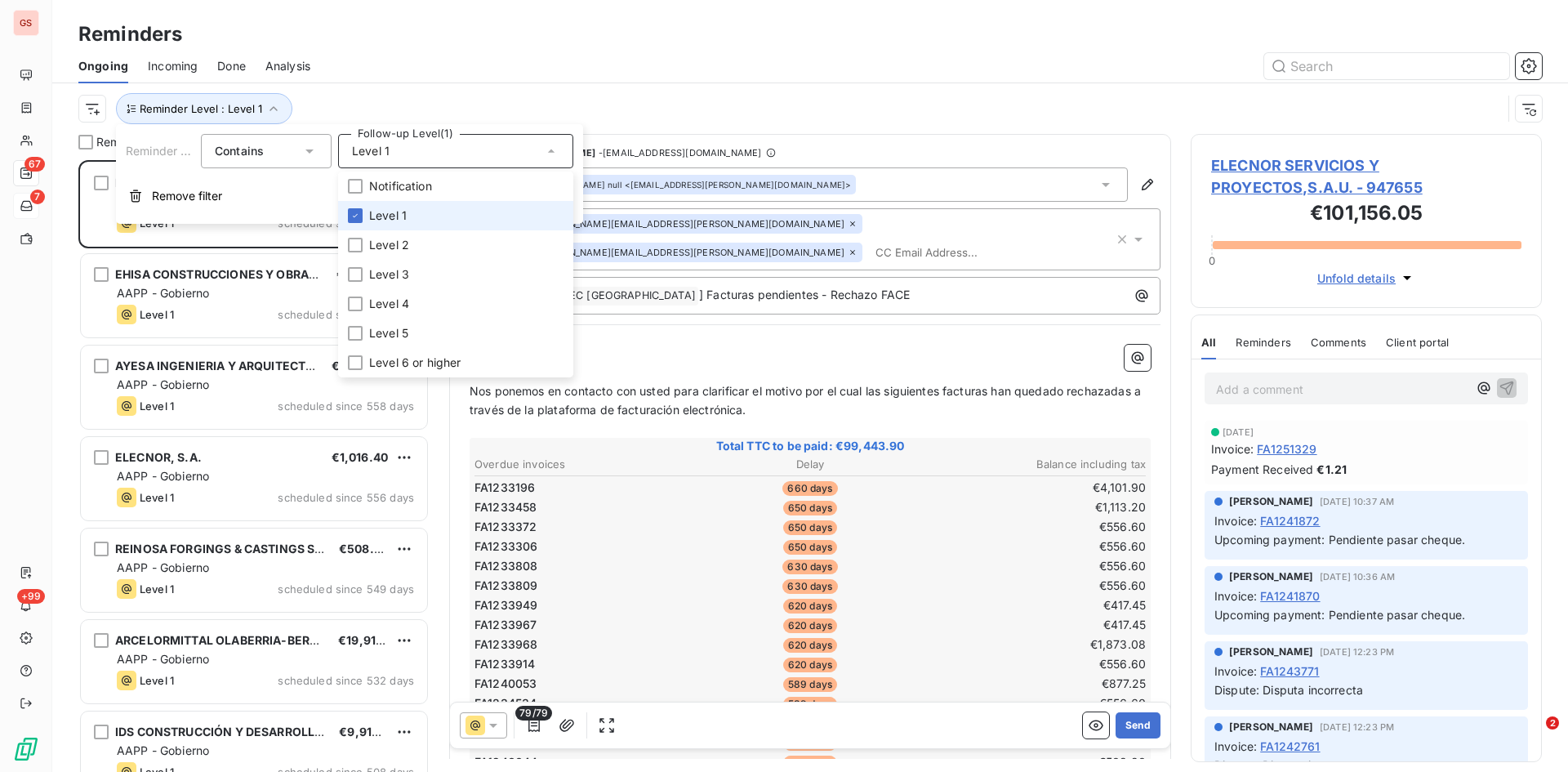
scroll to position [600, 339]
click at [713, 84] on div "Reminder Level : Level 1" at bounding box center [811, 108] width 1464 height 51
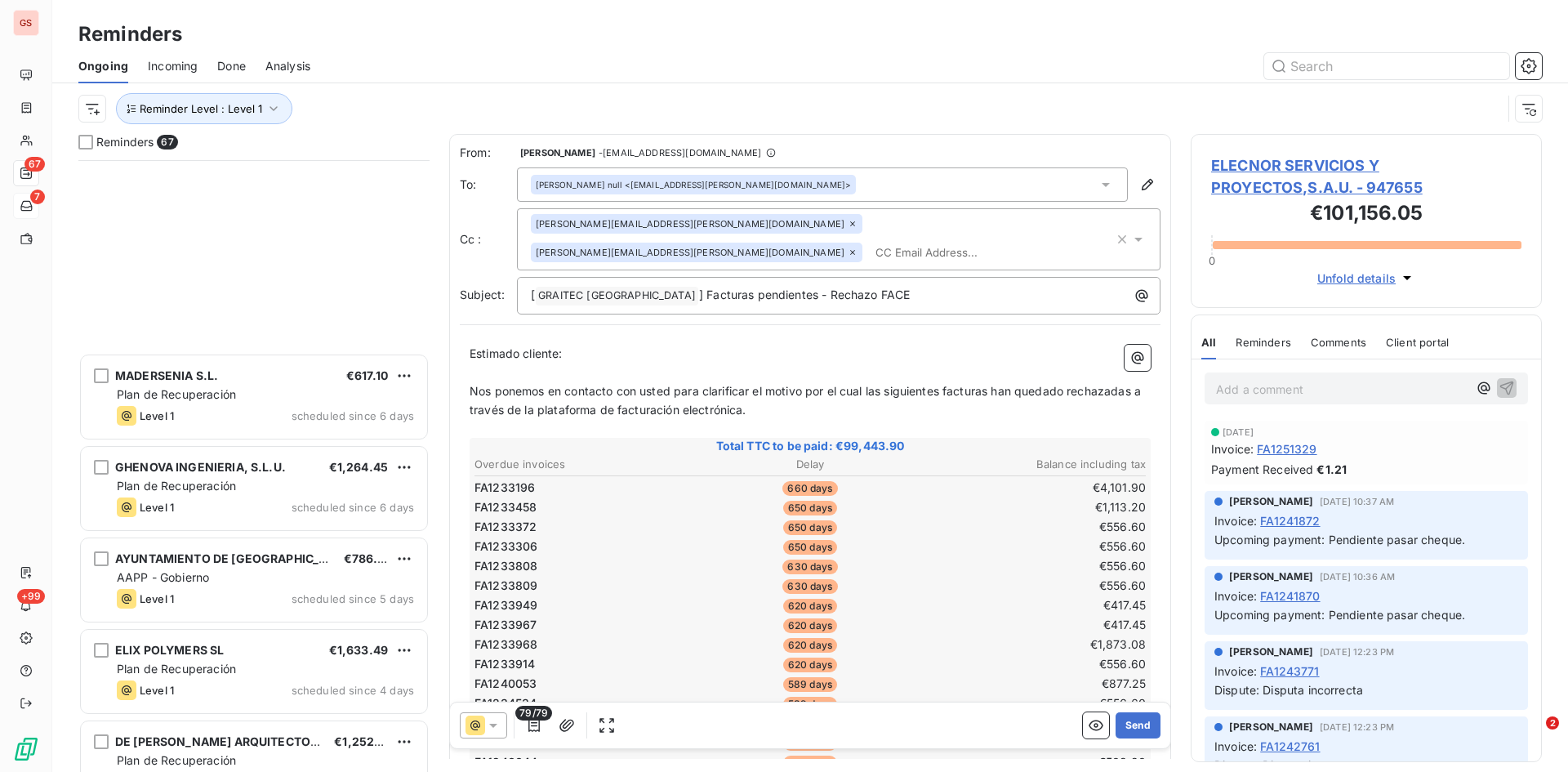
scroll to position [5519, 0]
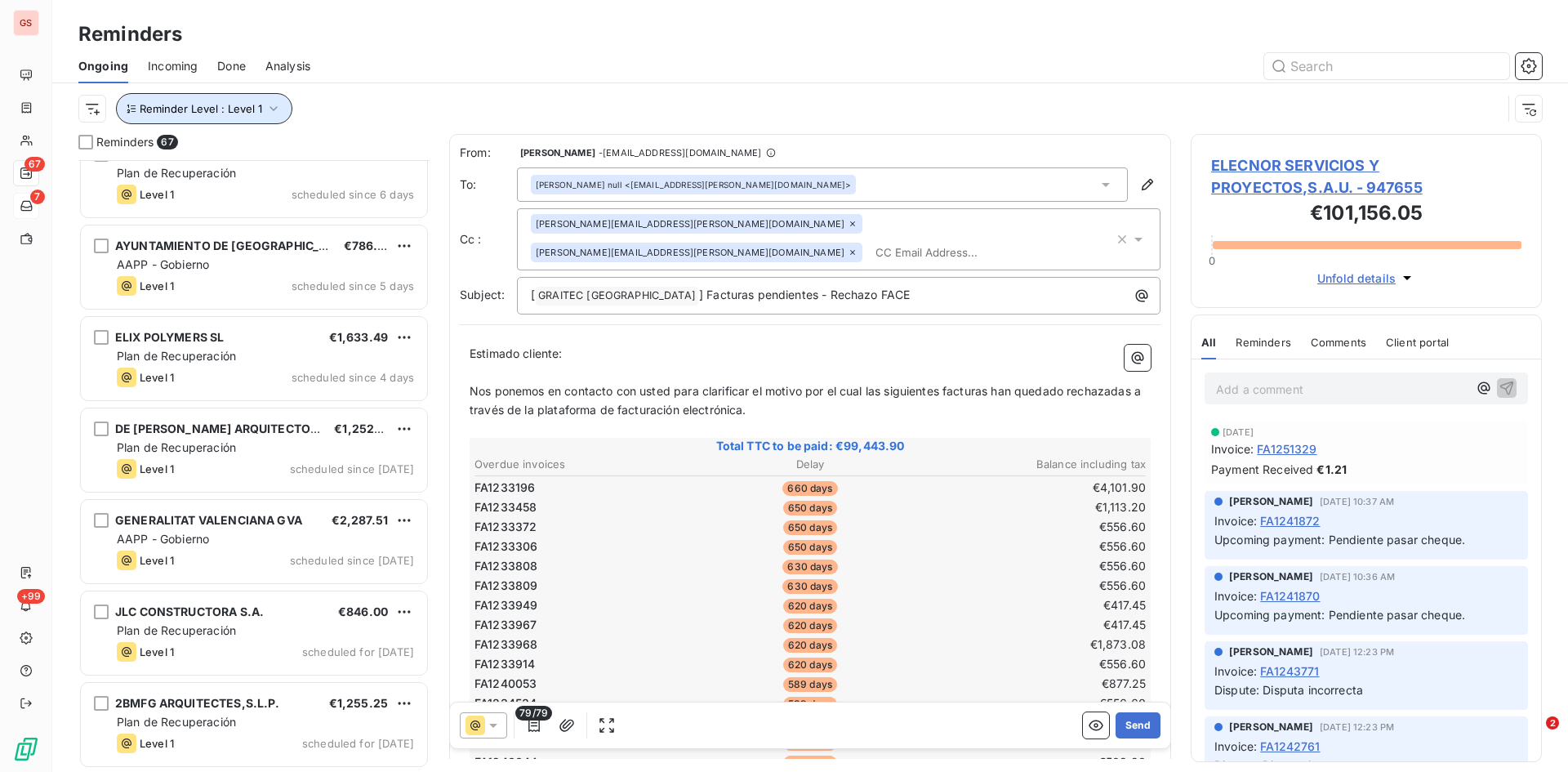
click at [274, 107] on icon "button" at bounding box center [273, 108] width 8 height 5
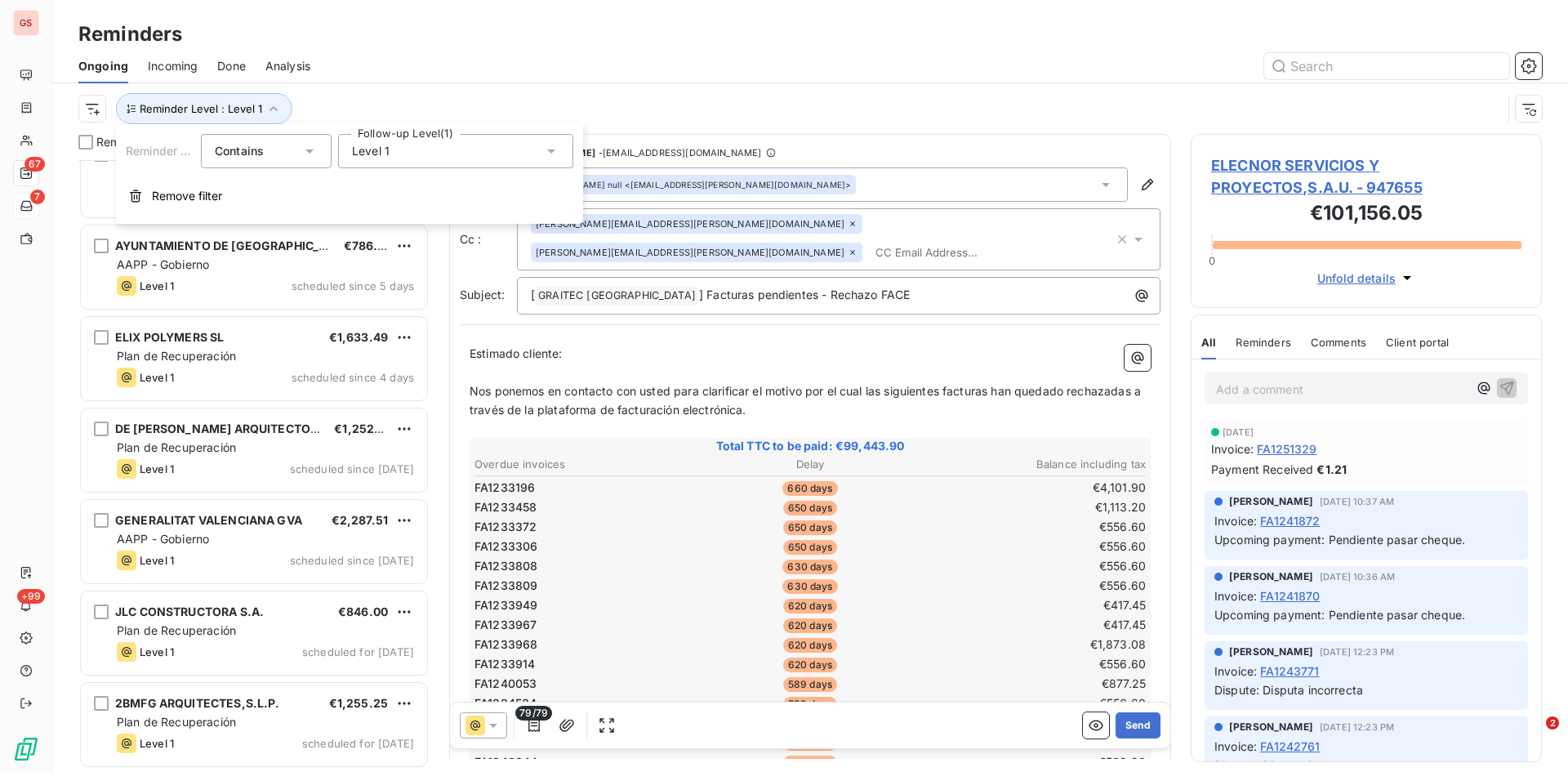
click at [413, 150] on div "Level 1" at bounding box center [456, 151] width 235 height 34
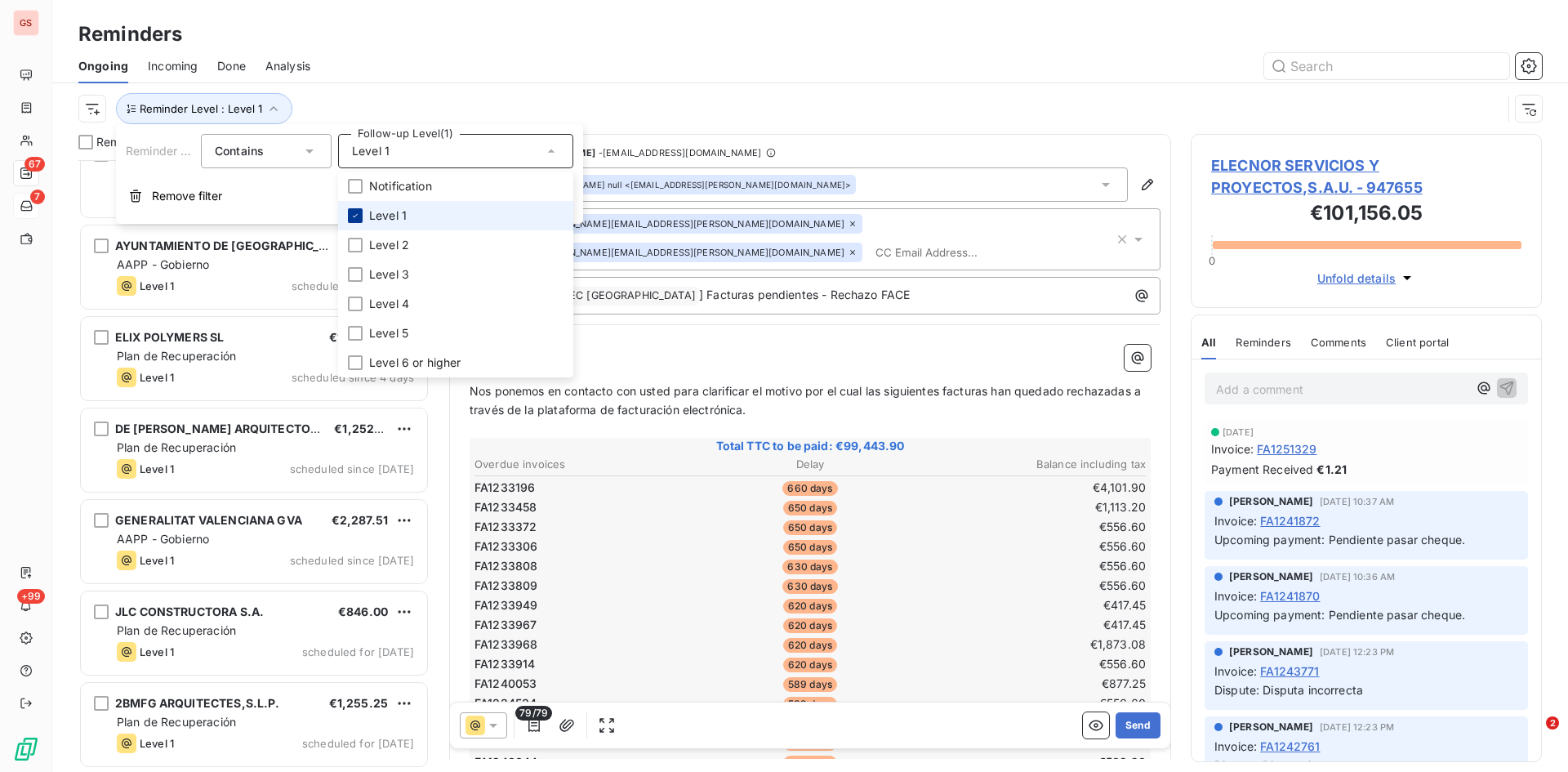
click at [359, 217] on icon at bounding box center [355, 215] width 10 height 10
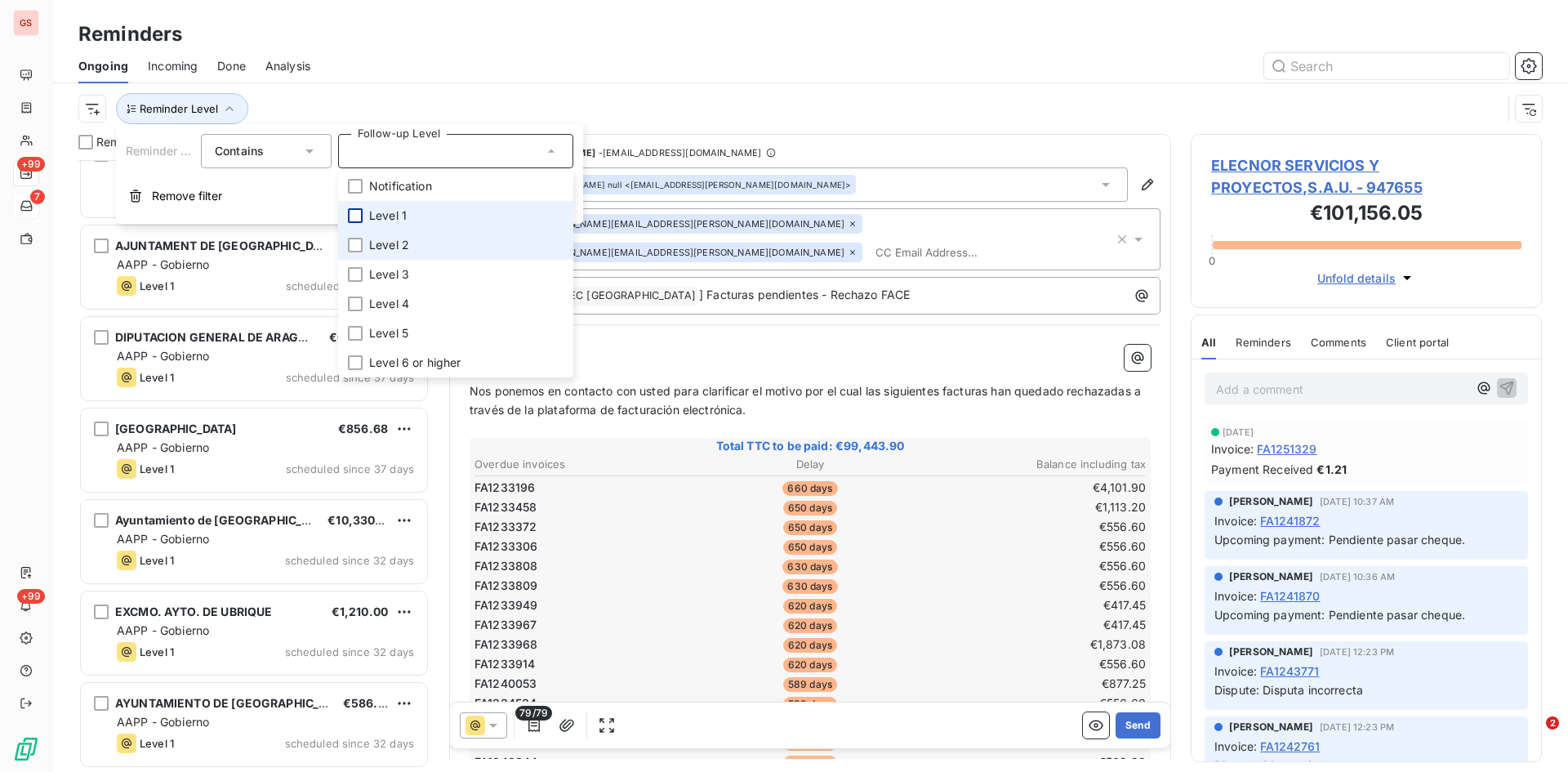
click at [371, 241] on span "Level 2" at bounding box center [388, 246] width 40 height 17
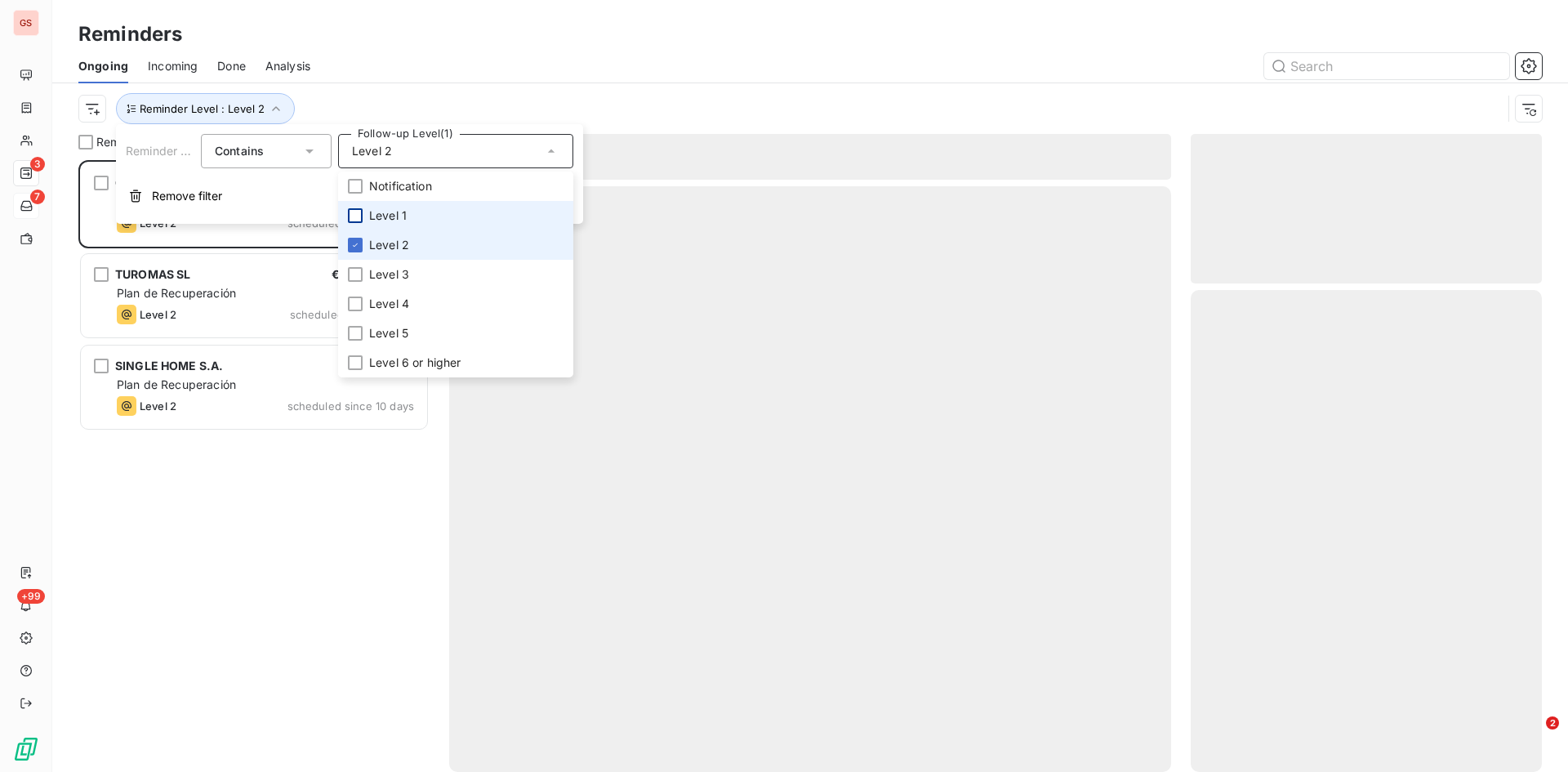
scroll to position [600, 339]
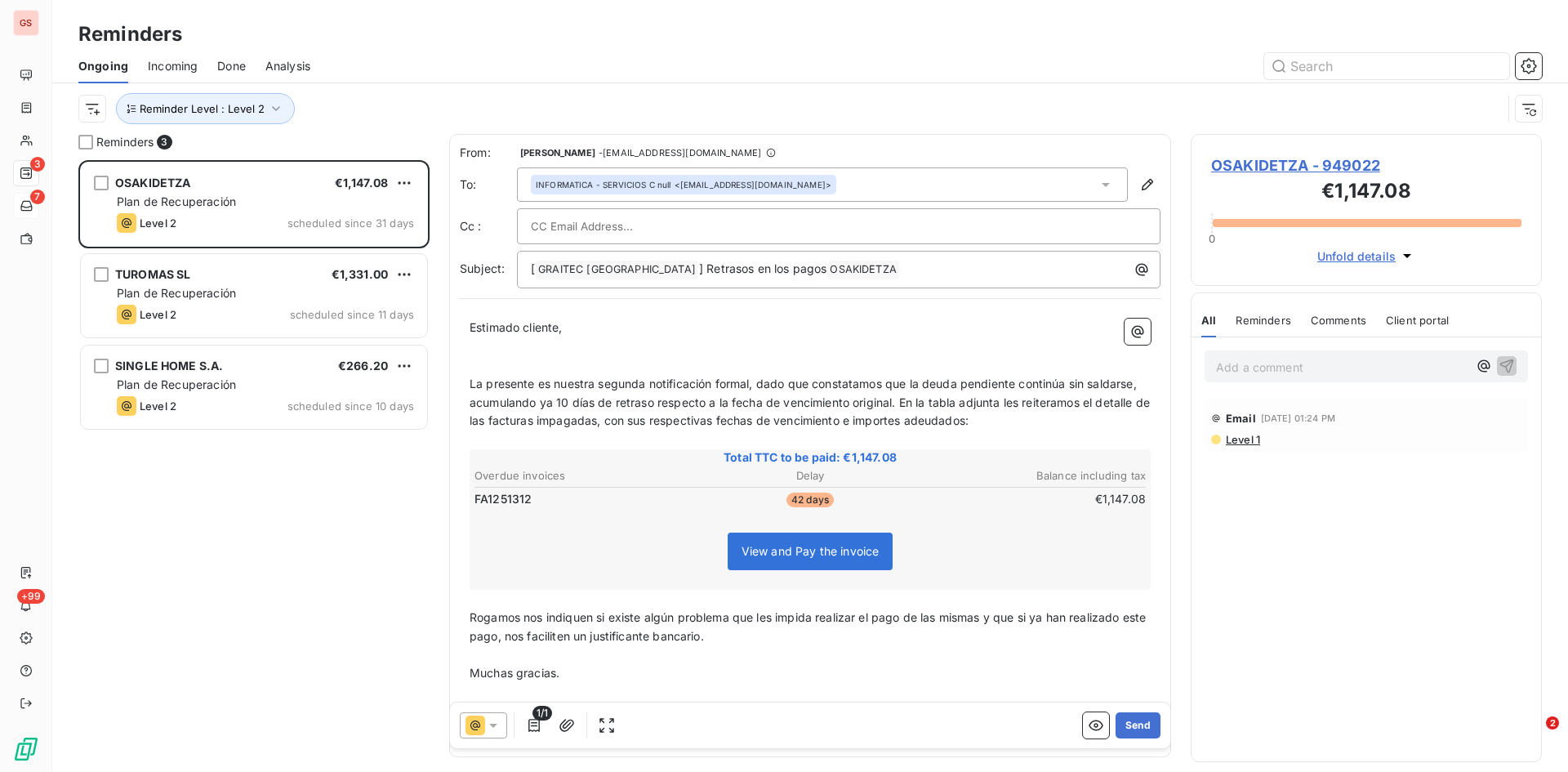
click at [556, 45] on div "Reminders" at bounding box center [810, 34] width 1516 height 30
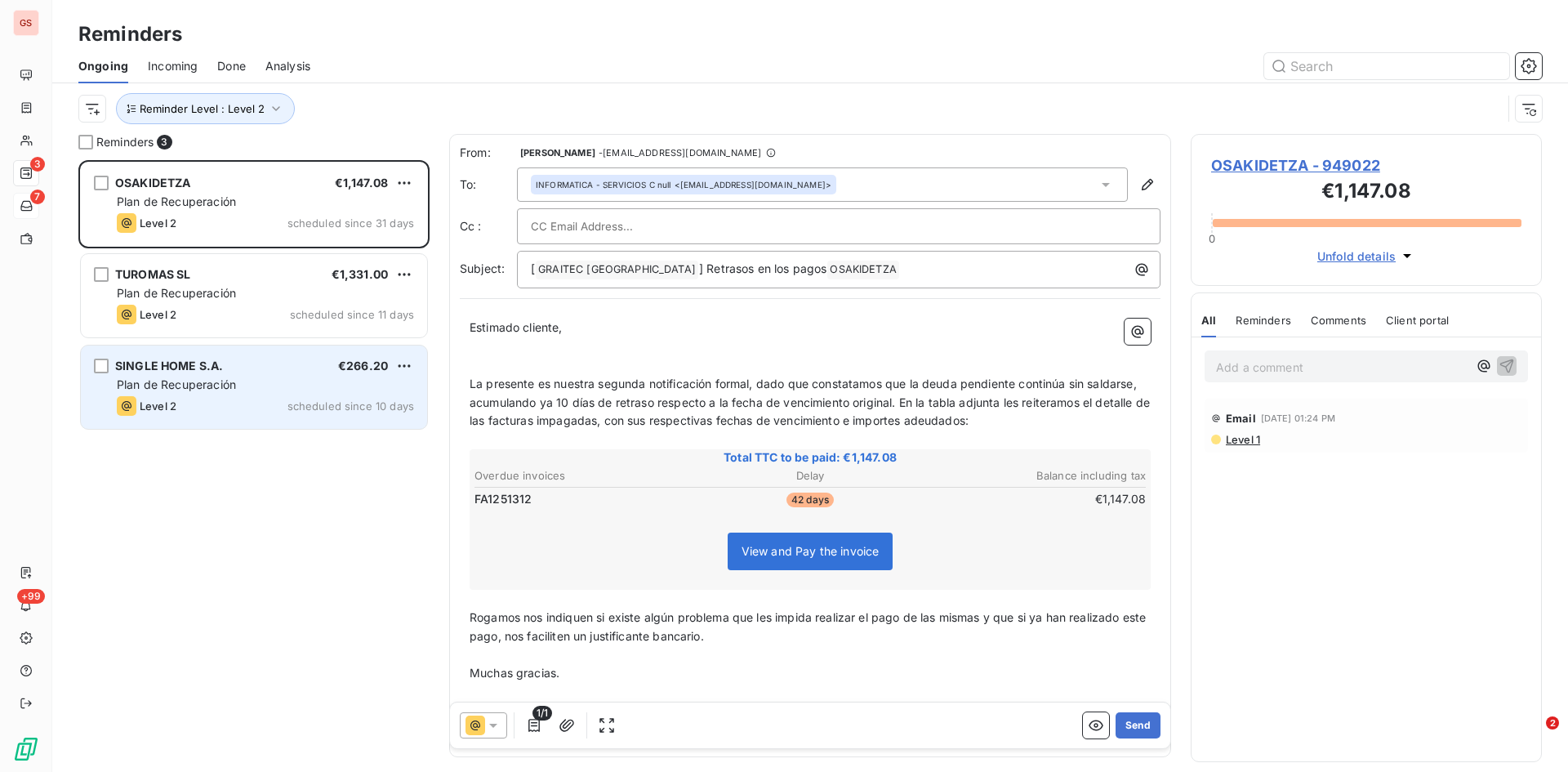
click at [230, 355] on div "SINGLE HOME S.A. €266.20 Plan de Recuperación Level 2 scheduled since 10 days" at bounding box center [254, 387] width 347 height 83
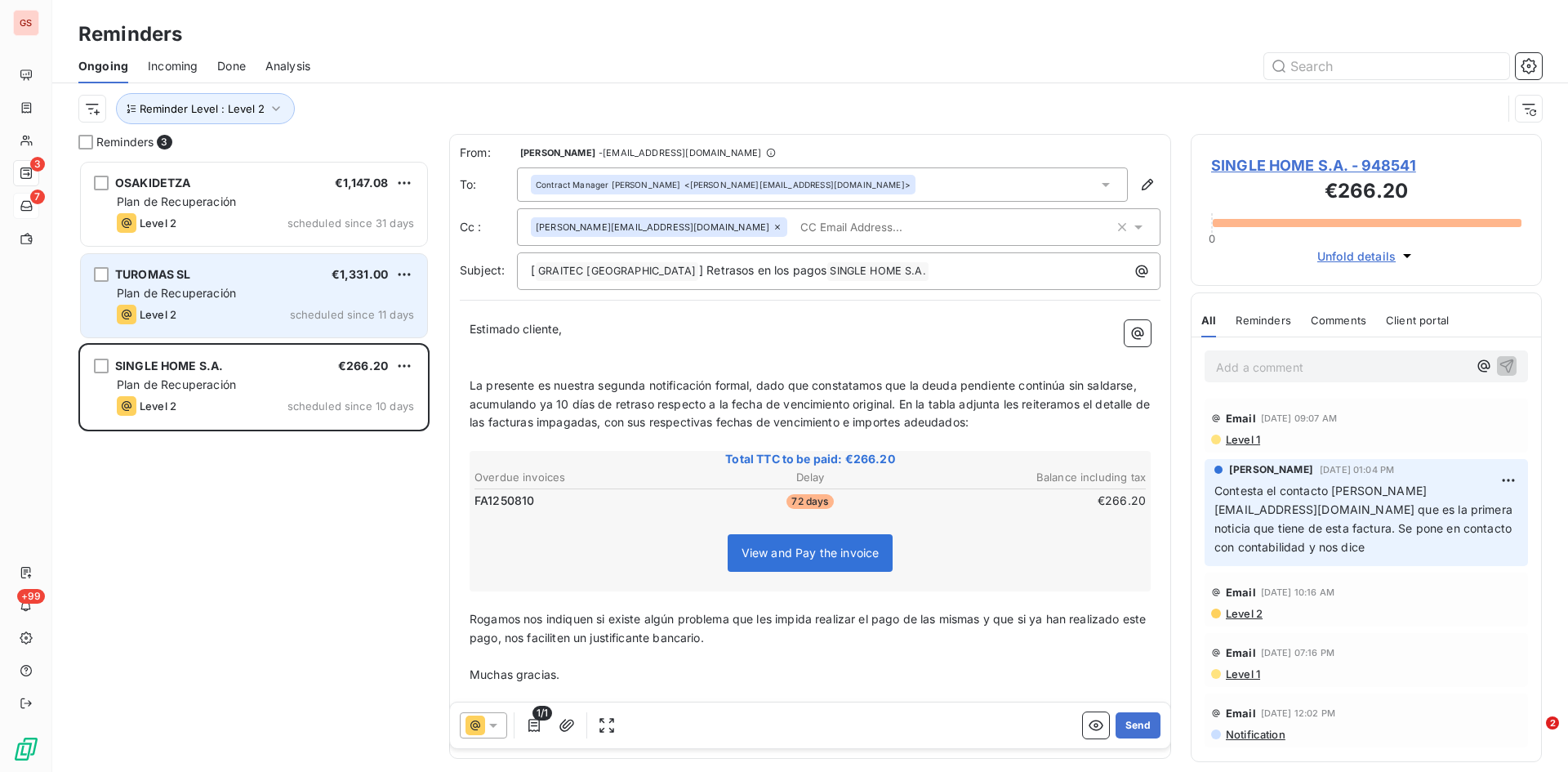
click at [246, 279] on div "TUROMAS SL €1,331.00" at bounding box center [265, 274] width 297 height 15
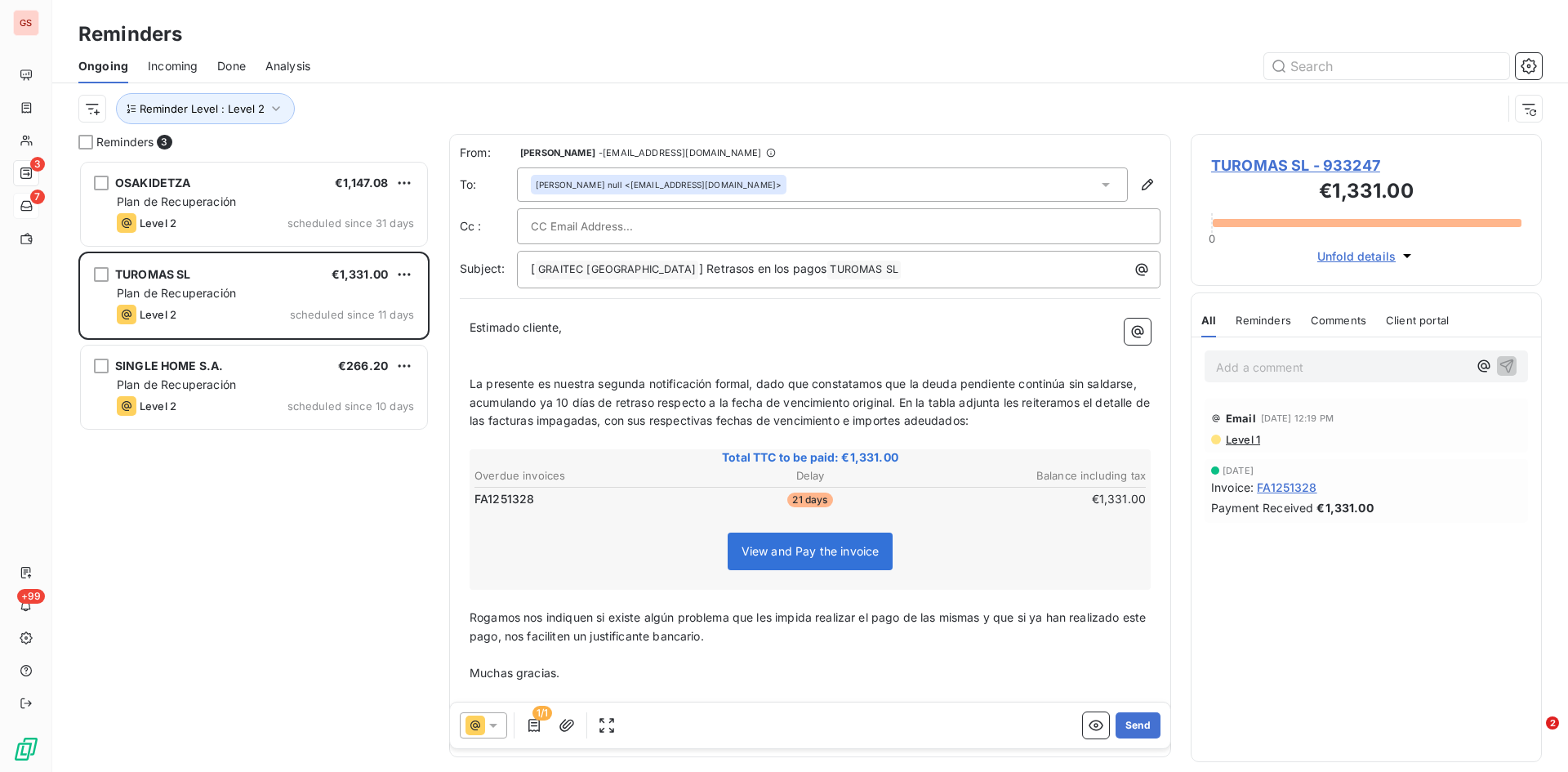
click at [230, 72] on span "Done" at bounding box center [231, 67] width 29 height 17
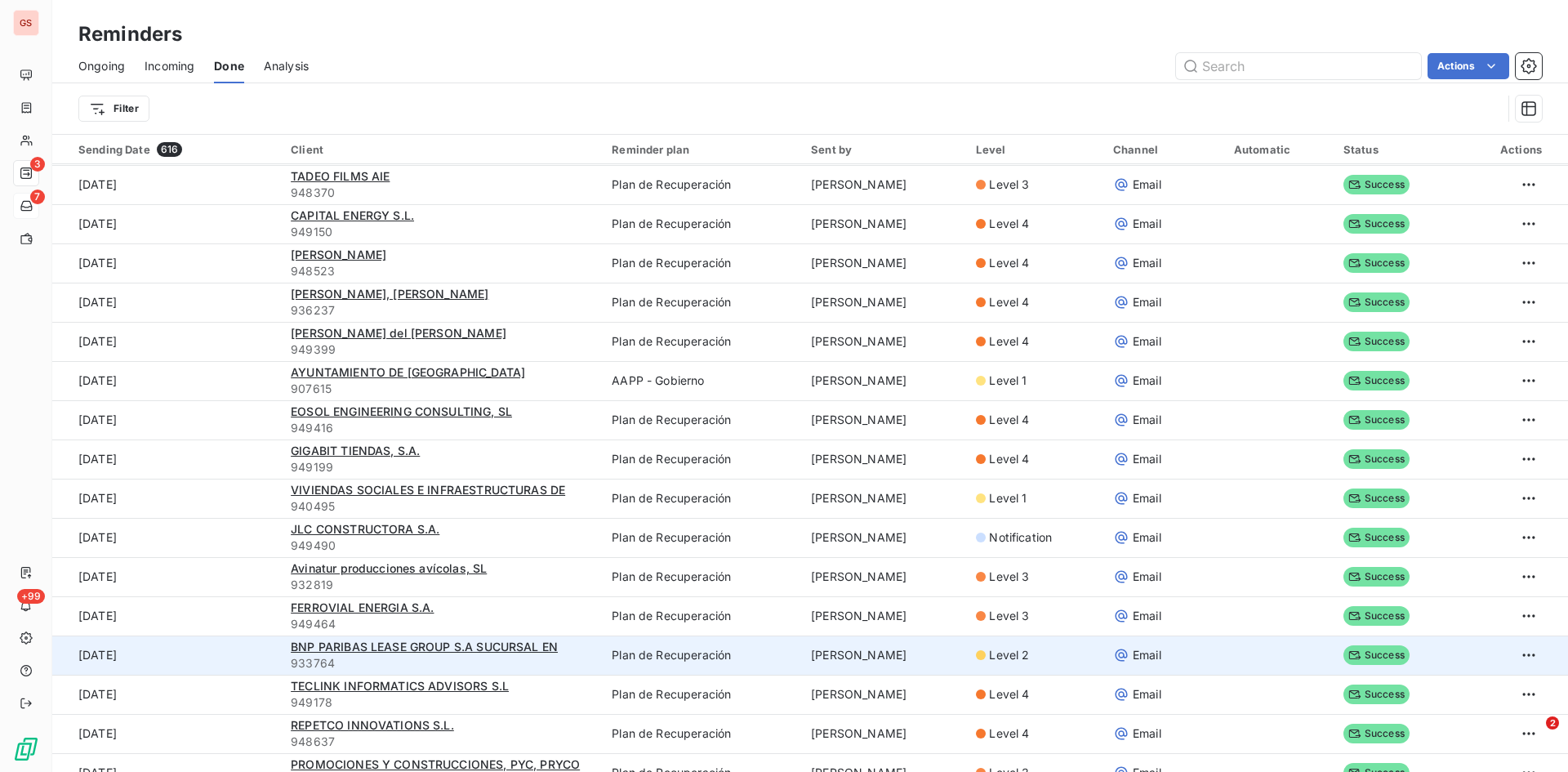
scroll to position [572, 0]
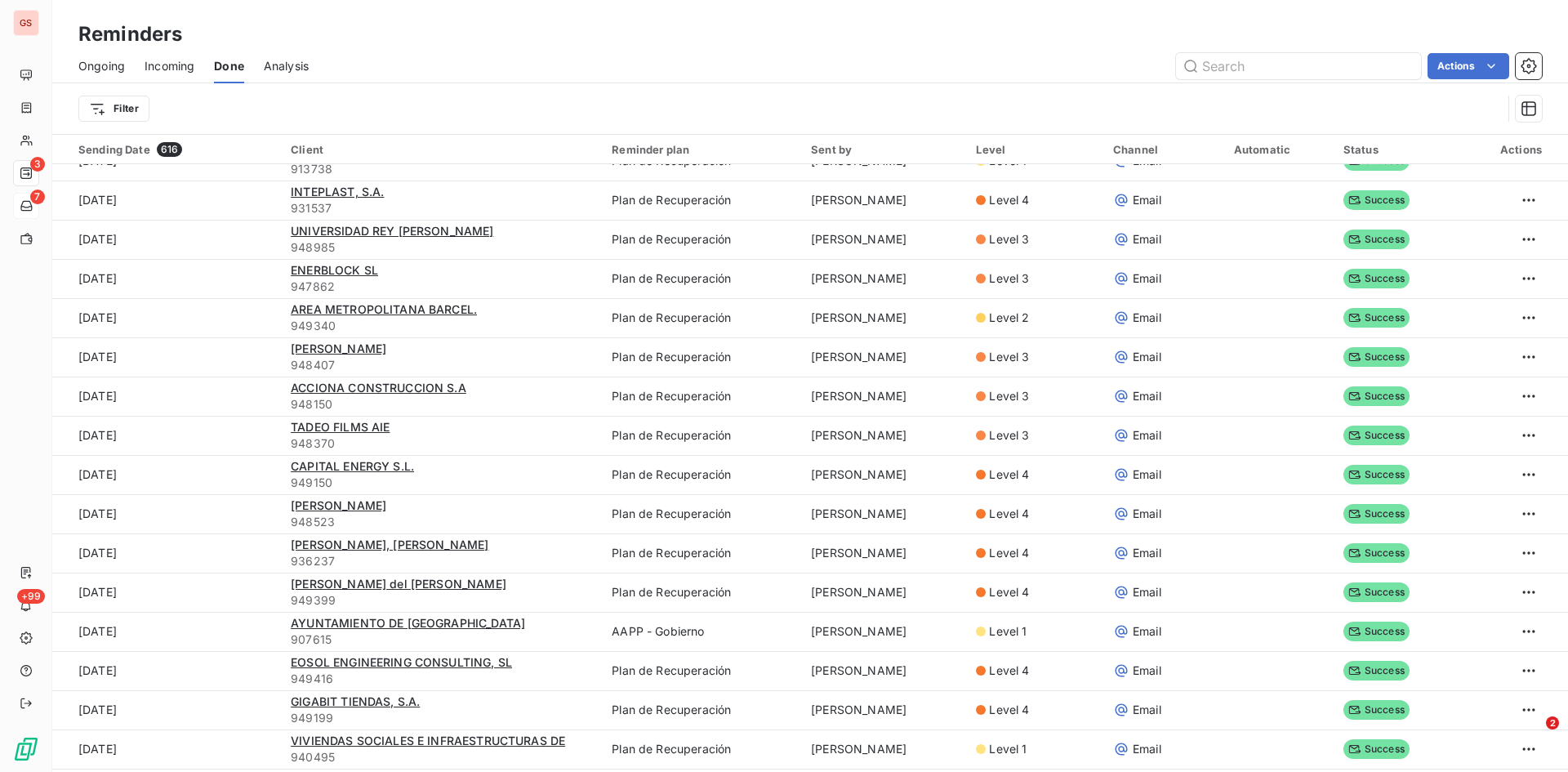
click at [112, 61] on span "Ongoing" at bounding box center [102, 67] width 46 height 17
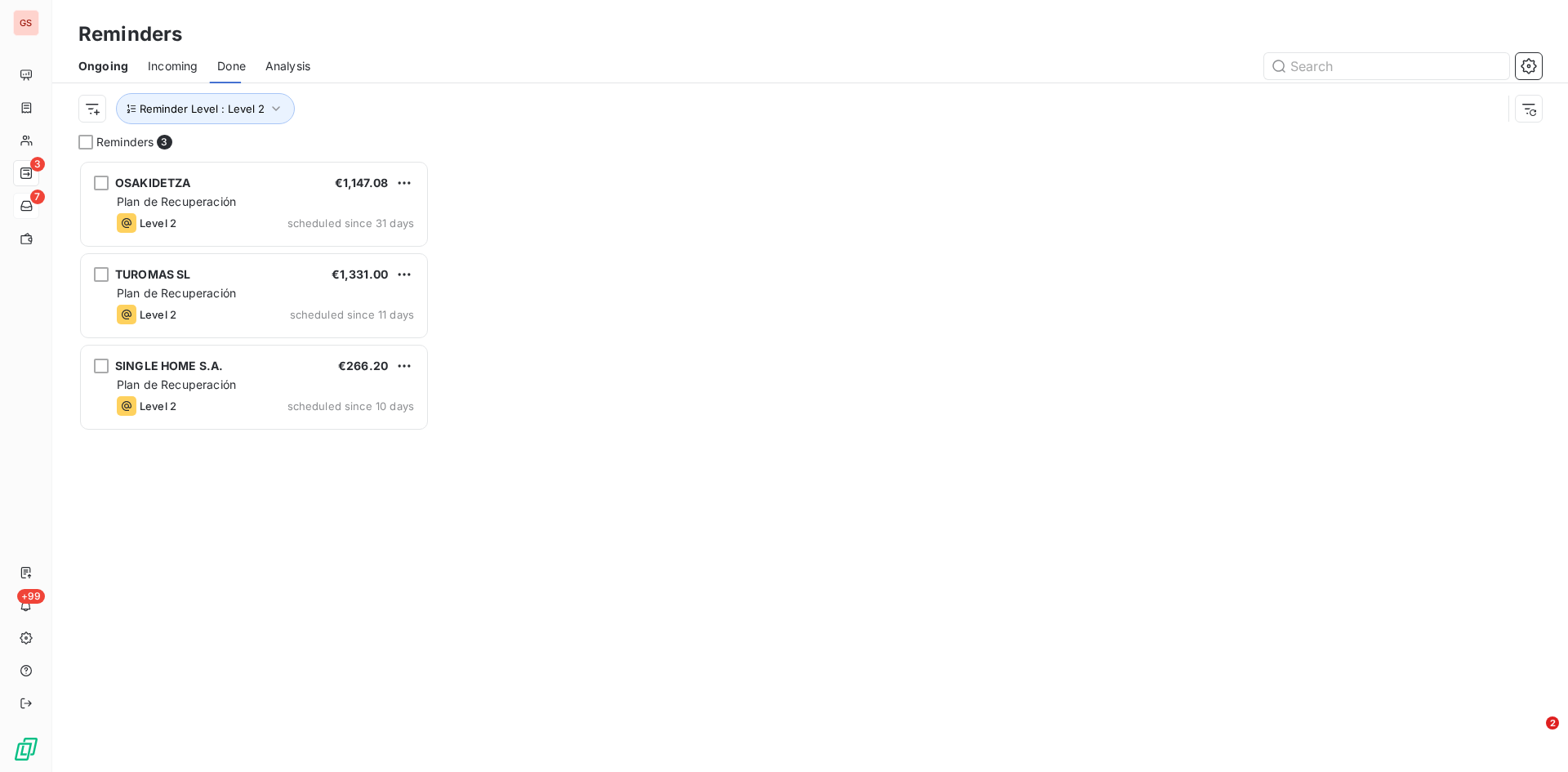
scroll to position [600, 339]
